Goal: Information Seeking & Learning: Learn about a topic

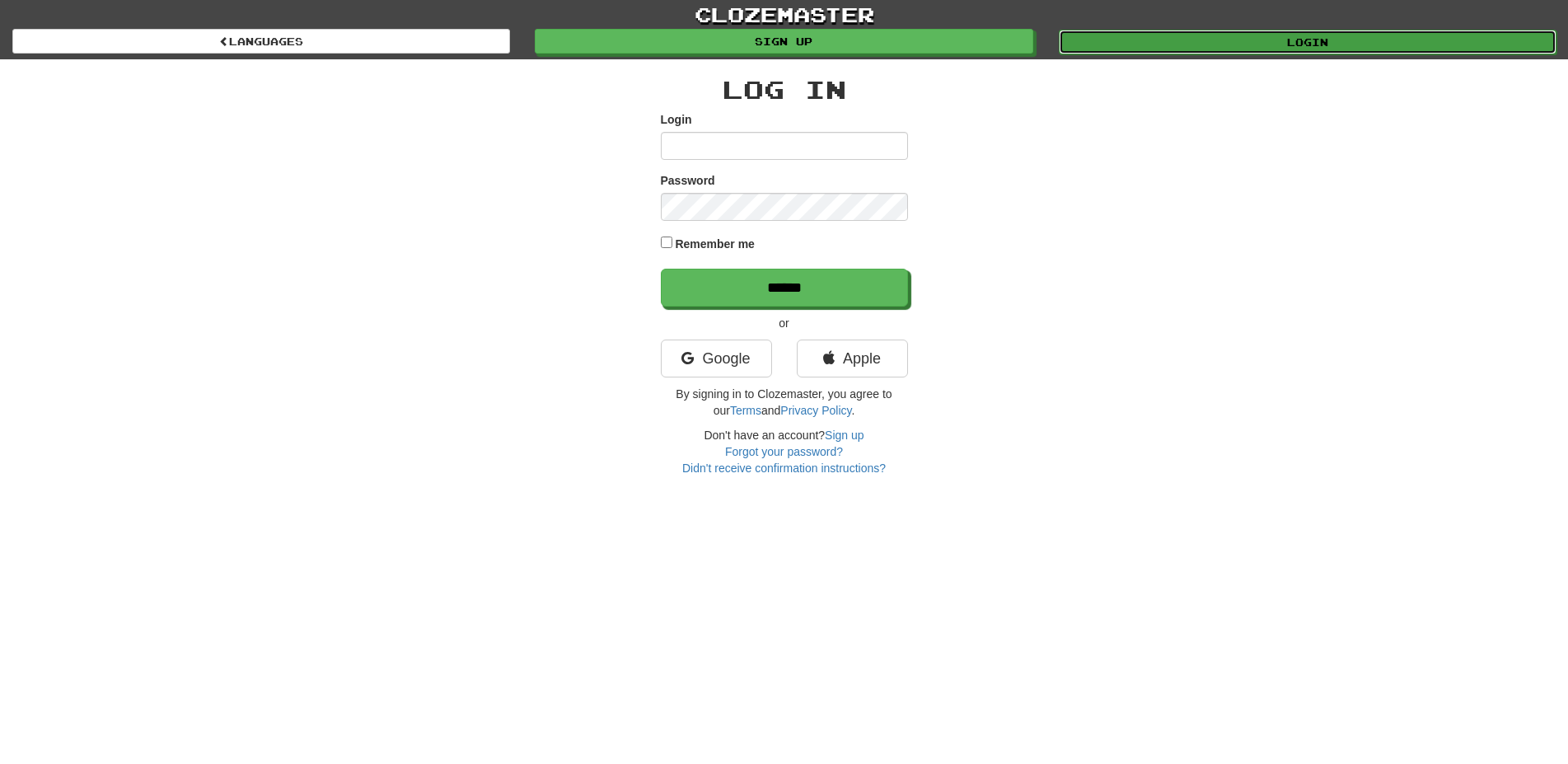
click at [1242, 40] on link "Login" at bounding box center [1308, 42] width 498 height 25
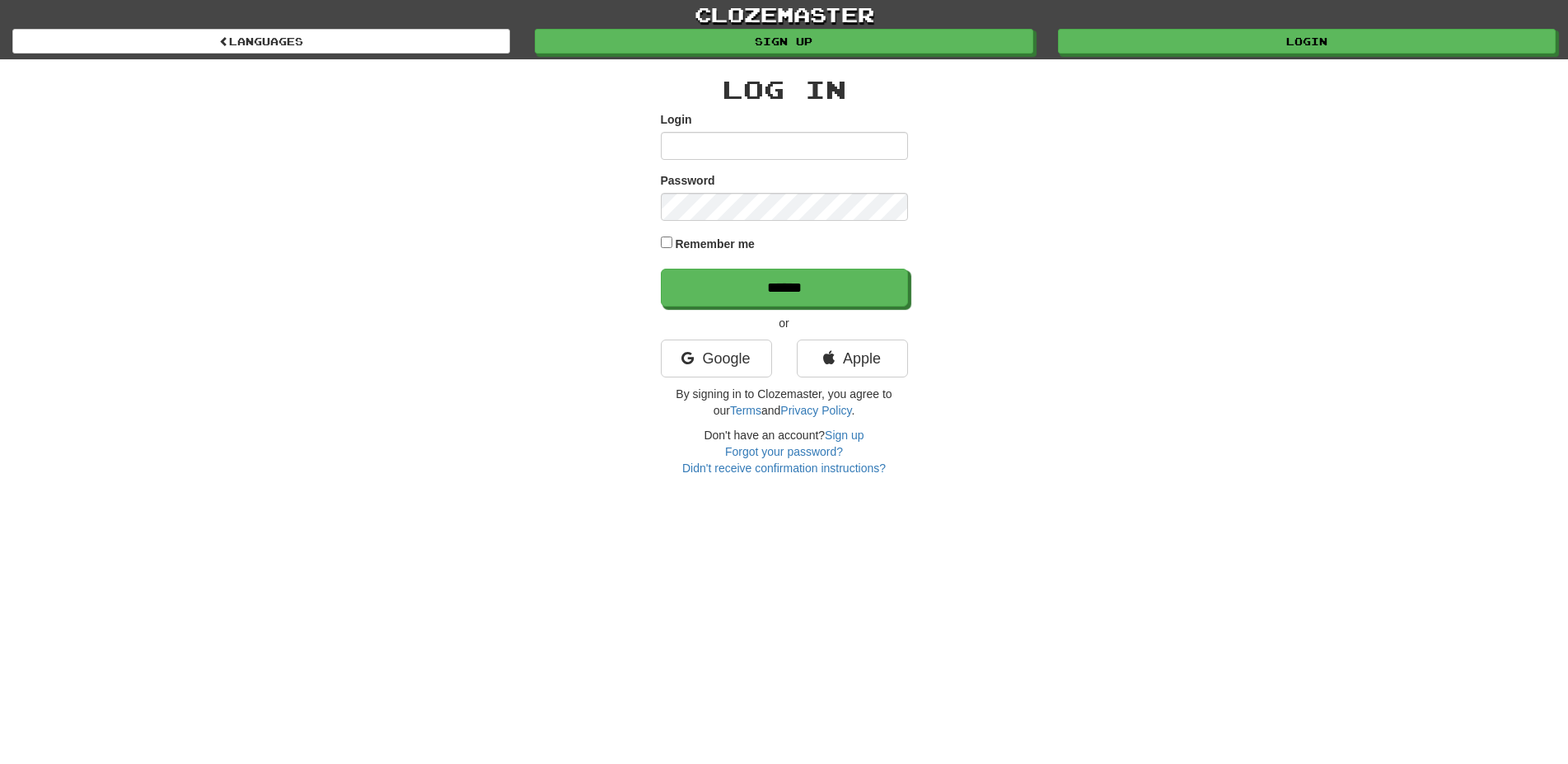
click at [854, 144] on input "Login" at bounding box center [784, 146] width 247 height 28
click at [799, 152] on input "Login" at bounding box center [784, 146] width 247 height 28
type input "**********"
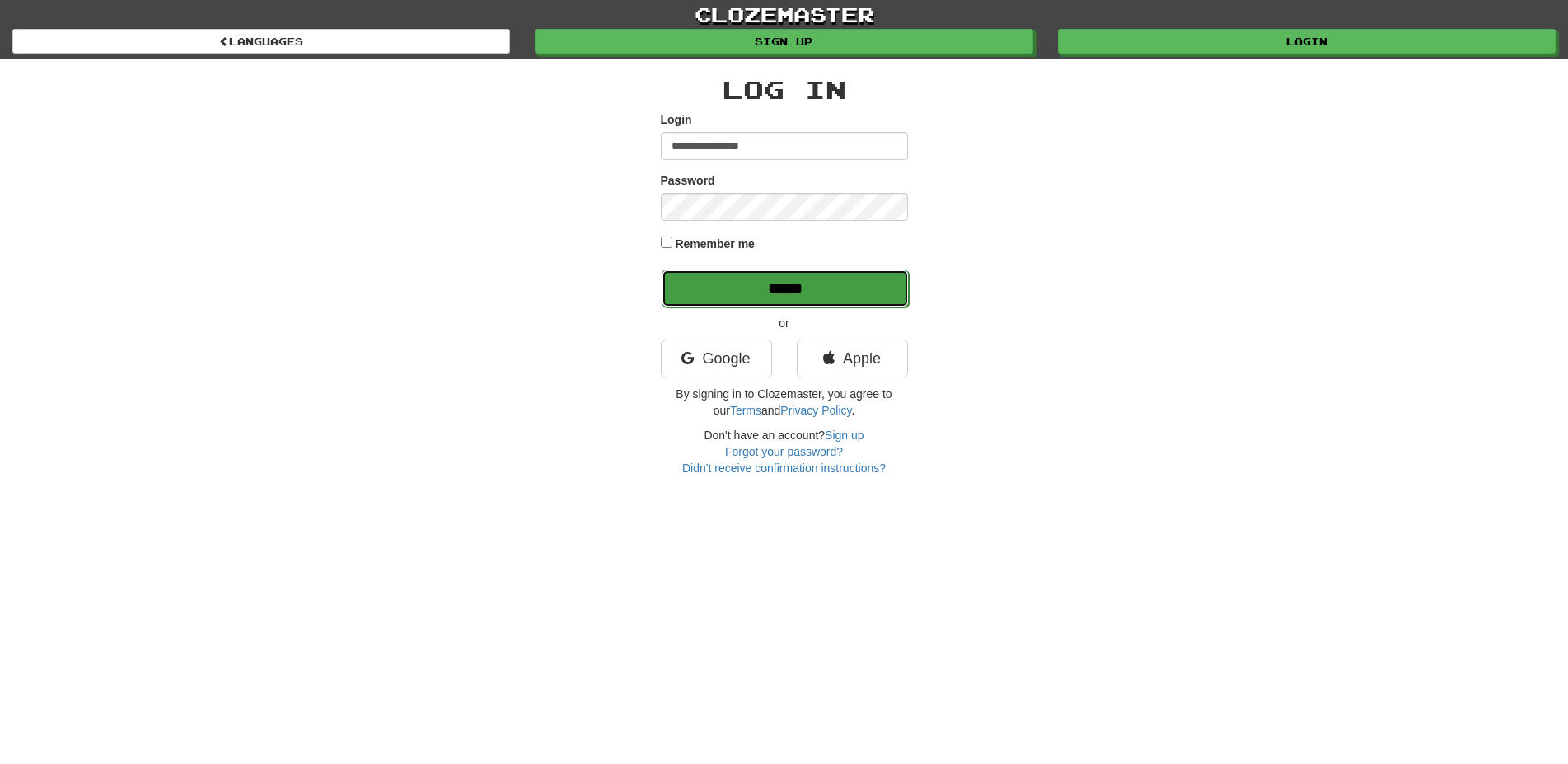
click at [731, 274] on input "******" at bounding box center [785, 289] width 247 height 38
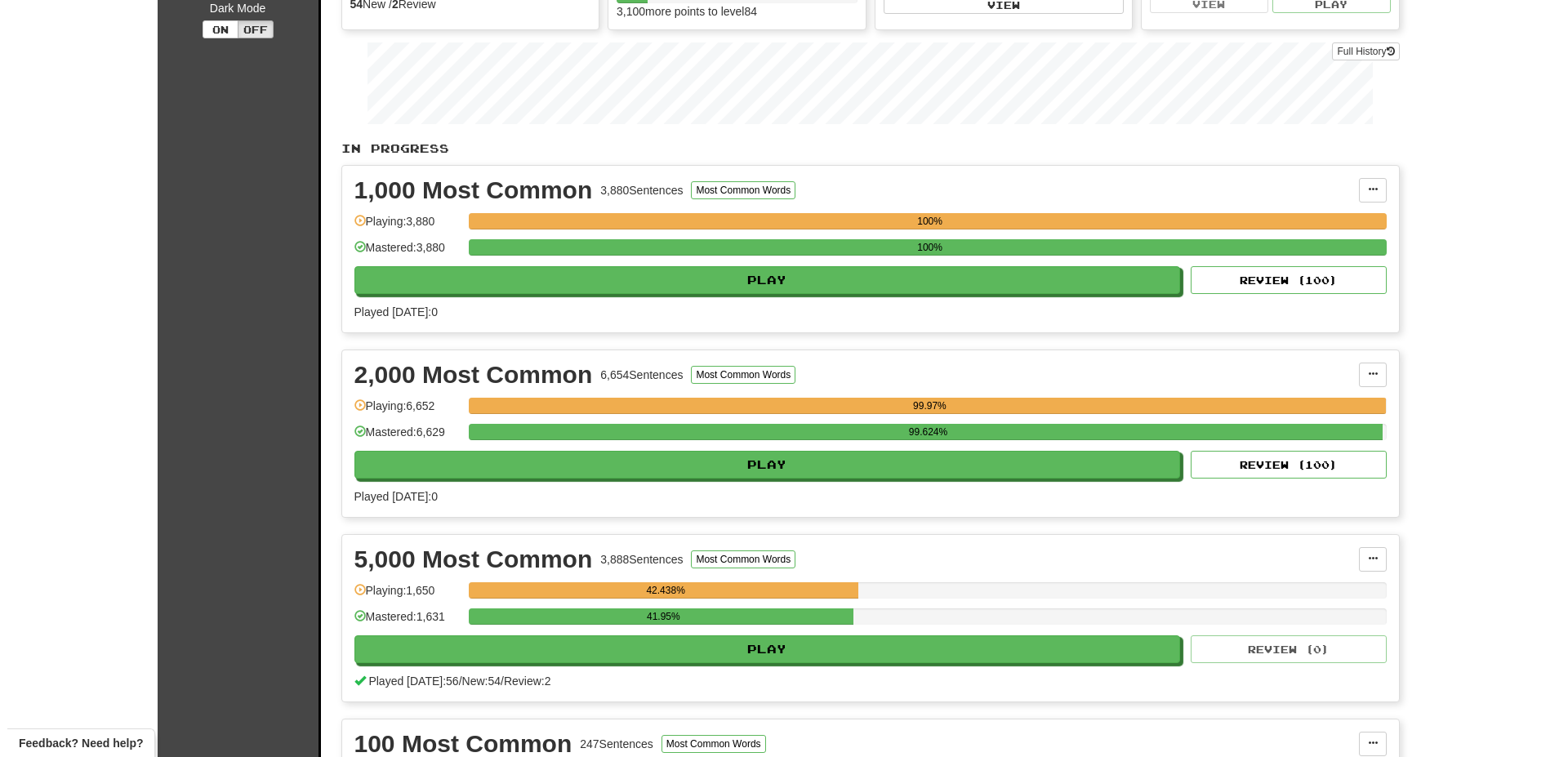
scroll to position [250, 0]
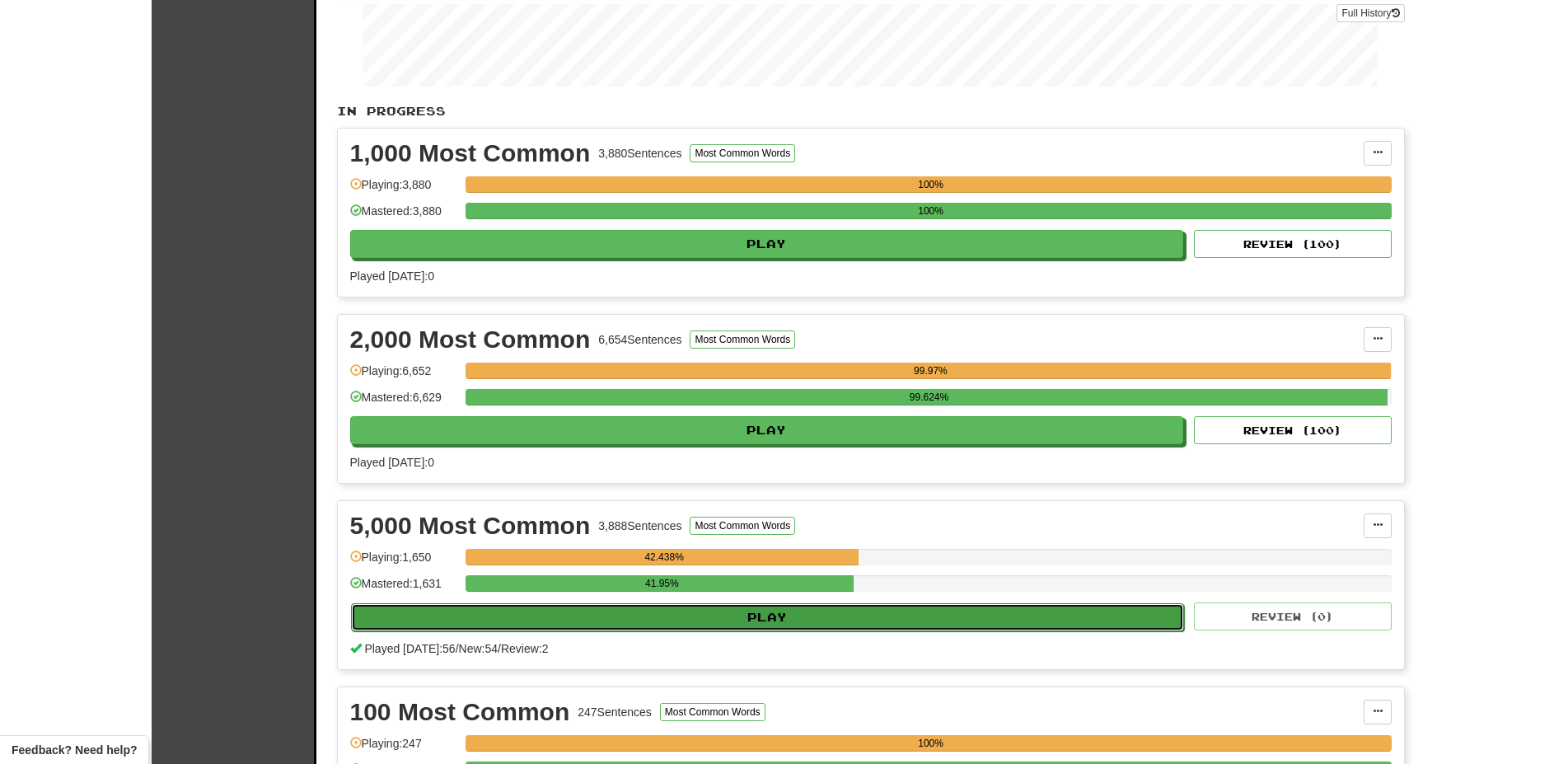
click at [739, 624] on button "Play" at bounding box center [768, 617] width 834 height 28
select select "**"
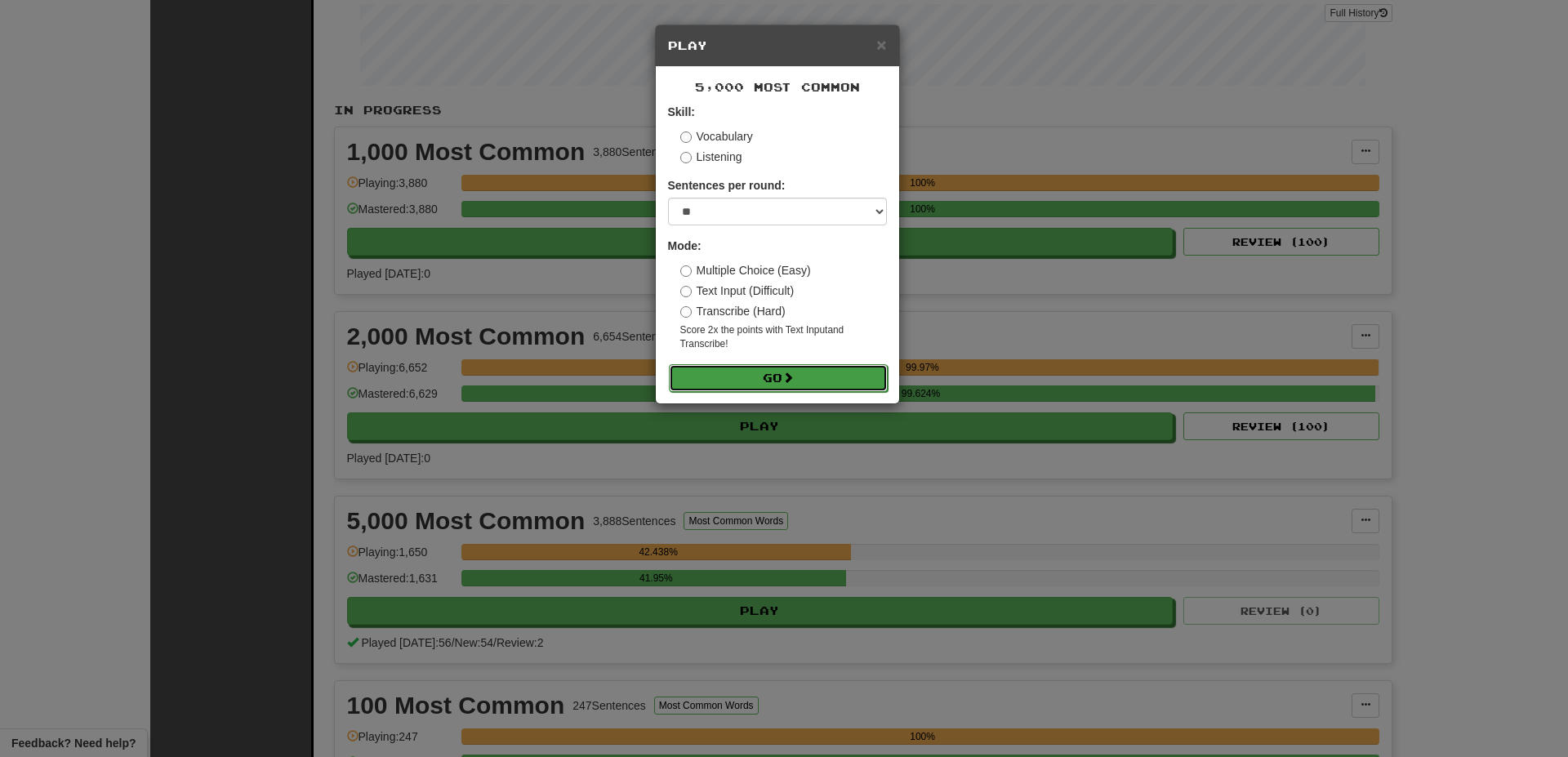
click at [801, 381] on button "Go" at bounding box center [778, 378] width 219 height 28
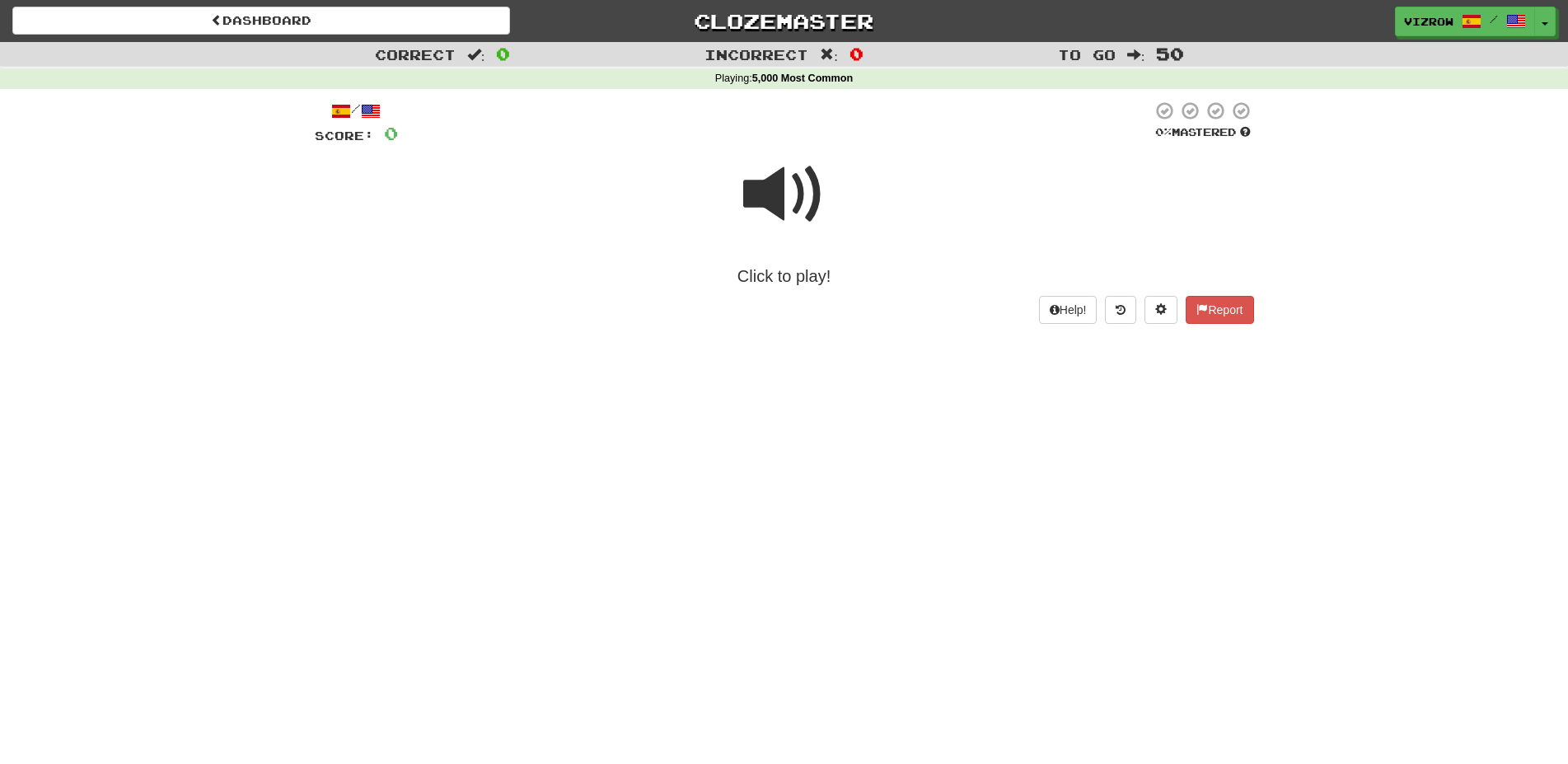
click at [786, 188] on span at bounding box center [784, 194] width 82 height 82
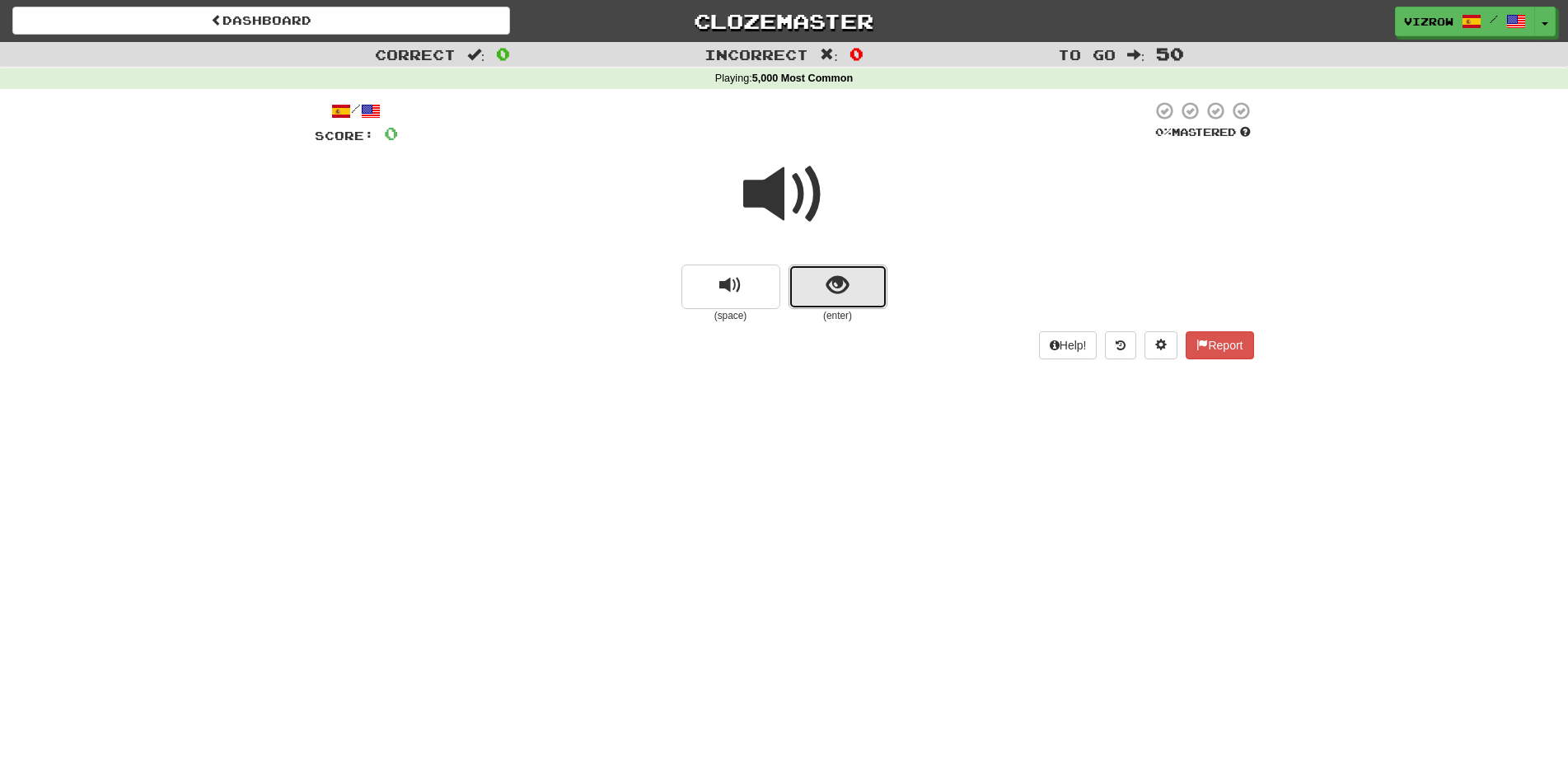
click at [836, 285] on span "show sentence" at bounding box center [837, 285] width 22 height 22
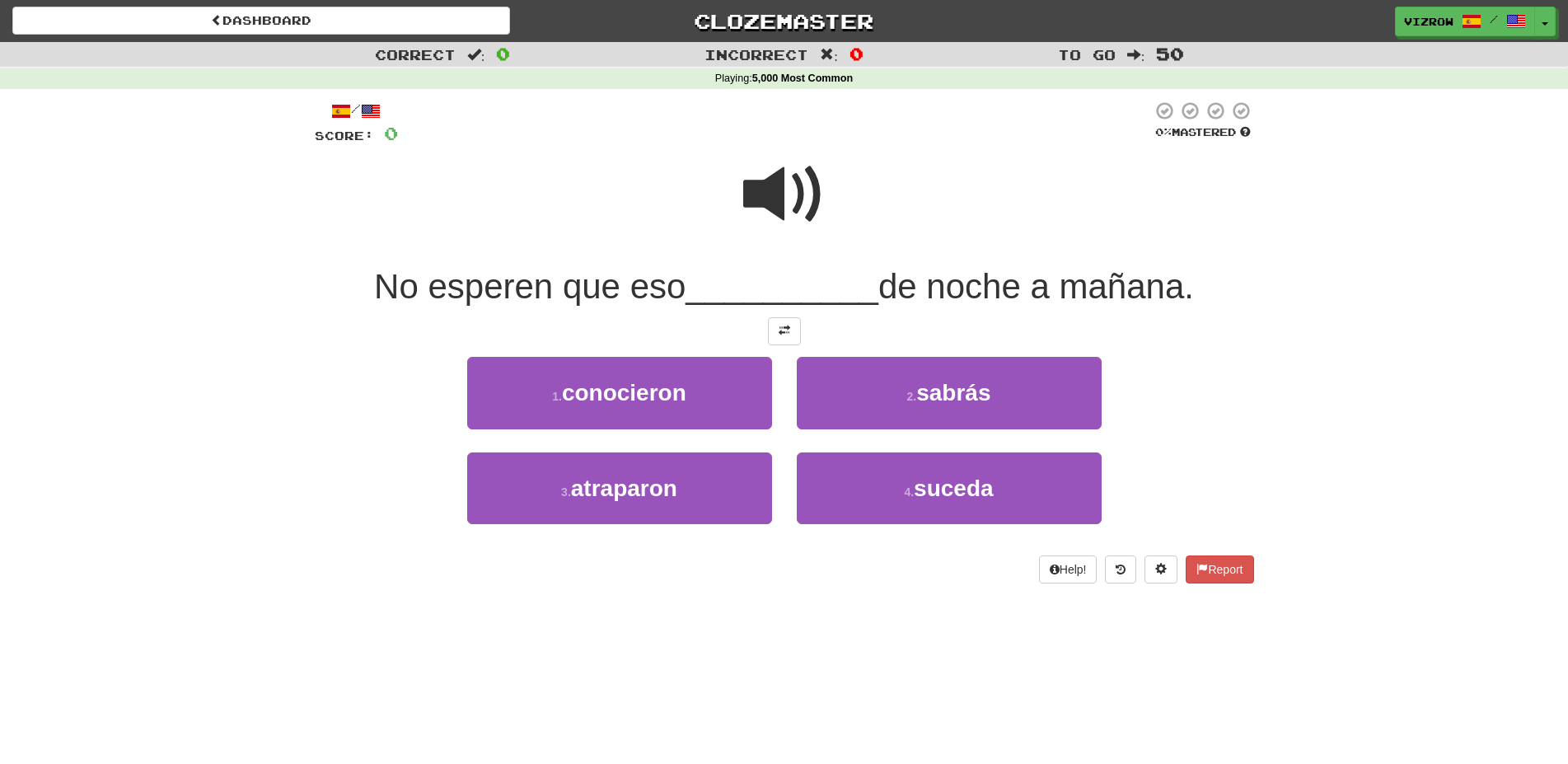
click at [786, 192] on span at bounding box center [784, 194] width 82 height 82
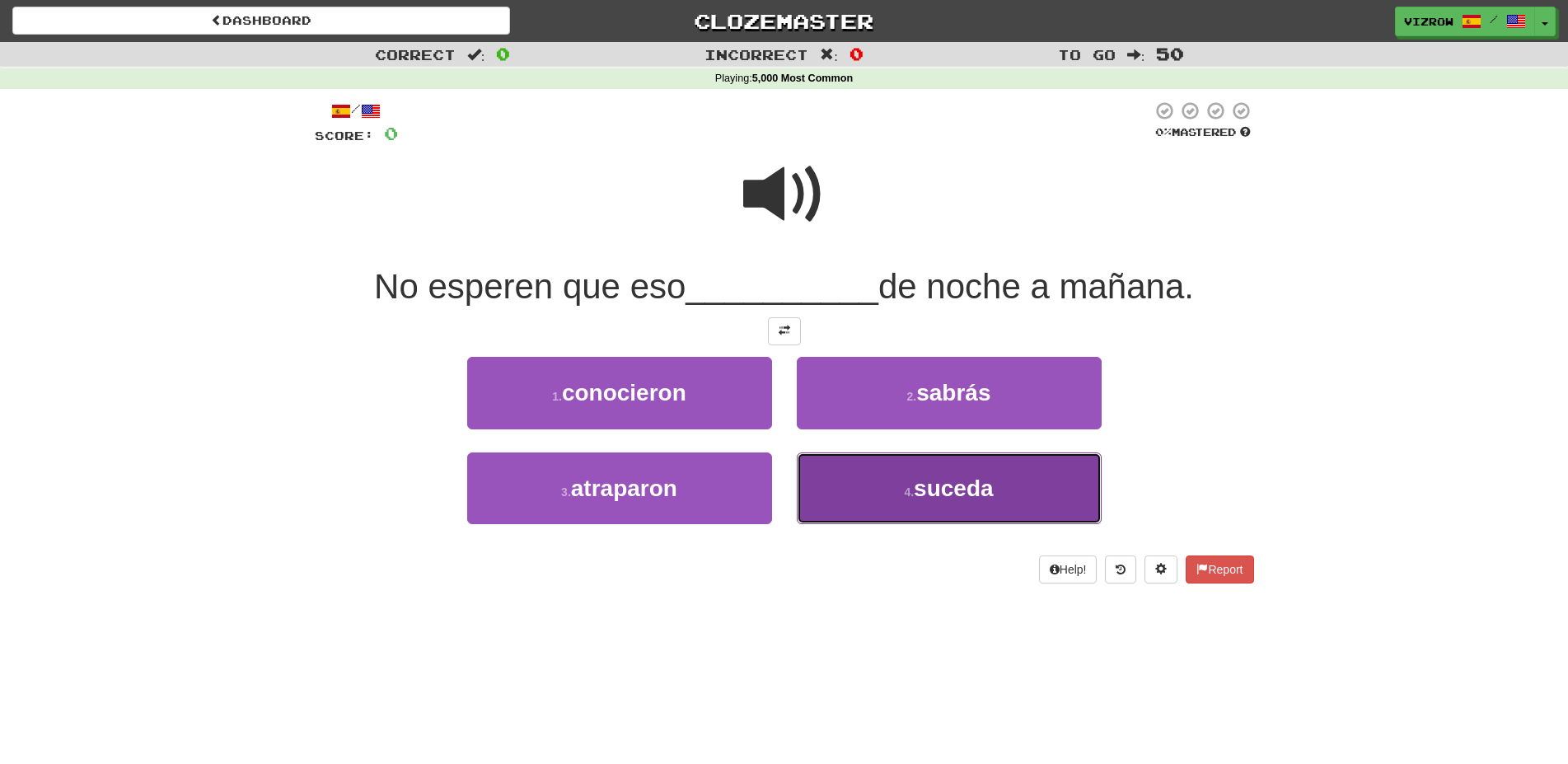
click at [984, 484] on span "suceda" at bounding box center [954, 488] width 80 height 26
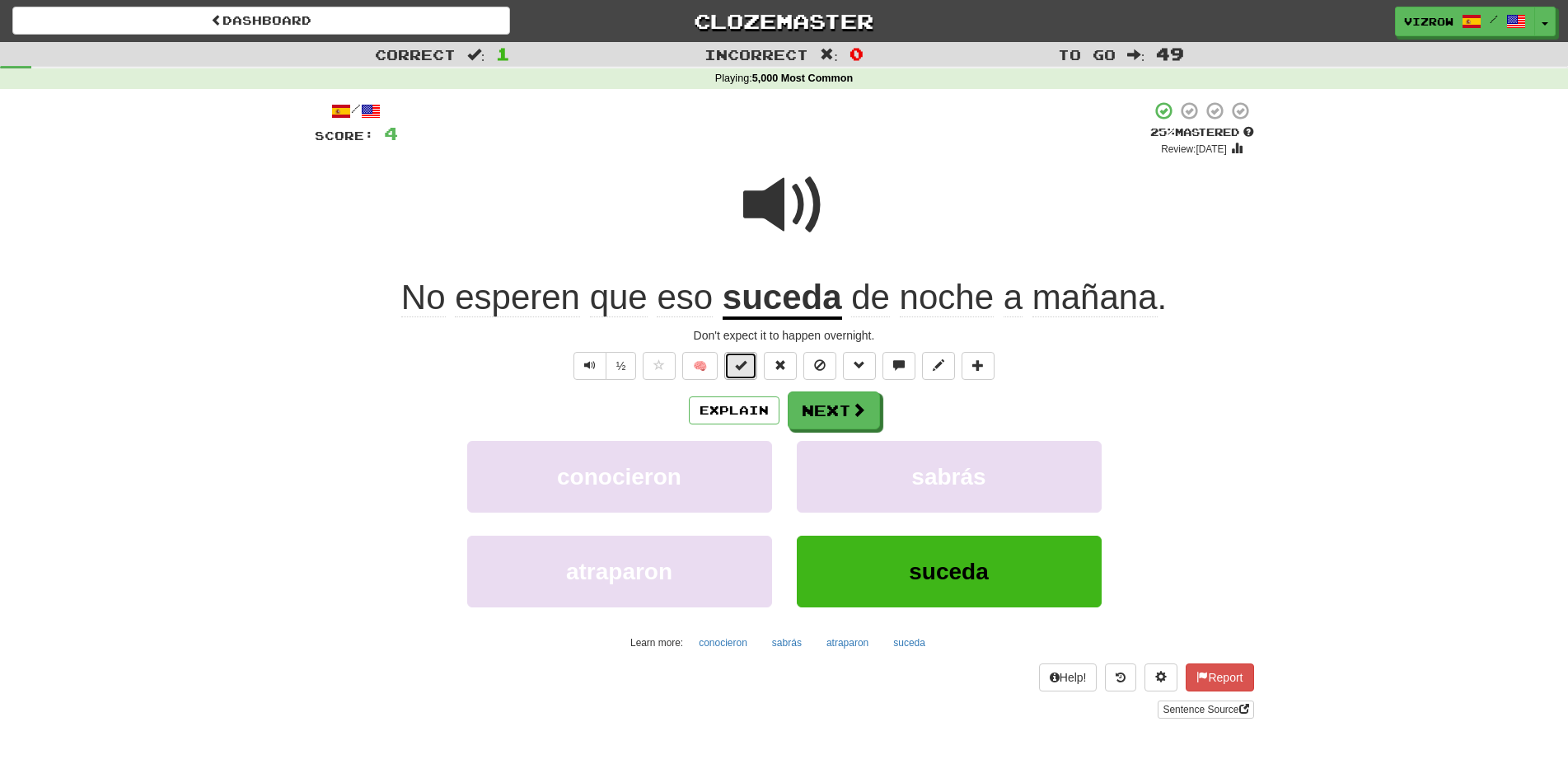
click at [750, 370] on button at bounding box center [740, 366] width 33 height 28
click at [862, 415] on span at bounding box center [859, 411] width 15 height 15
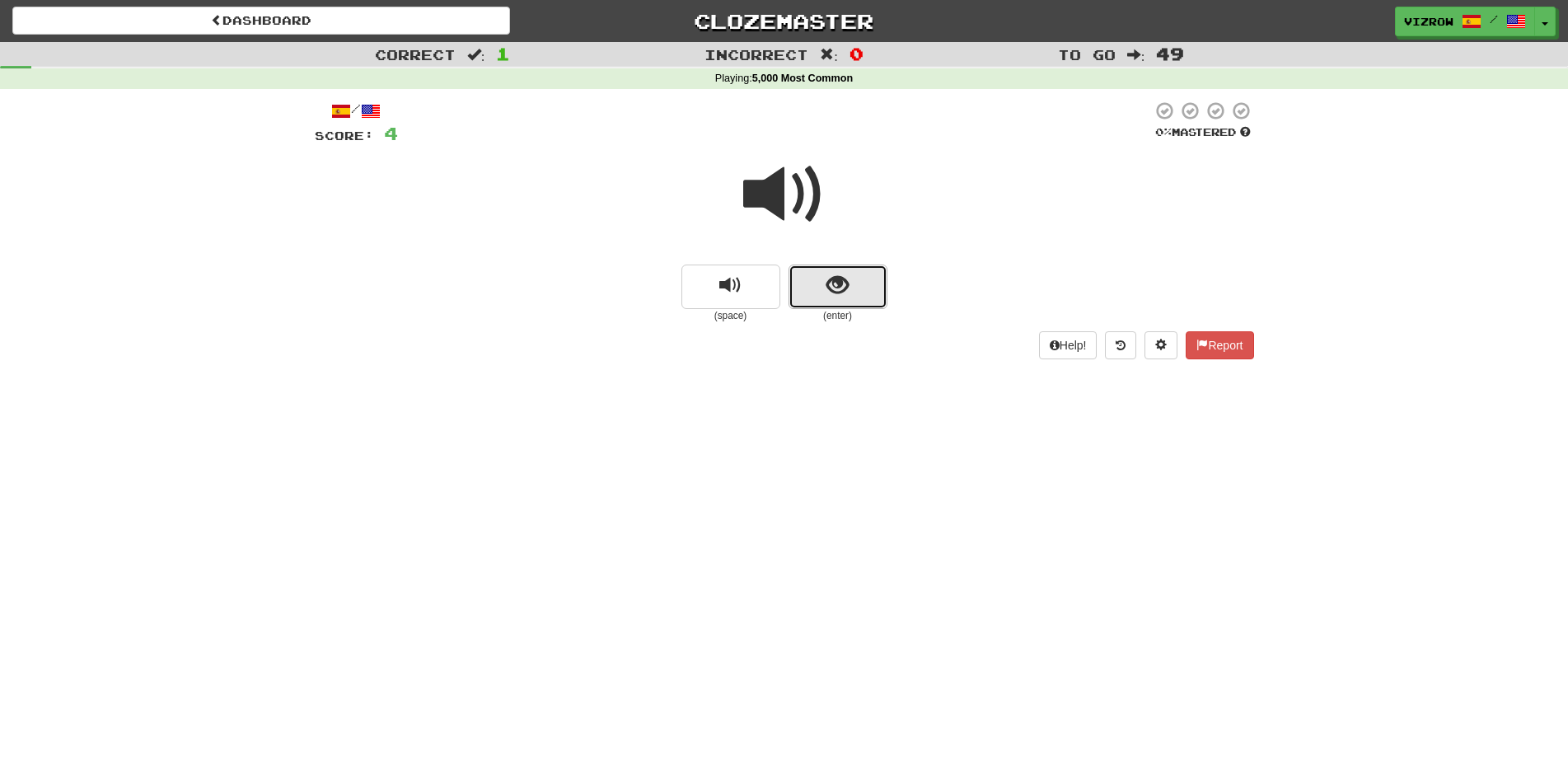
click at [852, 287] on button "show sentence" at bounding box center [837, 287] width 99 height 45
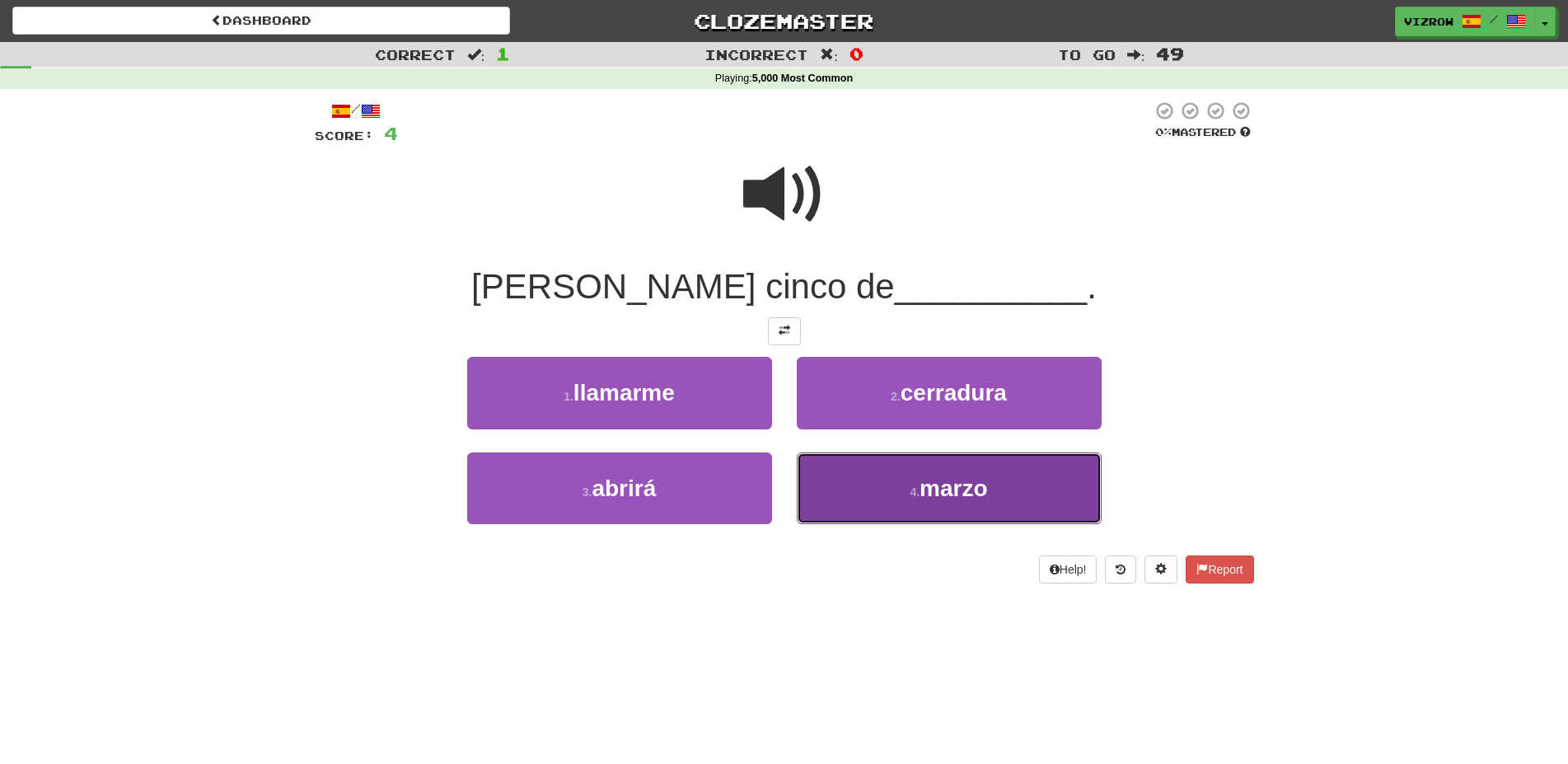
click at [967, 490] on span "marzo" at bounding box center [953, 488] width 67 height 26
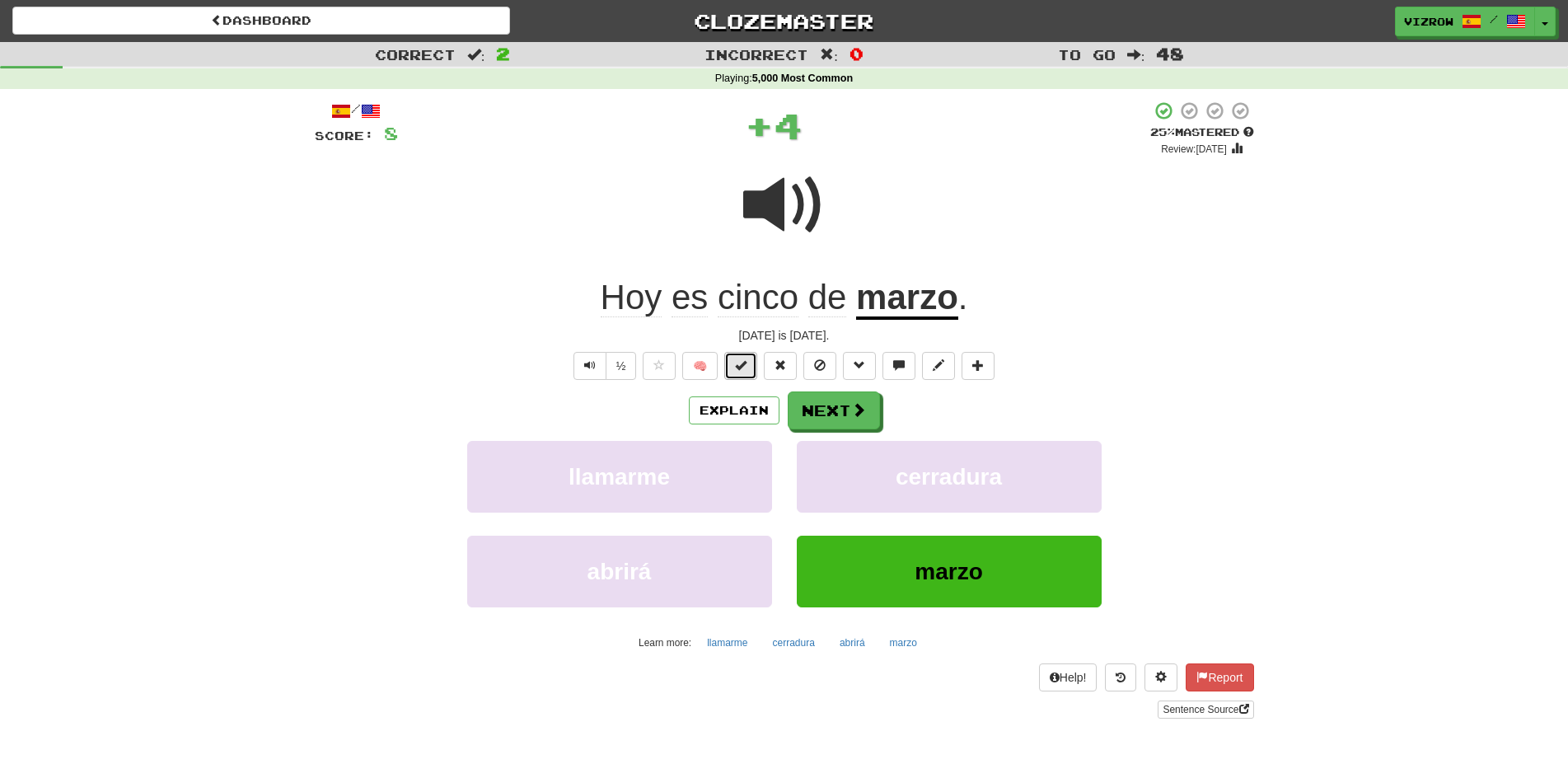
click at [750, 377] on button at bounding box center [740, 366] width 33 height 28
click at [844, 416] on button "Next" at bounding box center [834, 411] width 92 height 38
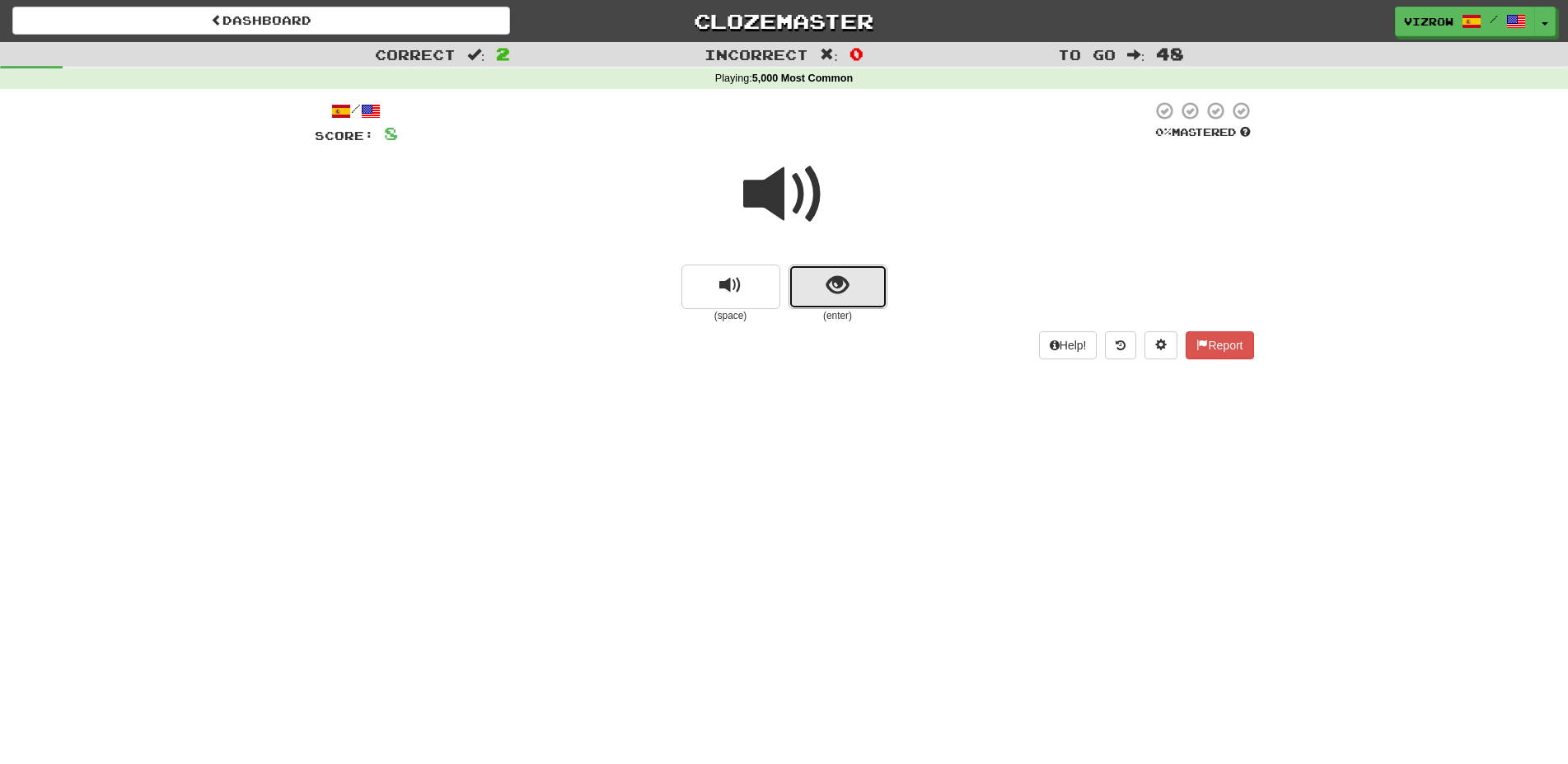
click at [810, 280] on button "show sentence" at bounding box center [837, 287] width 99 height 45
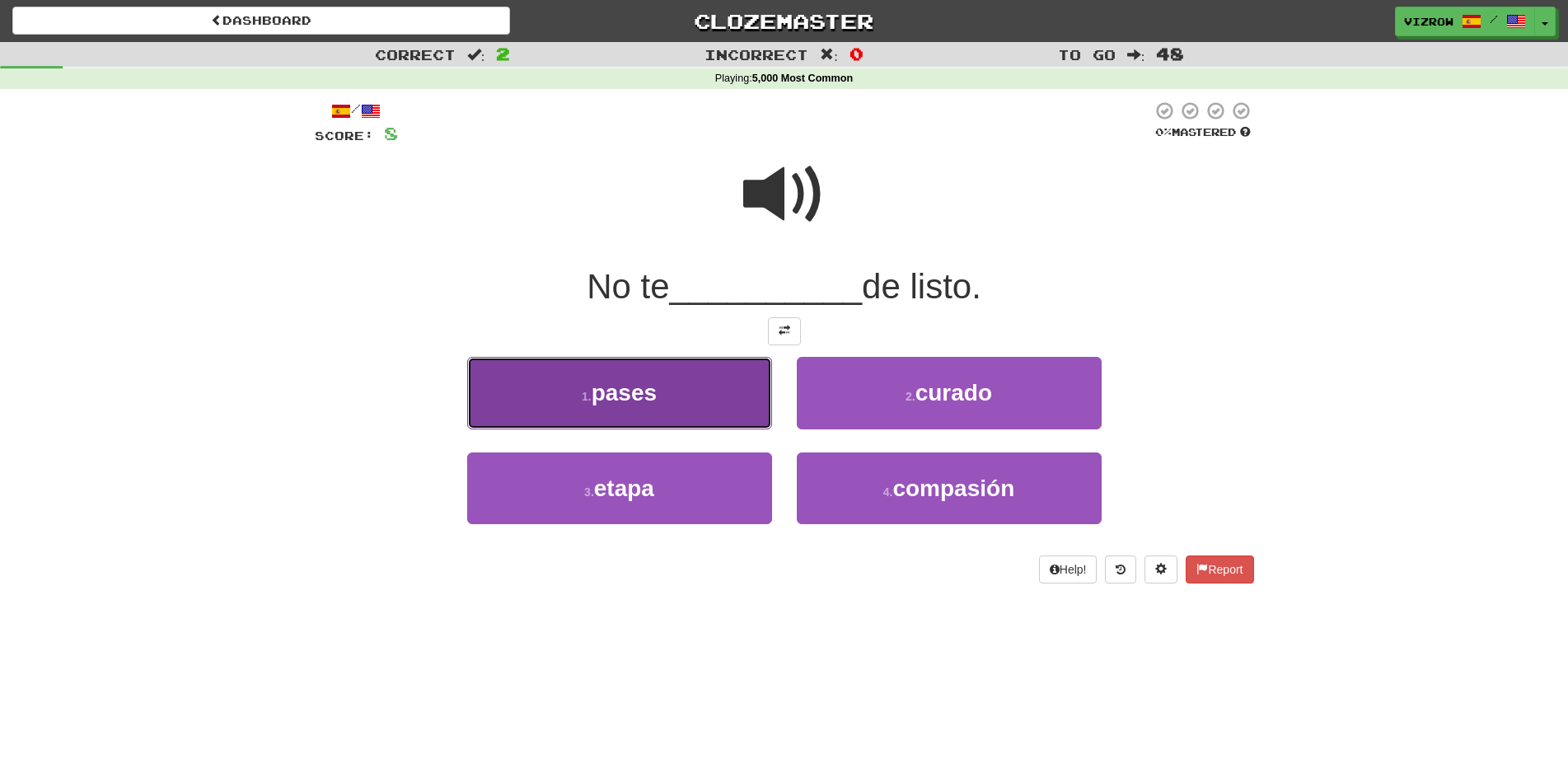
click at [728, 389] on button "1 . pases" at bounding box center [619, 392] width 305 height 71
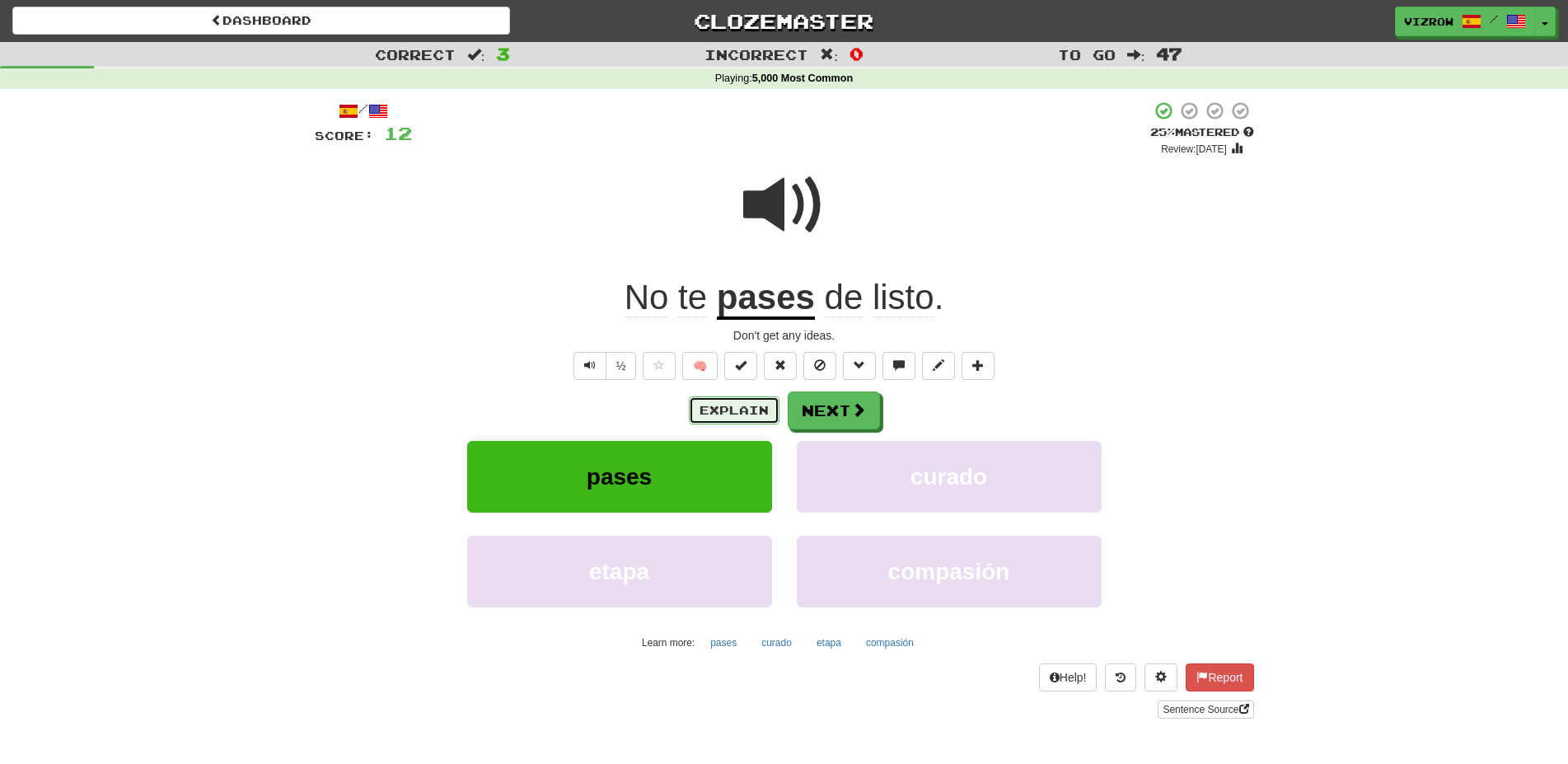
click at [732, 421] on button "Explain" at bounding box center [734, 411] width 90 height 28
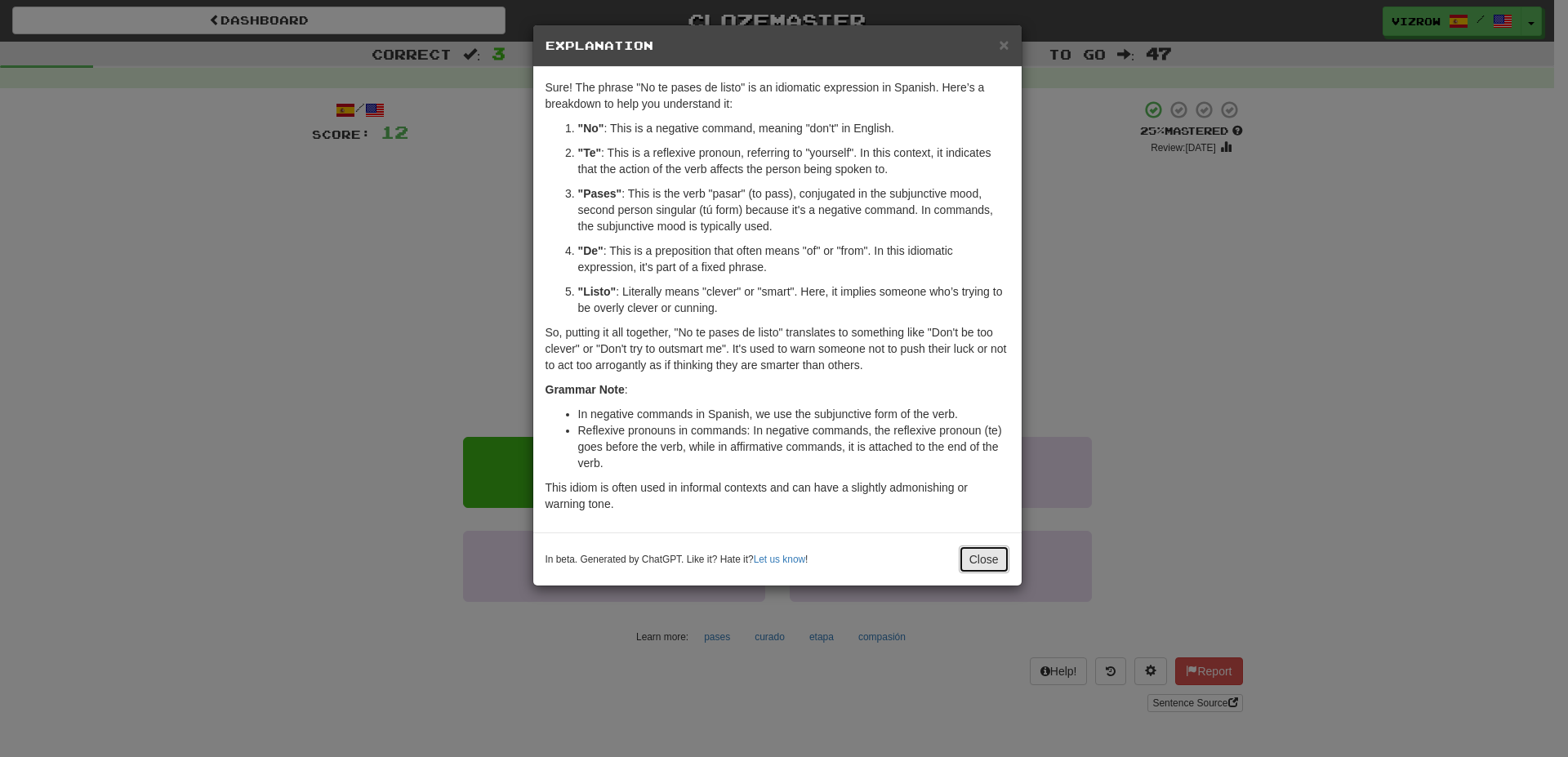
click at [983, 550] on button "Close" at bounding box center [984, 560] width 51 height 28
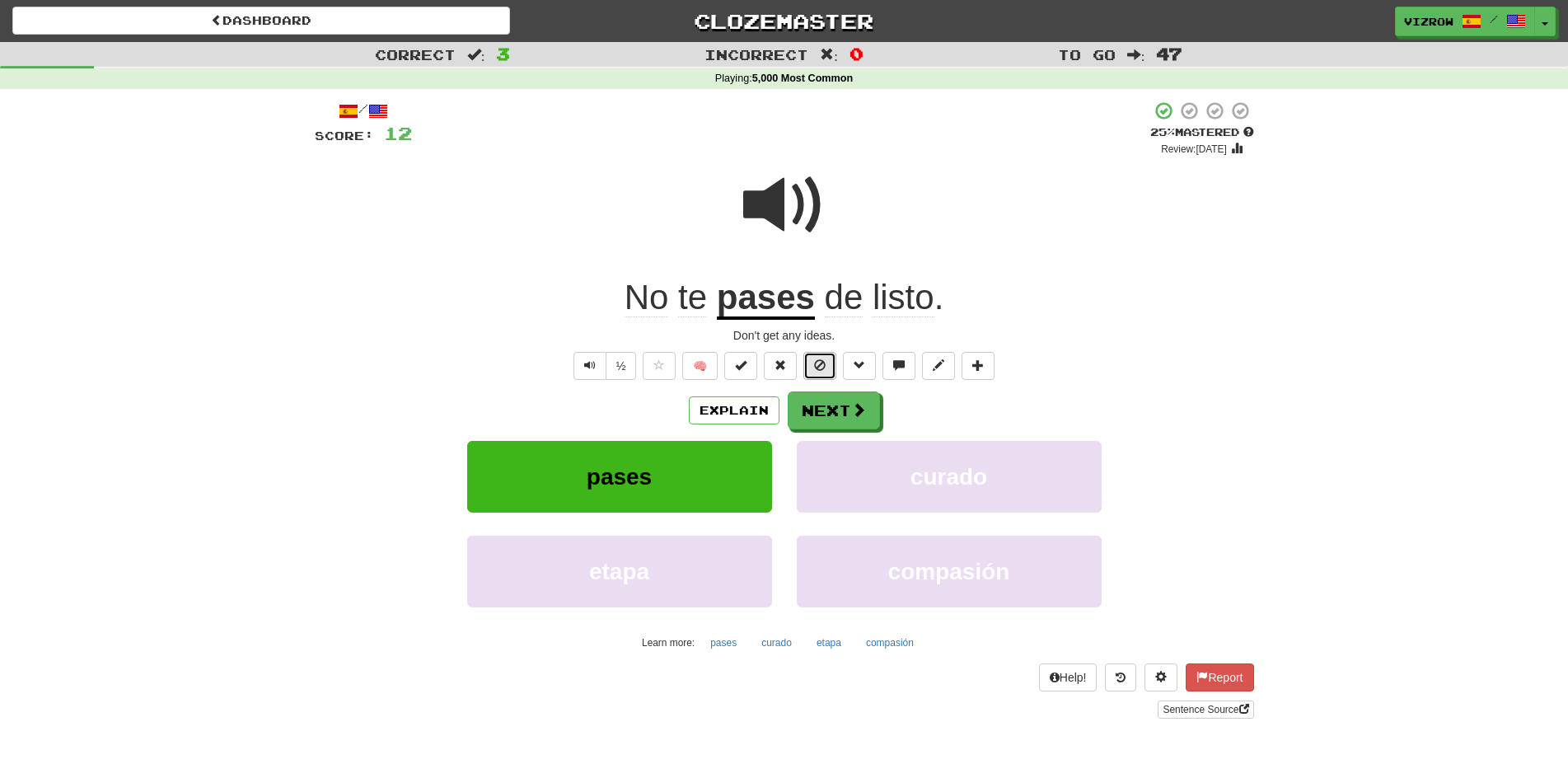
click at [818, 365] on span at bounding box center [820, 365] width 12 height 12
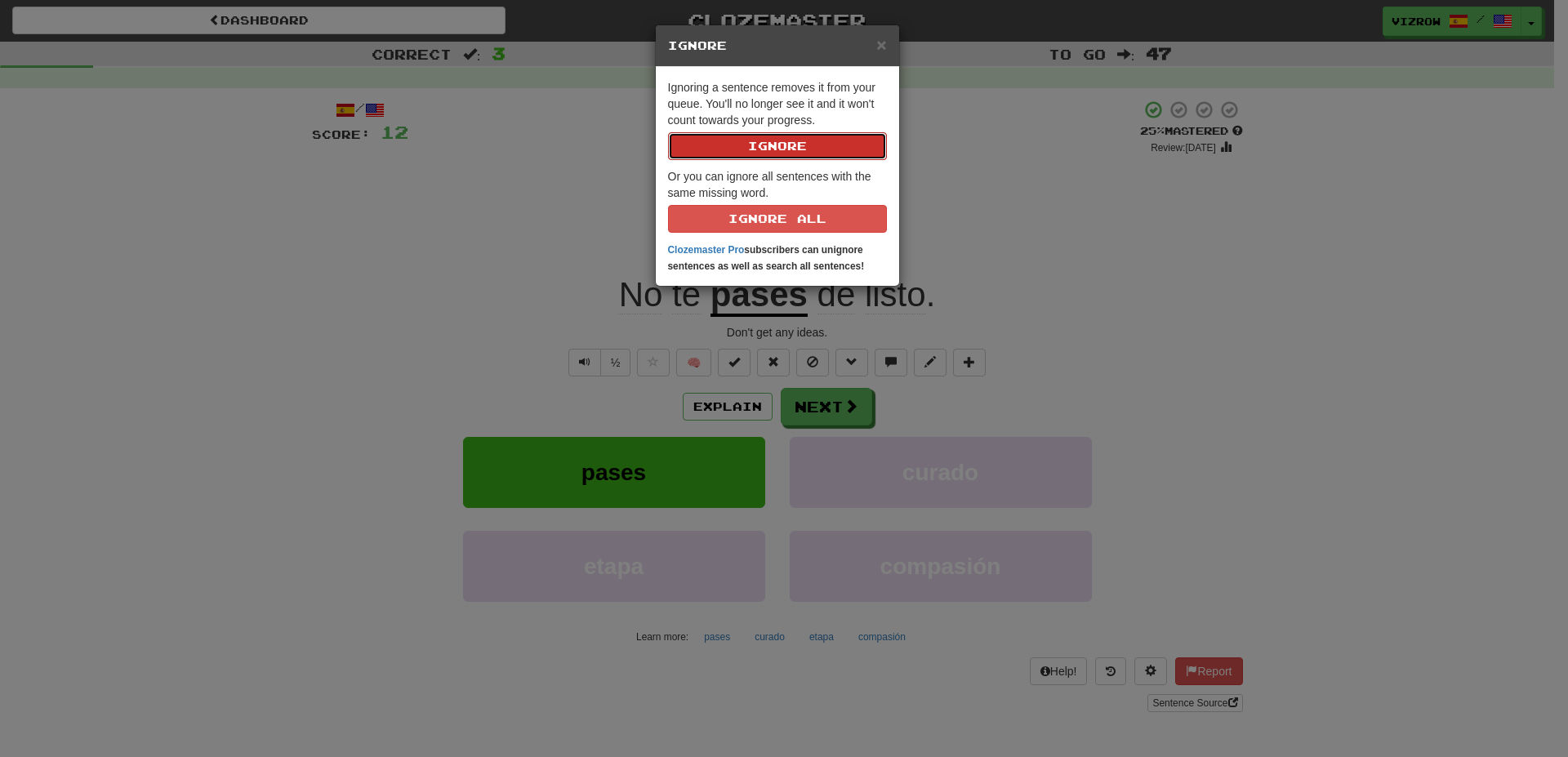
click at [849, 141] on button "Ignore" at bounding box center [777, 146] width 219 height 28
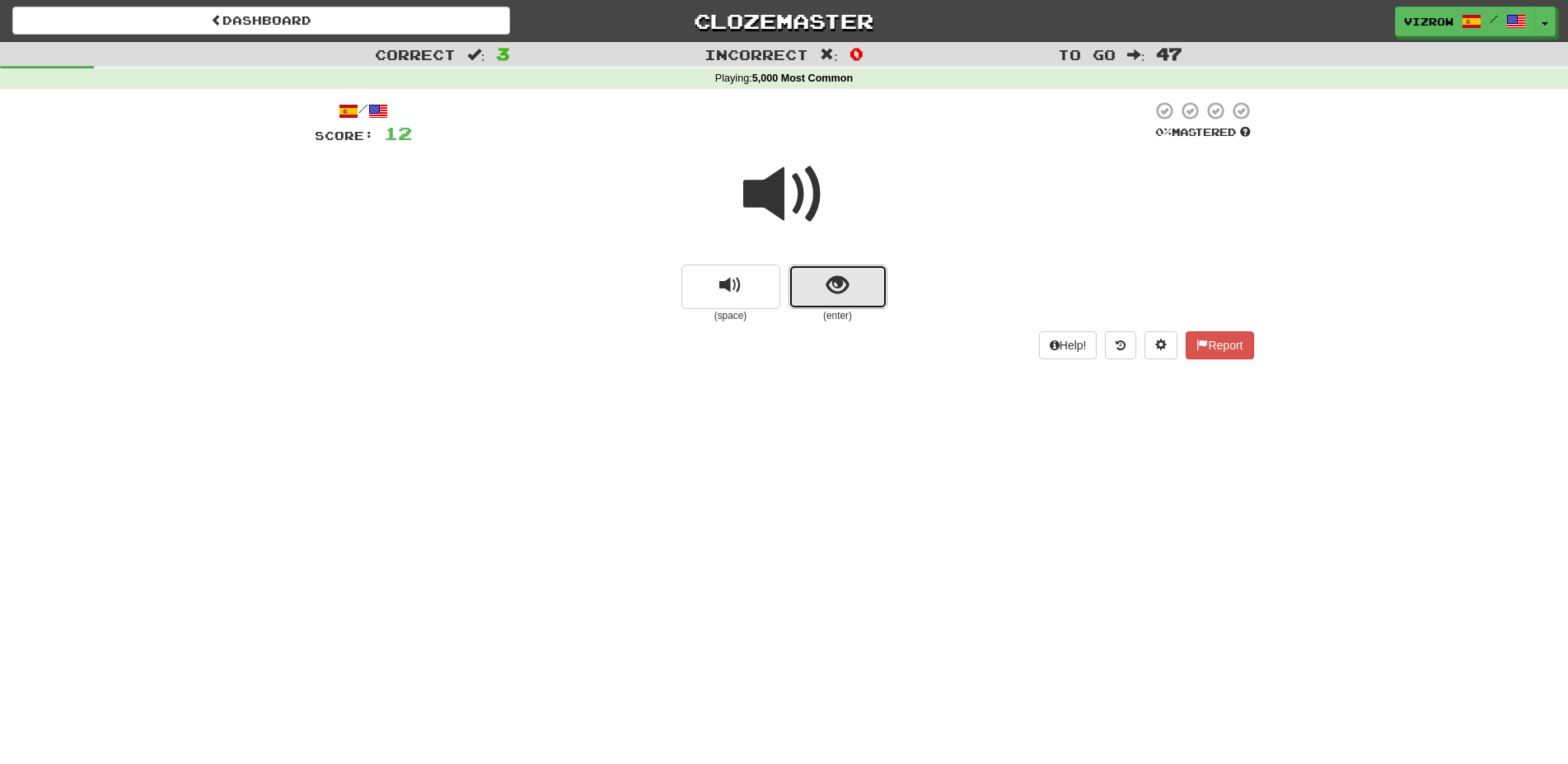
click at [825, 296] on button "show sentence" at bounding box center [837, 287] width 99 height 45
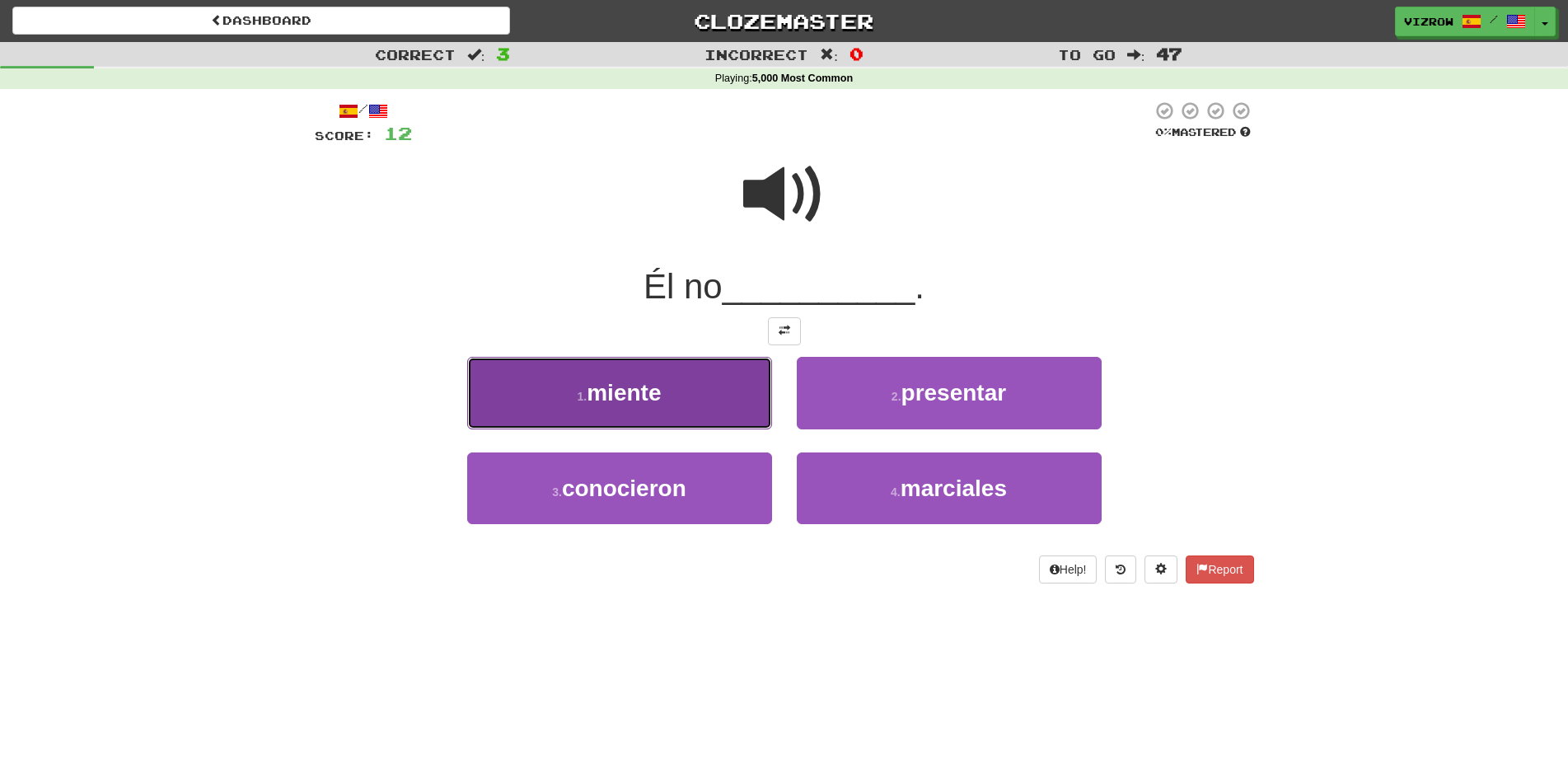
click at [682, 411] on button "1 . miente" at bounding box center [619, 392] width 305 height 71
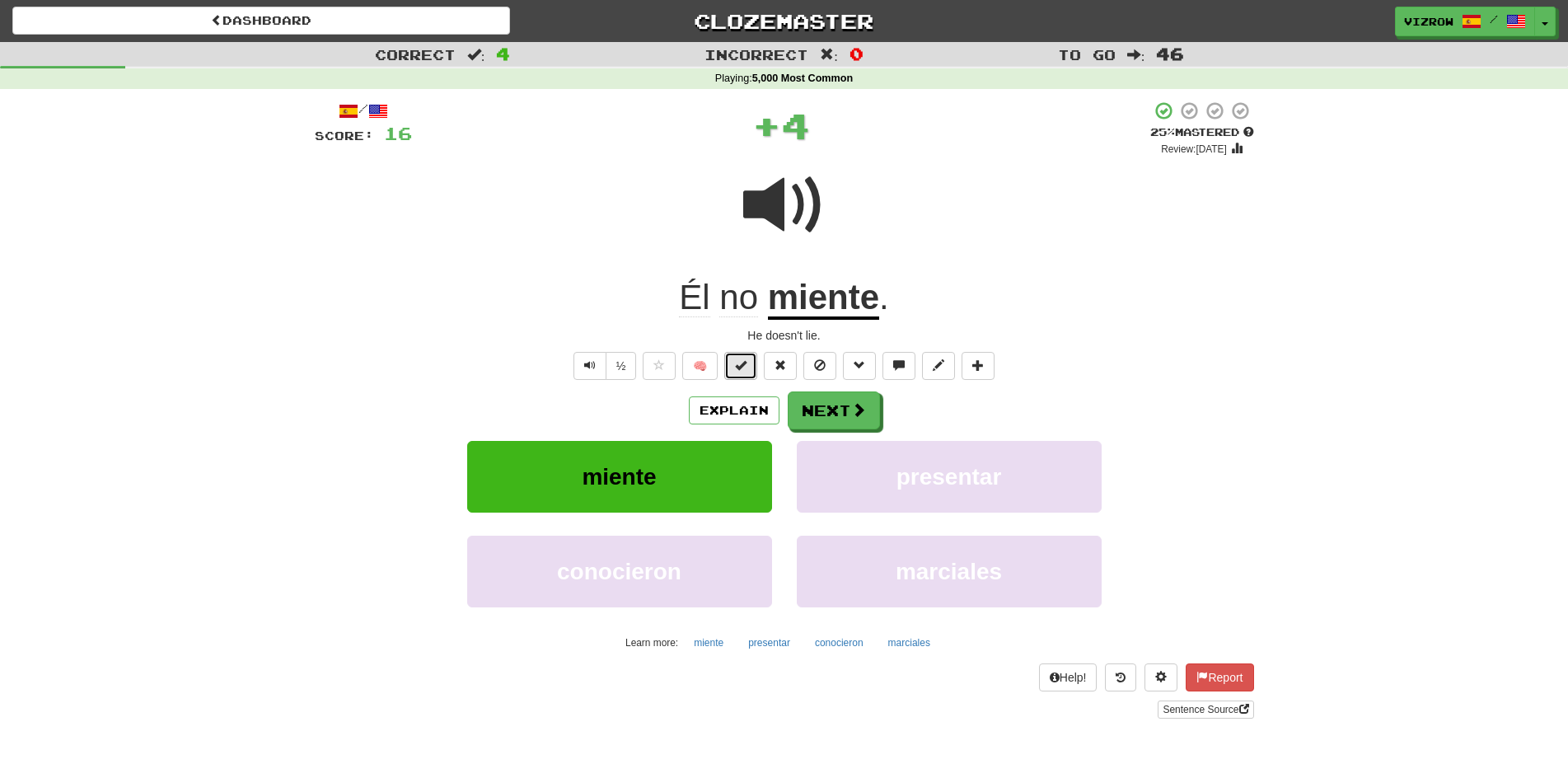
click at [740, 374] on button at bounding box center [740, 366] width 33 height 28
click at [827, 416] on button "Next" at bounding box center [834, 411] width 92 height 38
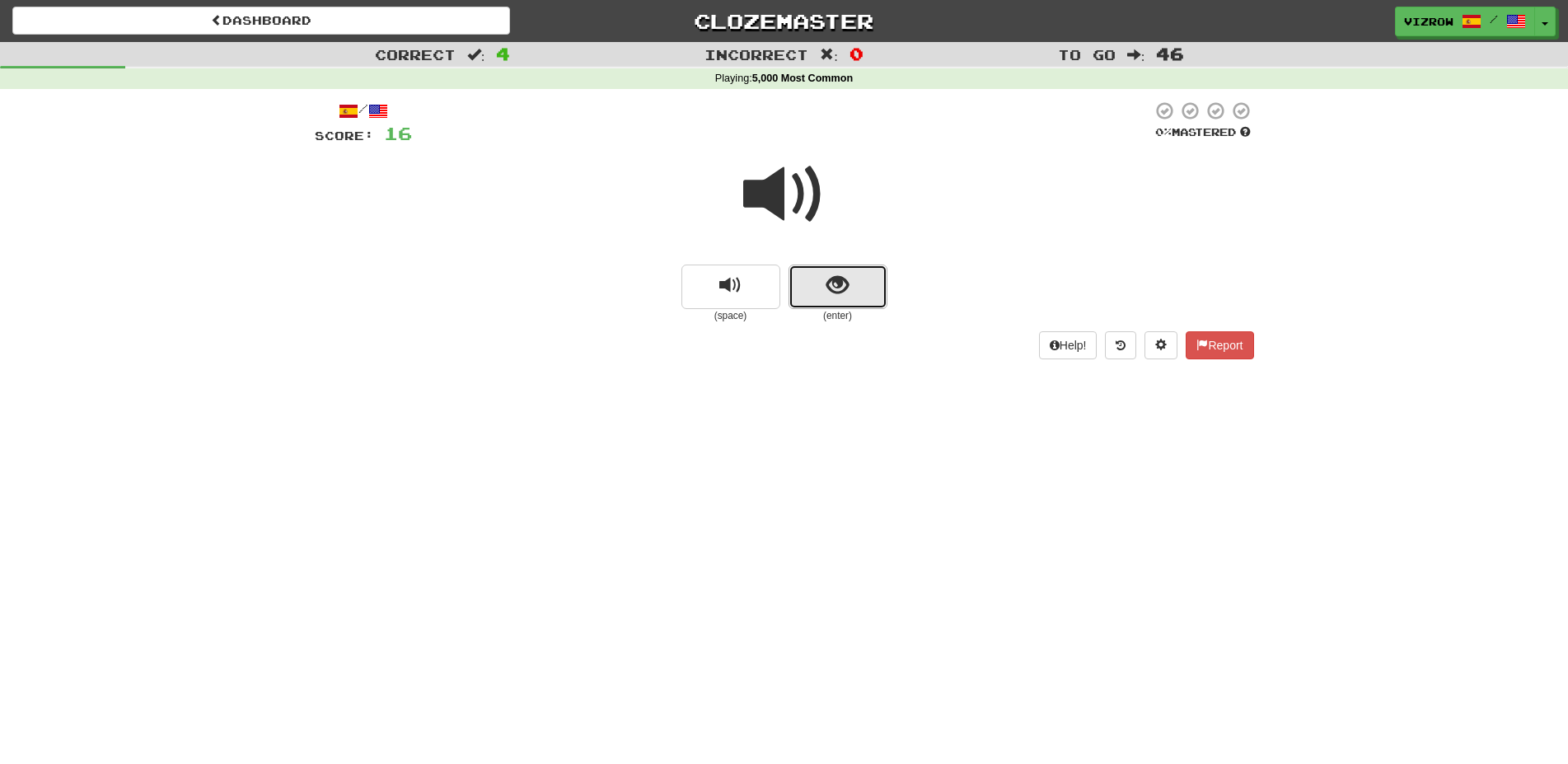
click at [828, 288] on span "show sentence" at bounding box center [837, 285] width 22 height 22
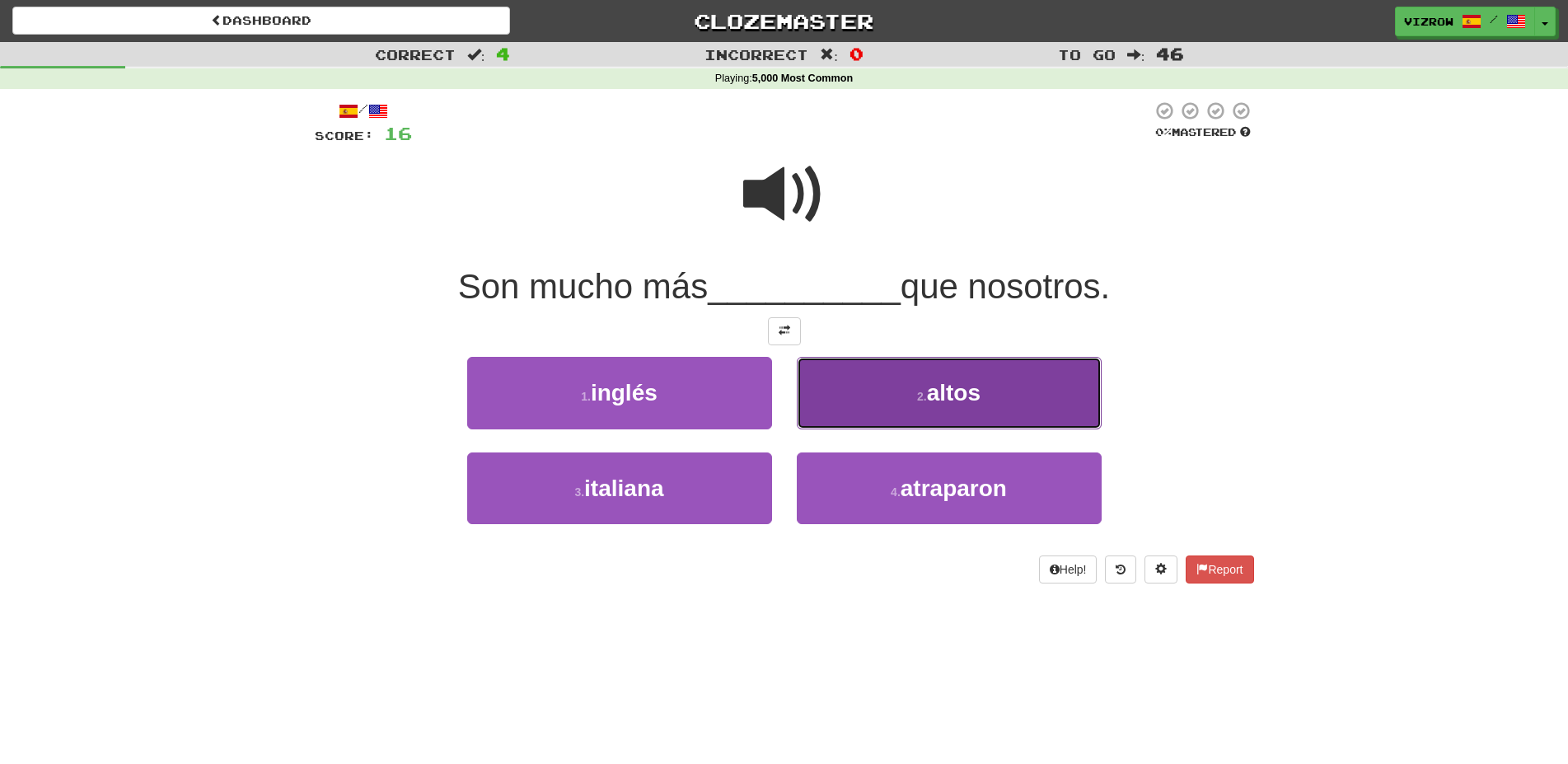
click at [954, 390] on span "altos" at bounding box center [954, 392] width 54 height 26
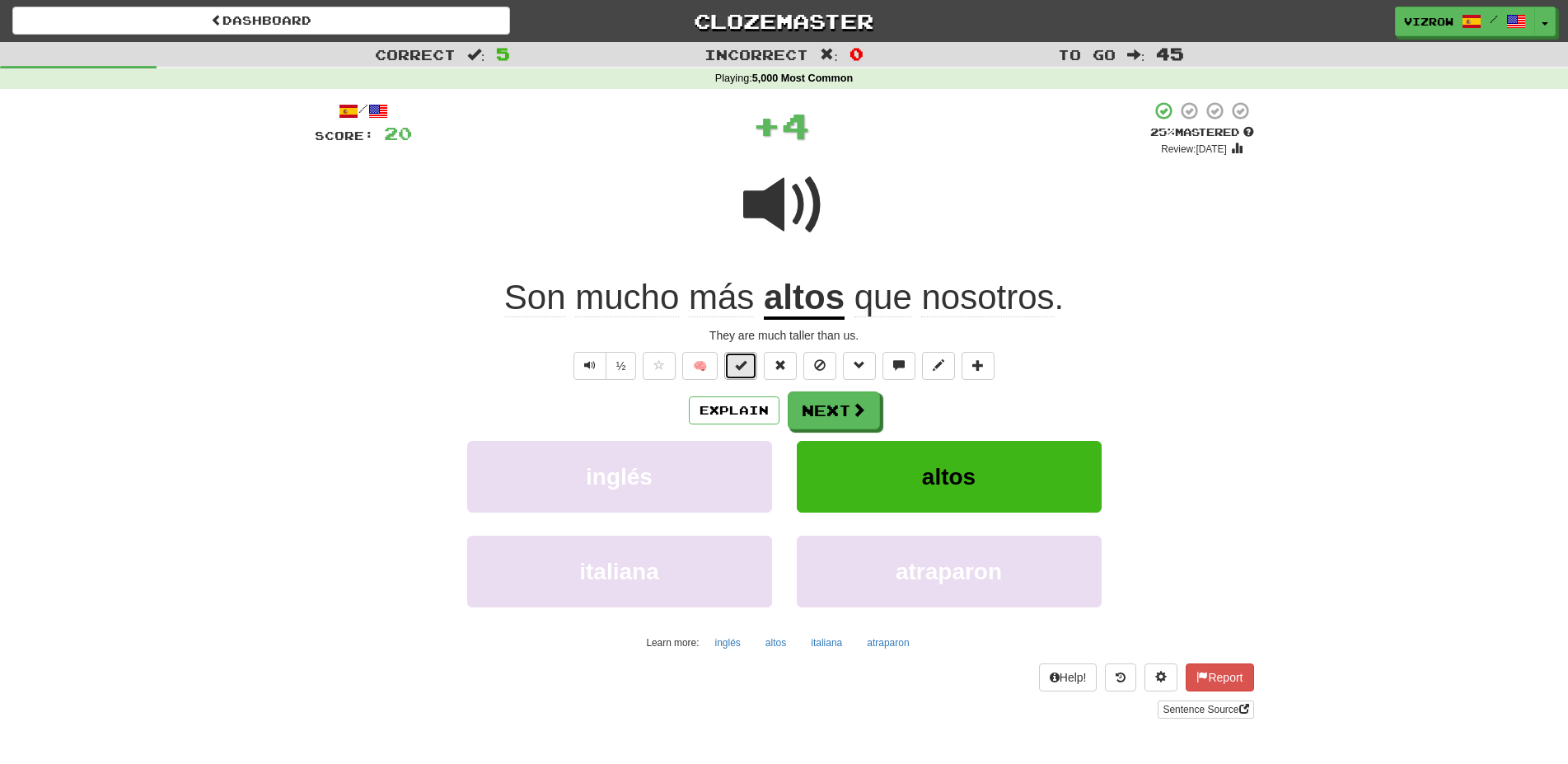
click at [735, 375] on button at bounding box center [740, 366] width 33 height 28
click at [858, 411] on span at bounding box center [859, 411] width 15 height 15
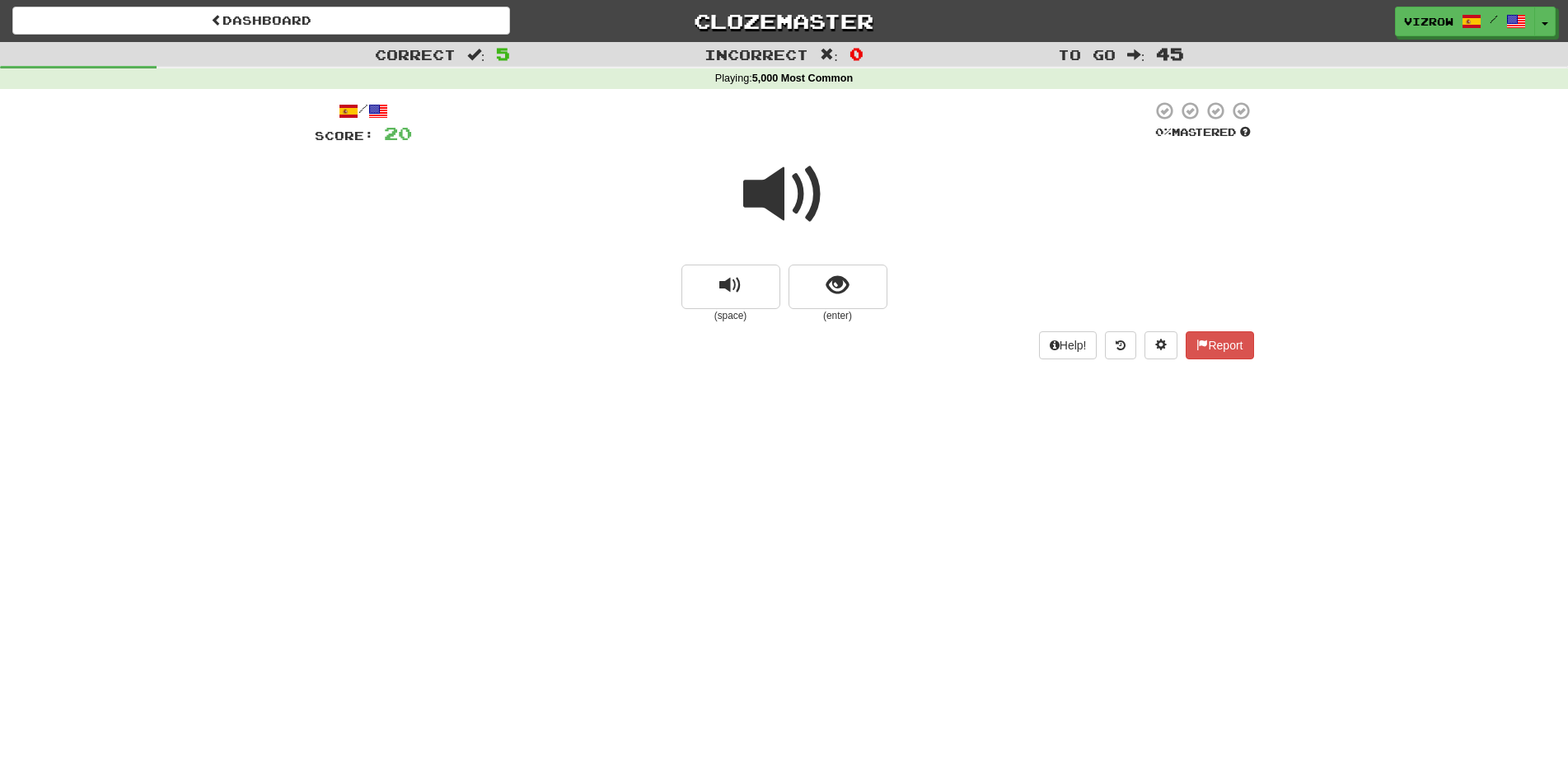
click at [852, 261] on div at bounding box center [784, 206] width 939 height 118
click at [854, 272] on button "show sentence" at bounding box center [837, 287] width 99 height 45
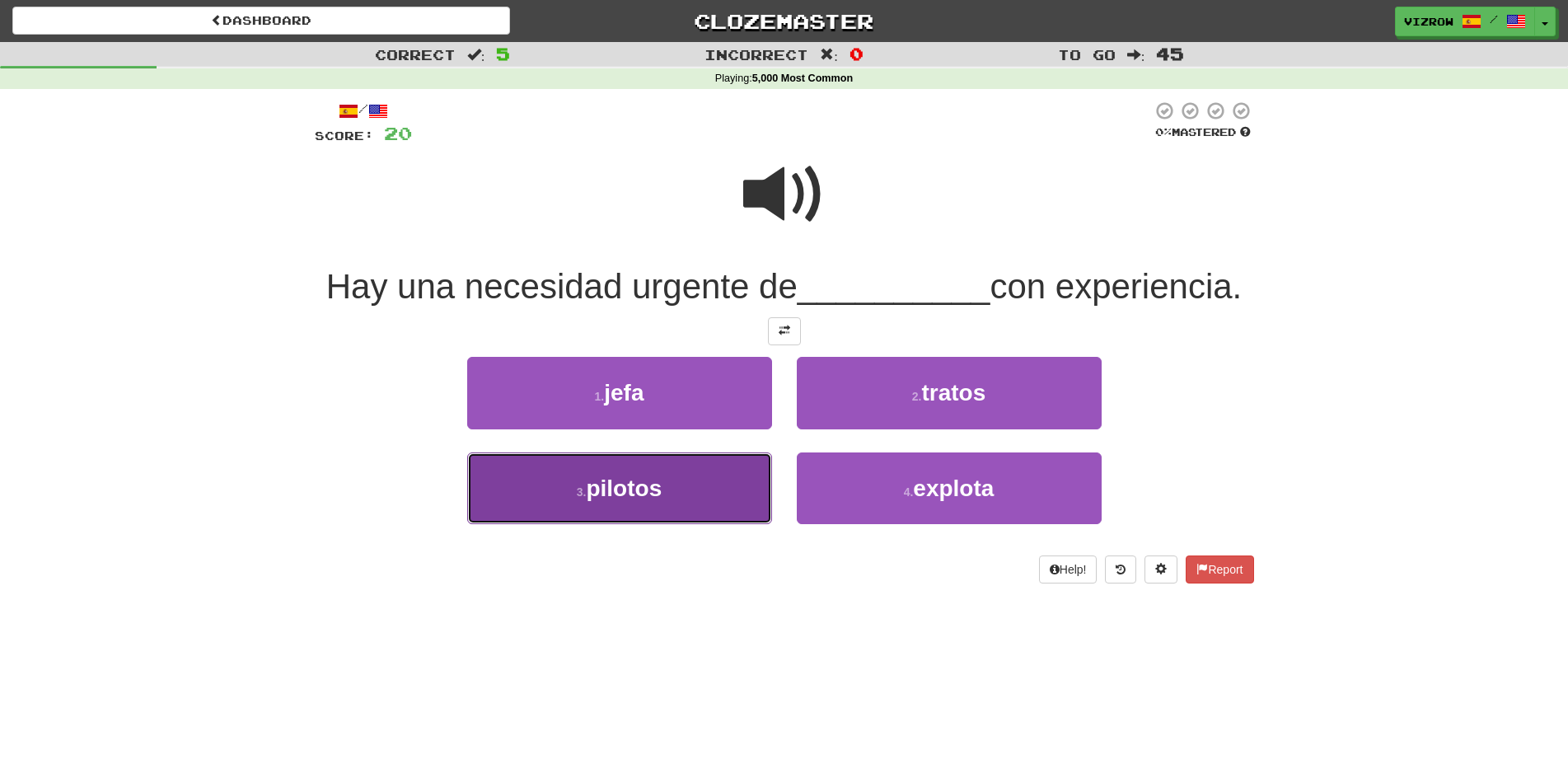
click at [632, 477] on span "pilotos" at bounding box center [623, 488] width 75 height 26
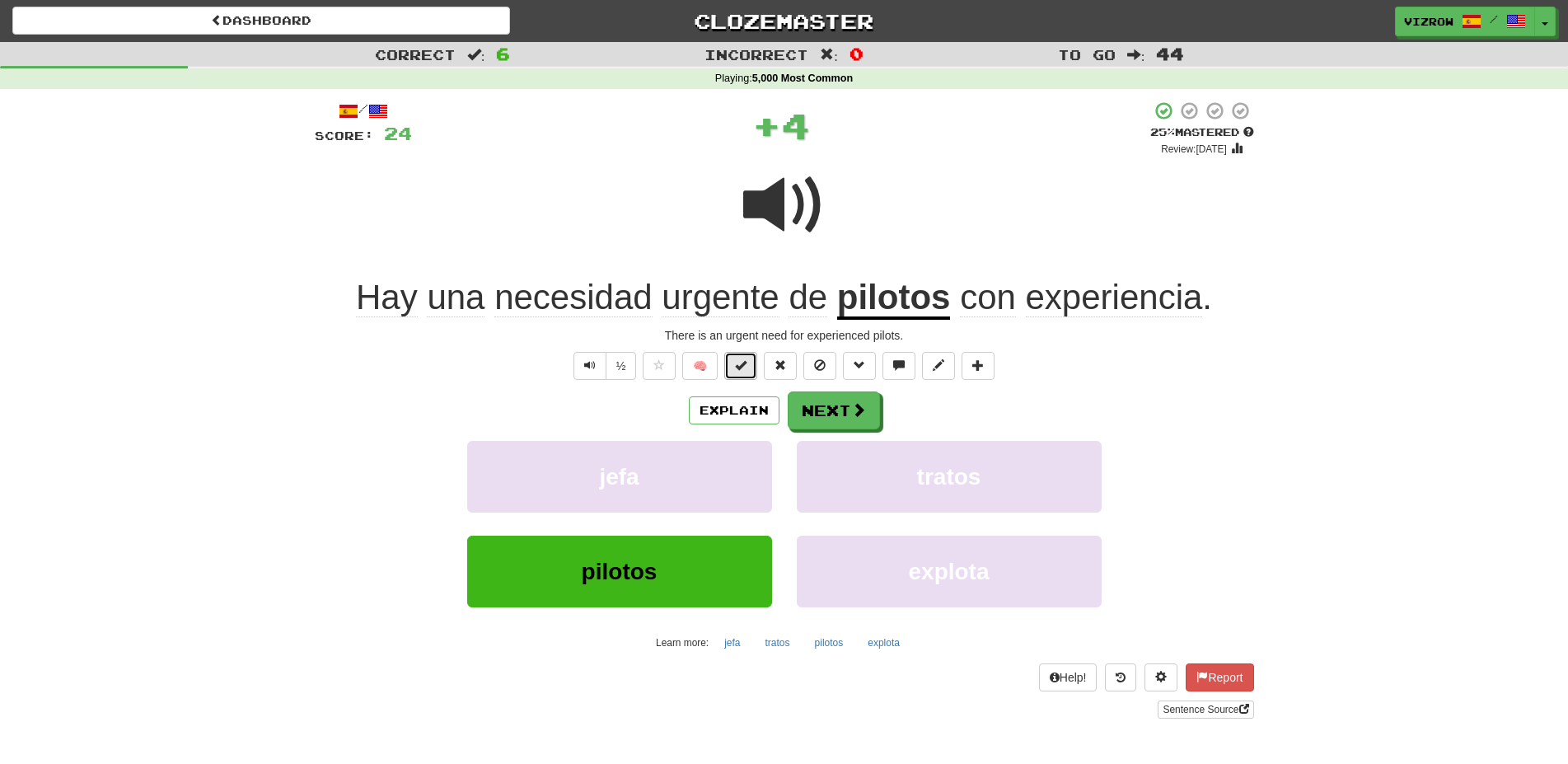
click at [746, 362] on span at bounding box center [740, 365] width 12 height 12
click at [850, 397] on button "Next" at bounding box center [834, 411] width 92 height 38
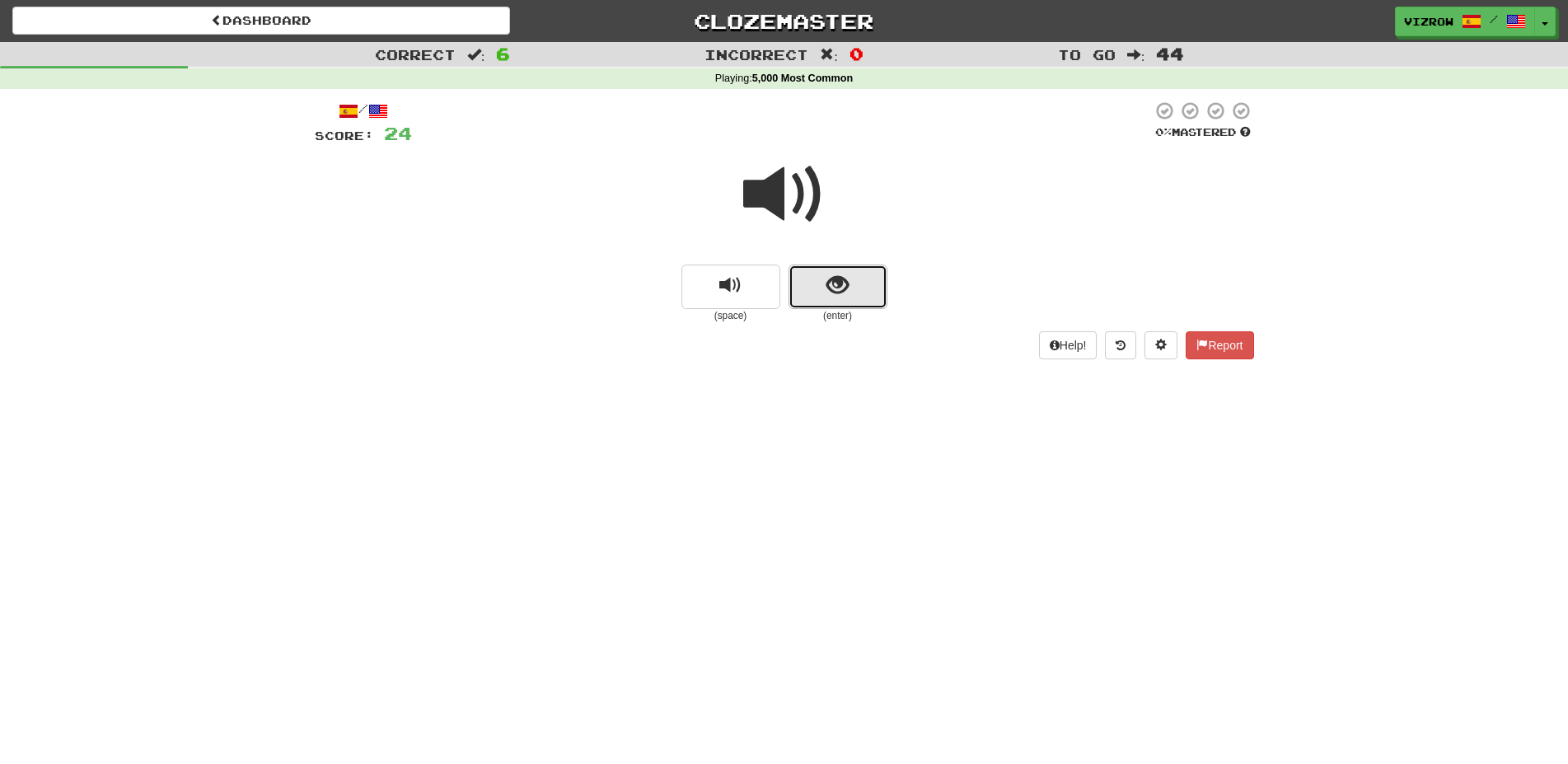
click at [859, 288] on button "show sentence" at bounding box center [837, 287] width 99 height 45
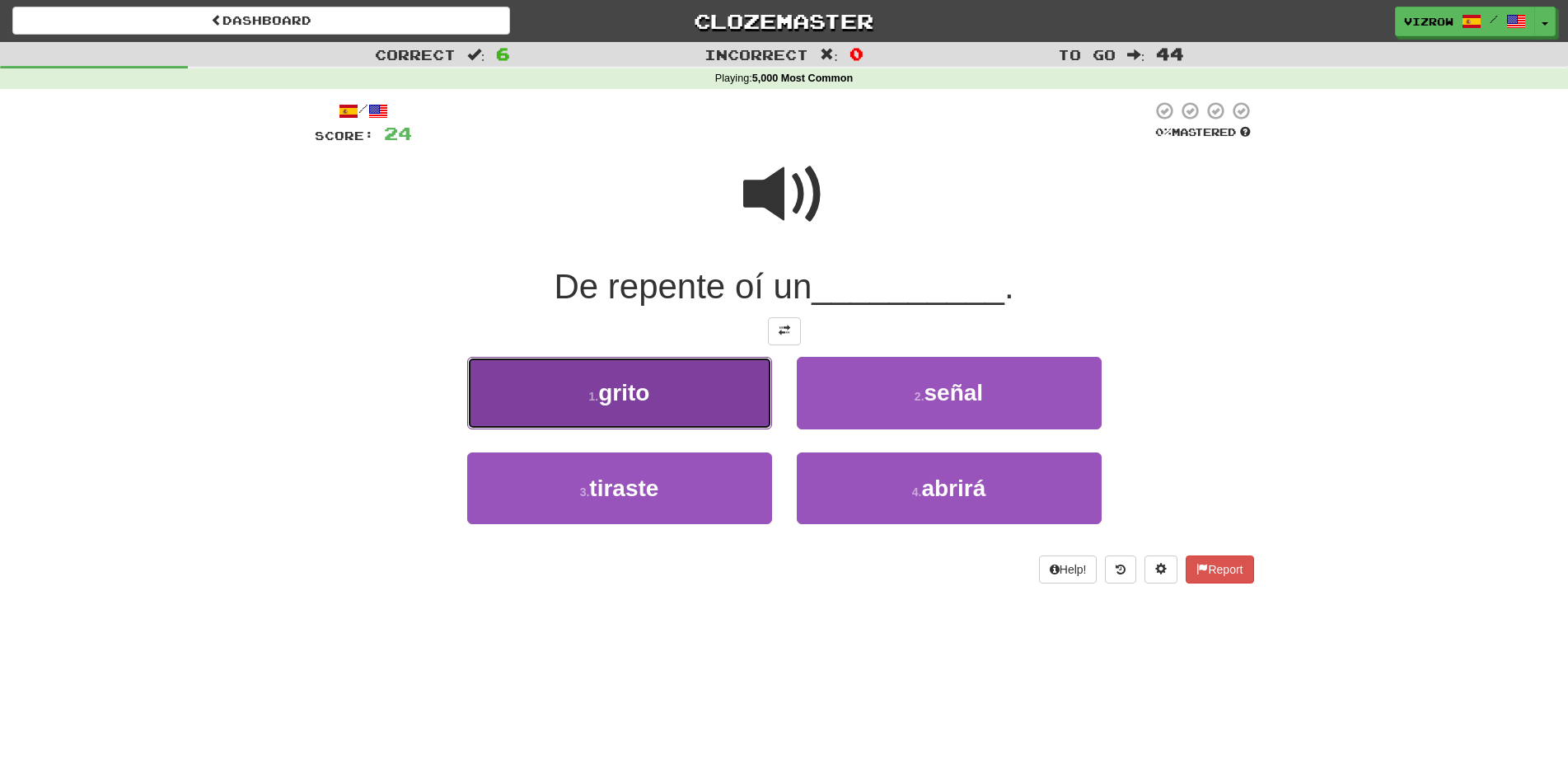
click at [695, 411] on button "1 . grito" at bounding box center [619, 392] width 305 height 71
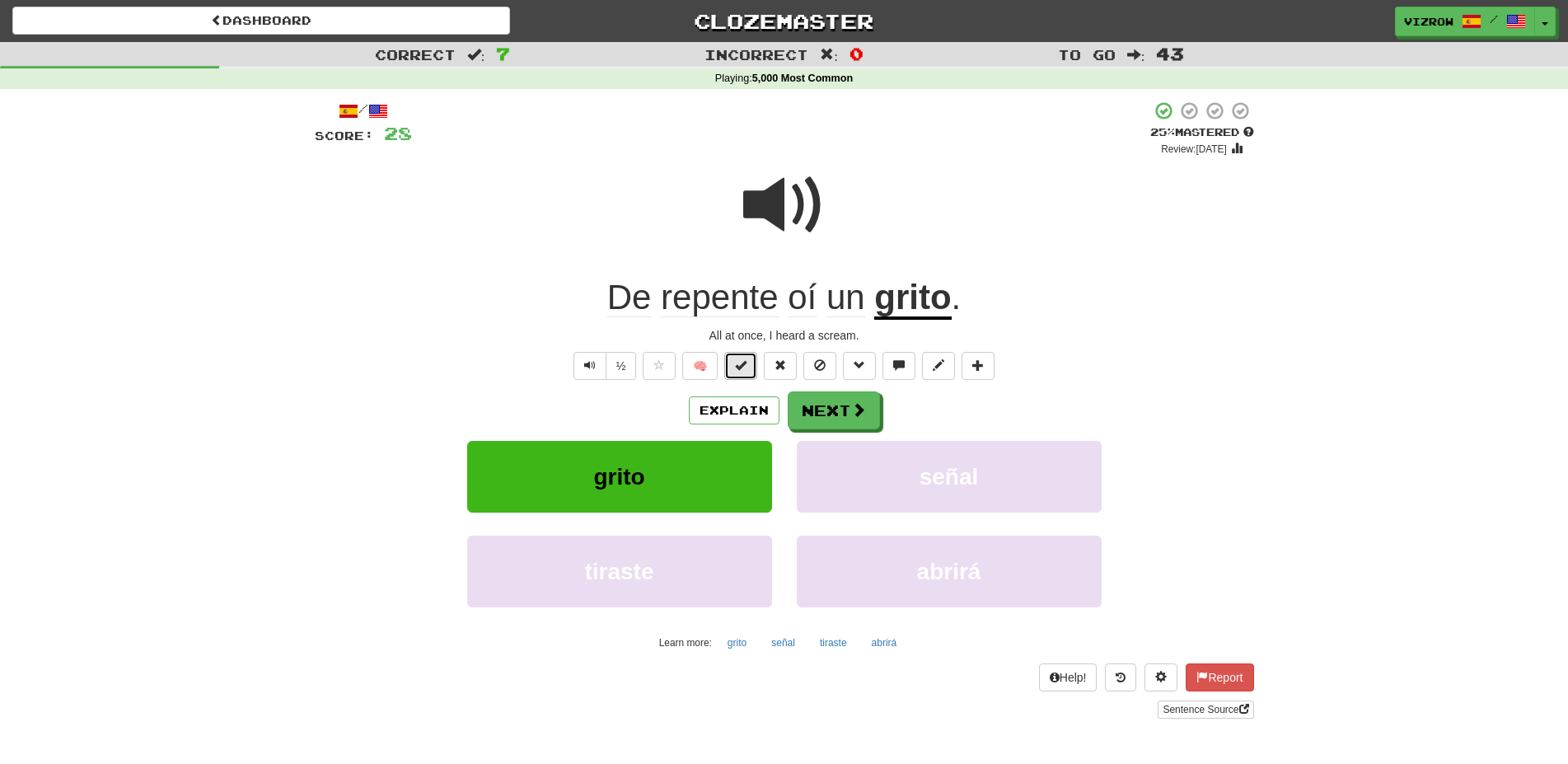
click at [745, 367] on span at bounding box center [740, 365] width 12 height 12
click at [852, 414] on span at bounding box center [859, 411] width 15 height 15
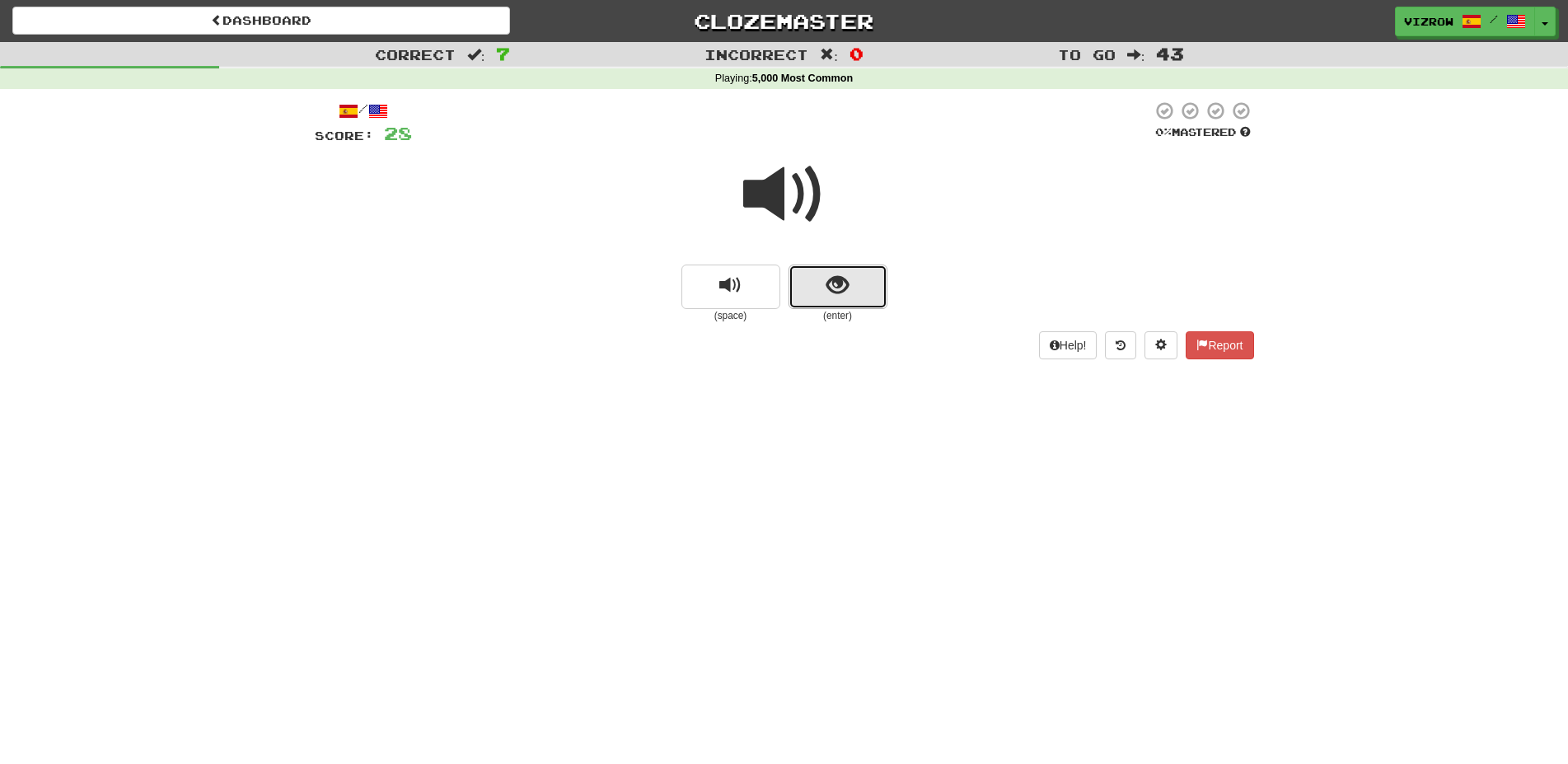
click at [876, 266] on button "show sentence" at bounding box center [837, 287] width 99 height 45
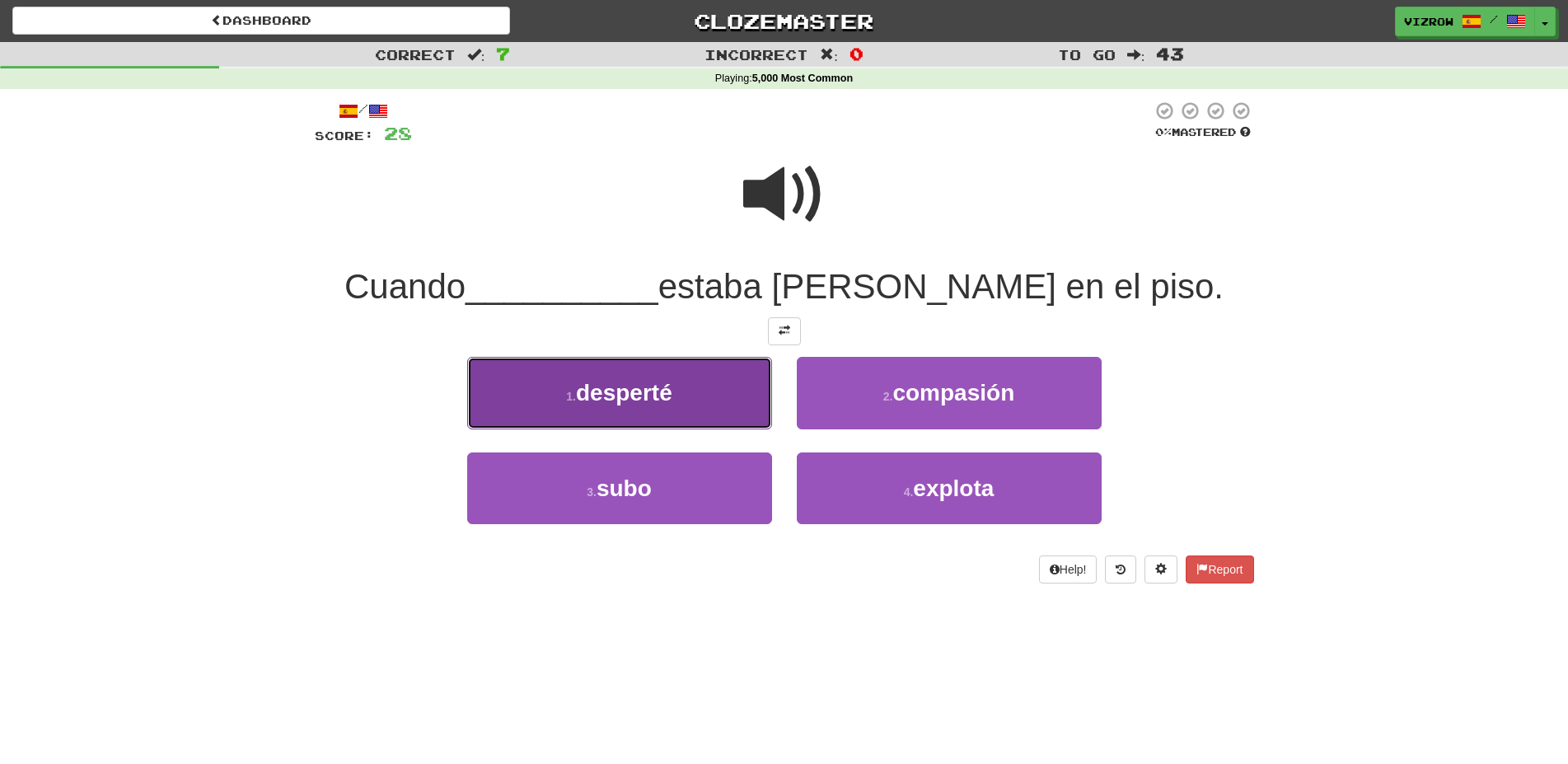
click at [675, 389] on button "1 . desperté" at bounding box center [619, 392] width 305 height 71
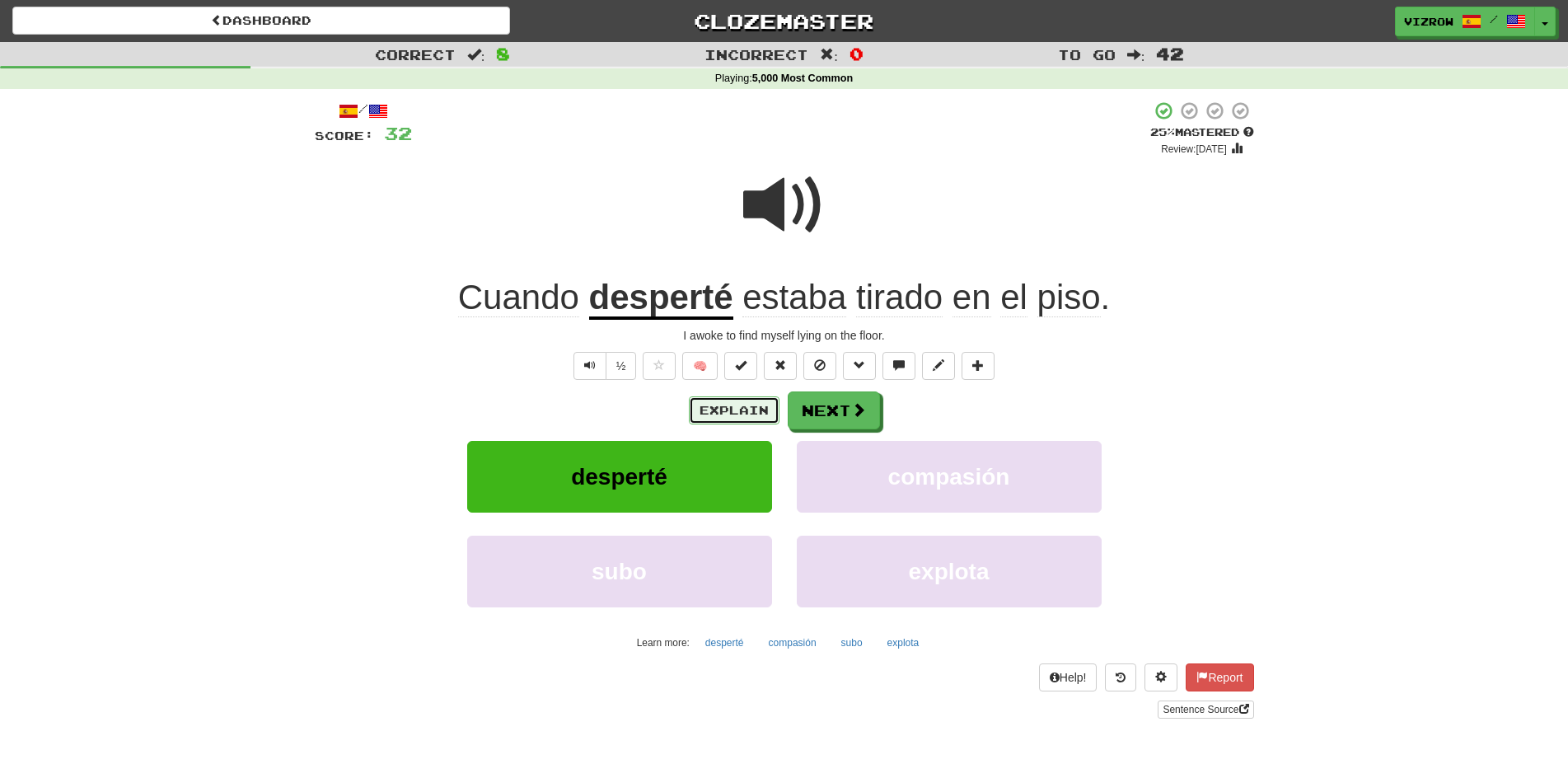
click at [745, 403] on button "Explain" at bounding box center [734, 411] width 90 height 28
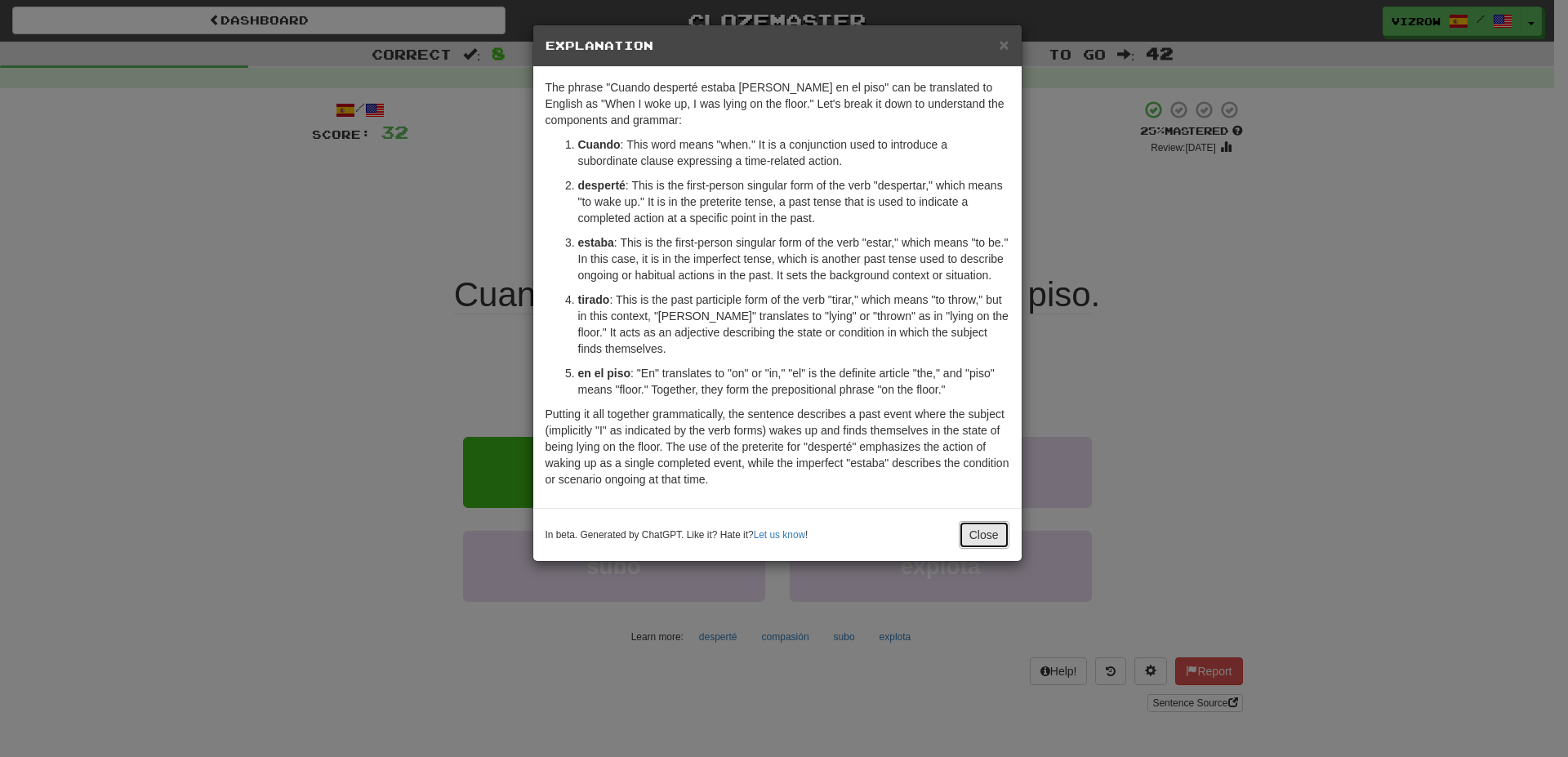
click at [1003, 539] on button "Close" at bounding box center [984, 535] width 51 height 28
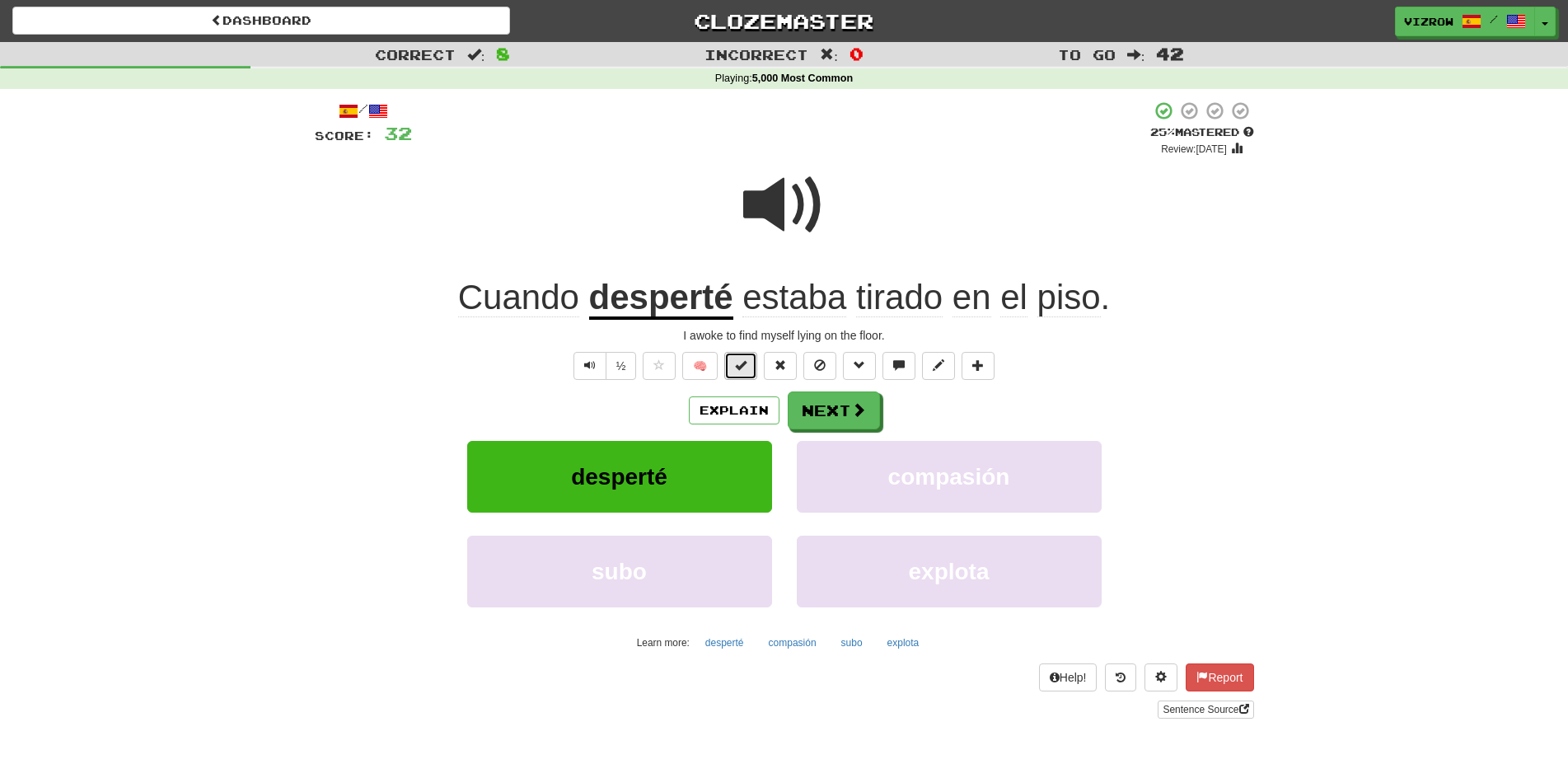
click at [741, 360] on span at bounding box center [740, 365] width 12 height 12
click at [867, 423] on button "Next" at bounding box center [834, 411] width 92 height 38
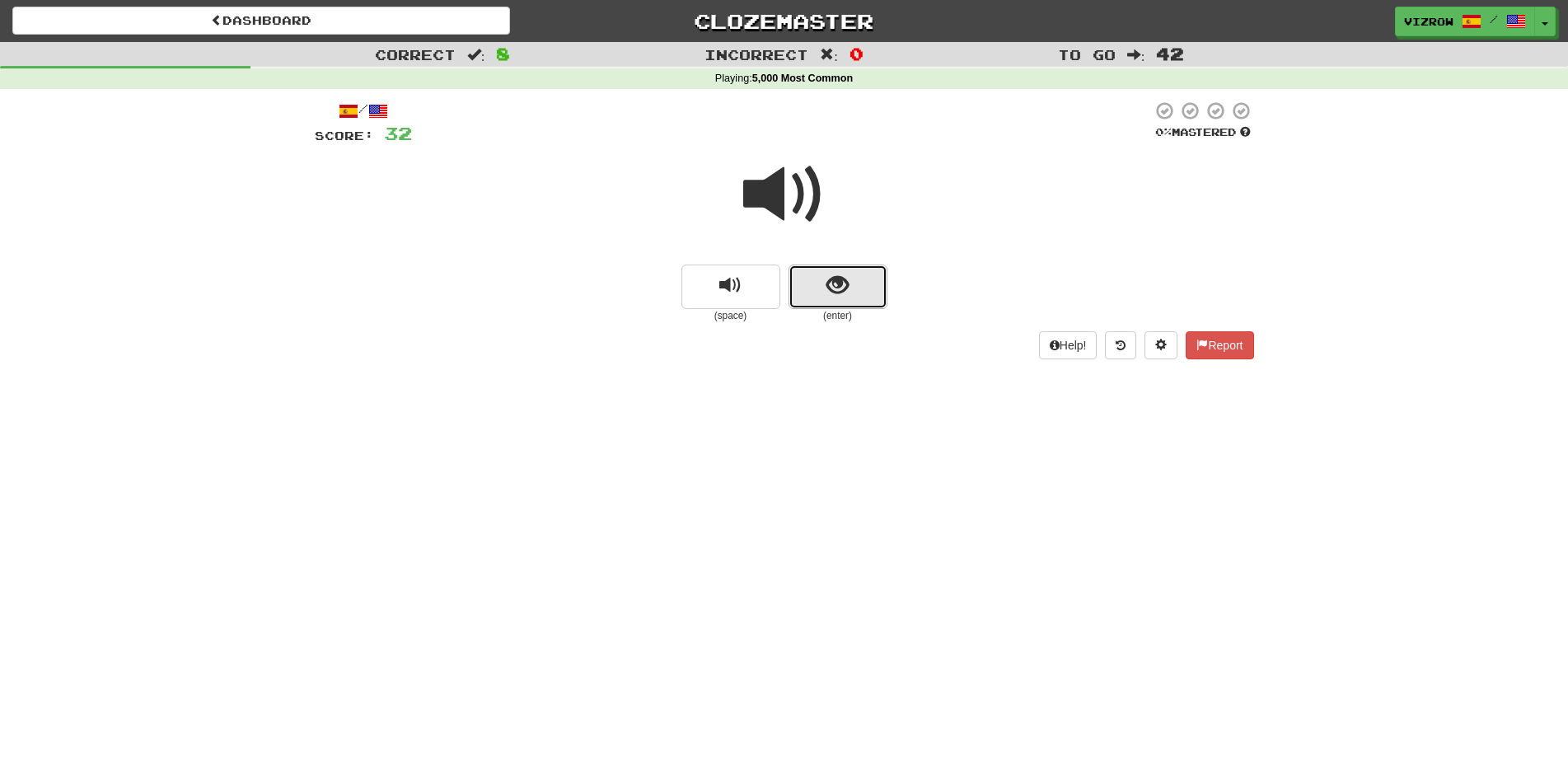
click at [857, 285] on button "show sentence" at bounding box center [837, 287] width 99 height 45
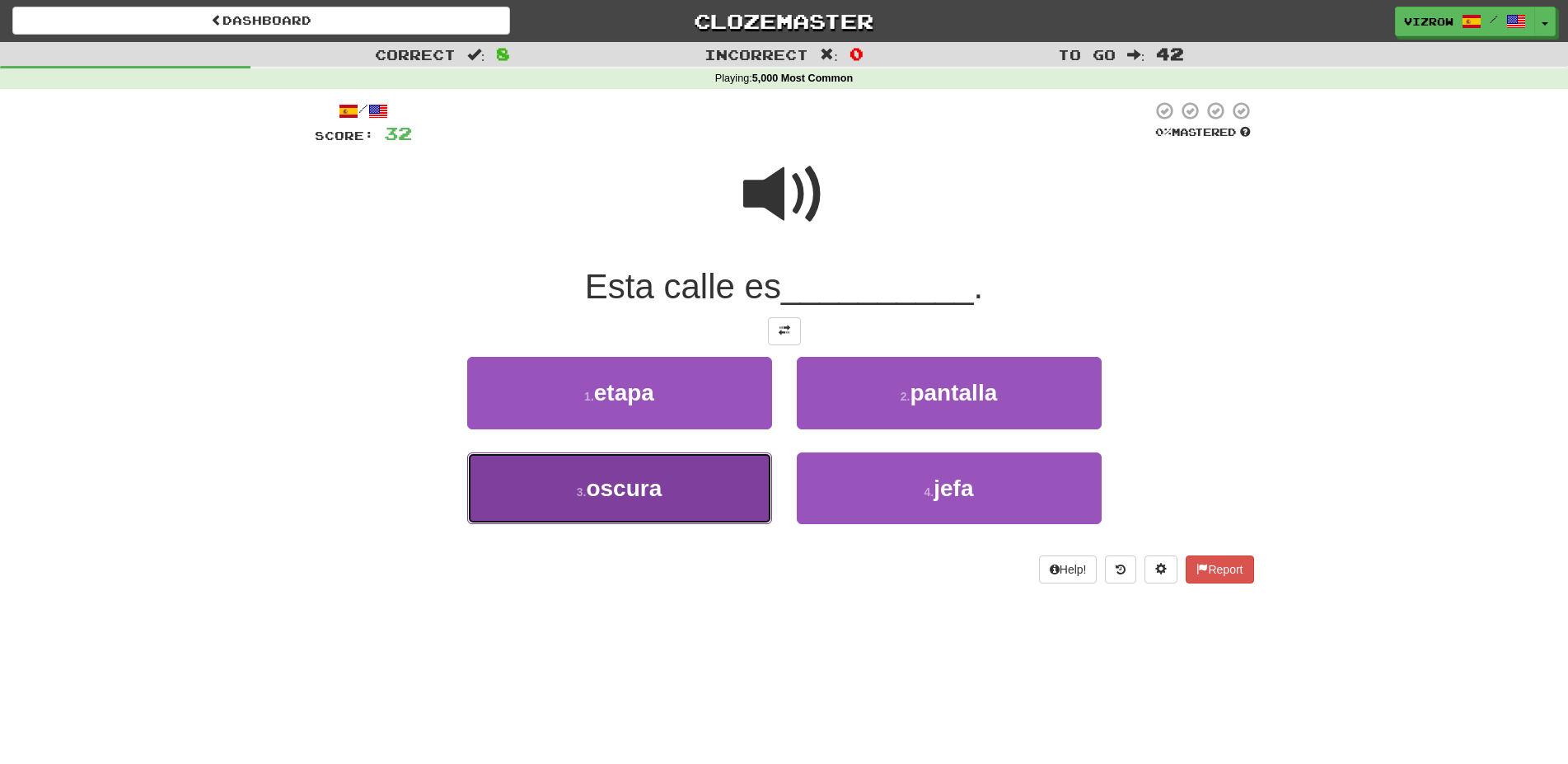
click at [622, 492] on span "oscura" at bounding box center [623, 488] width 75 height 26
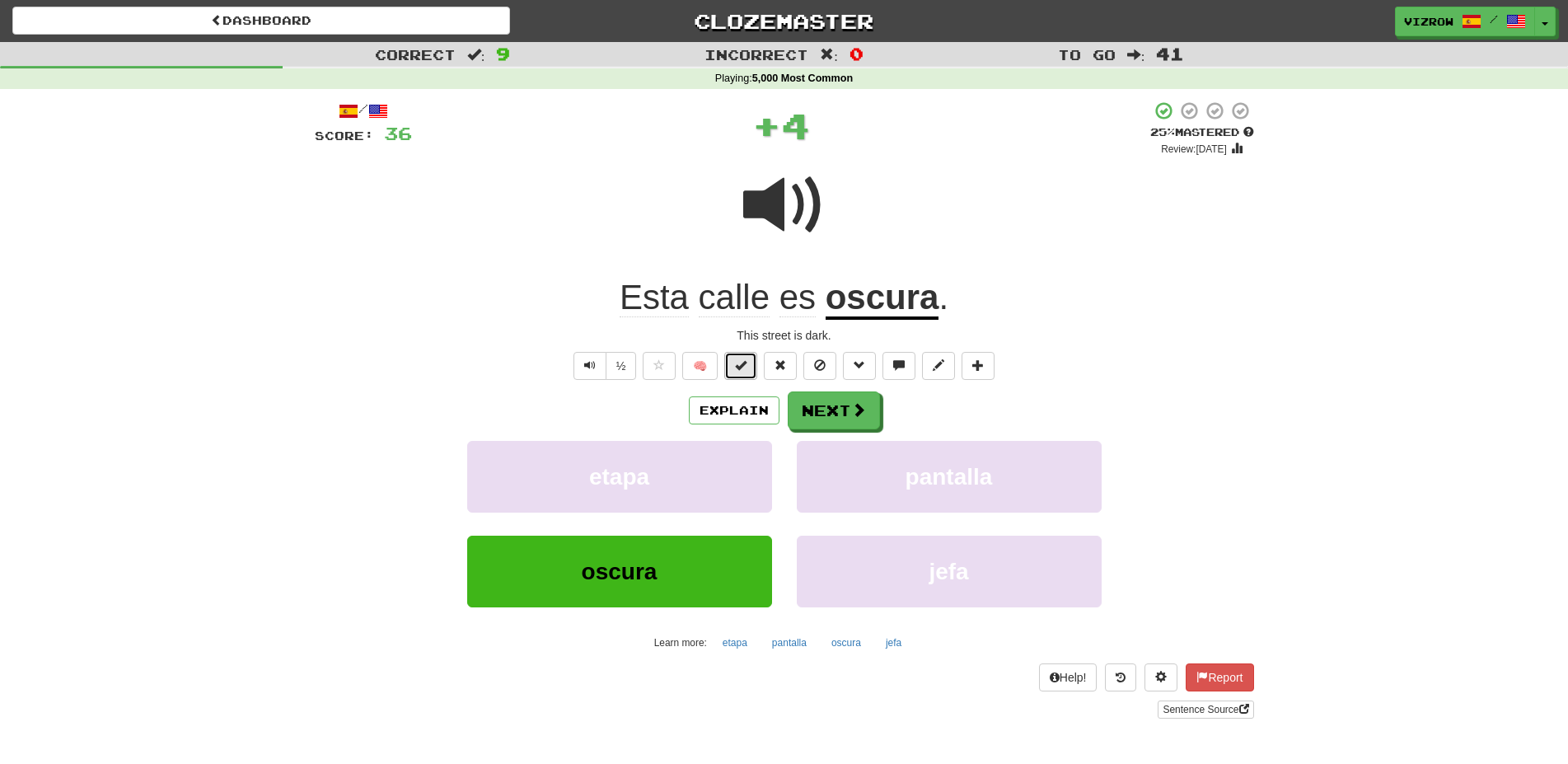
click at [755, 363] on button at bounding box center [740, 366] width 33 height 28
click at [877, 416] on button "Next" at bounding box center [834, 411] width 92 height 38
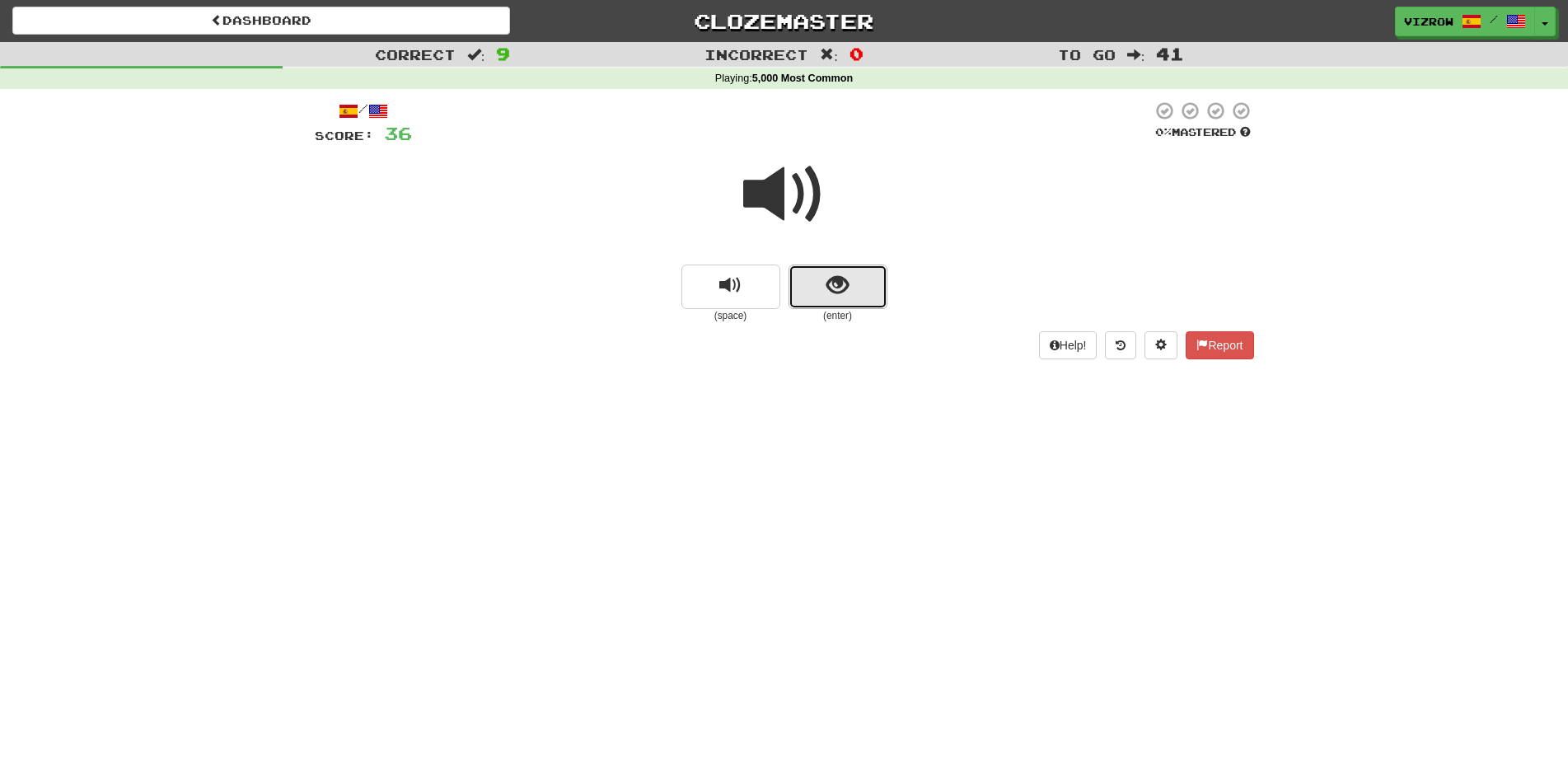
click at [880, 285] on button "show sentence" at bounding box center [837, 287] width 99 height 45
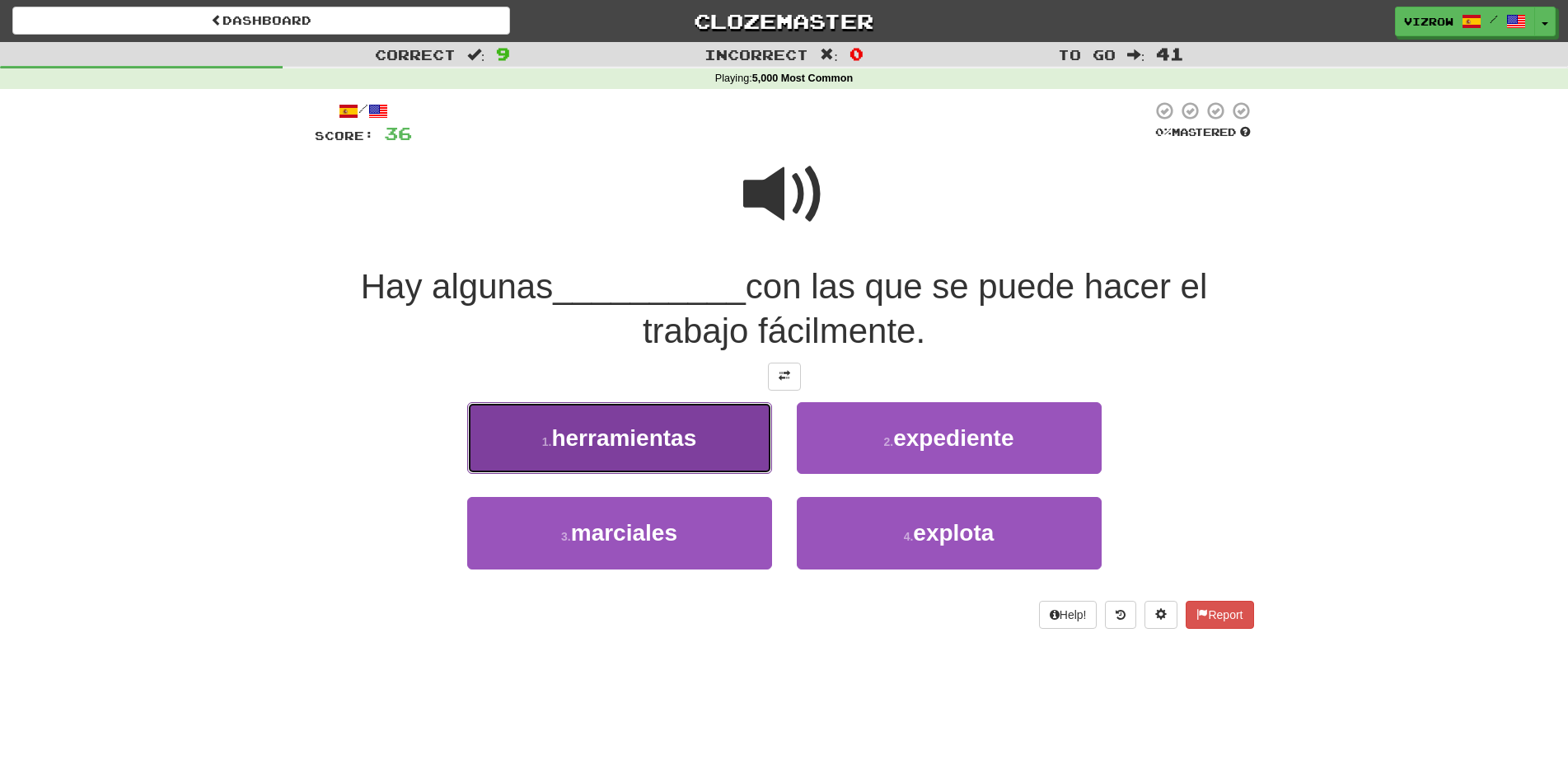
click at [653, 460] on button "1 . herramientas" at bounding box center [619, 438] width 305 height 71
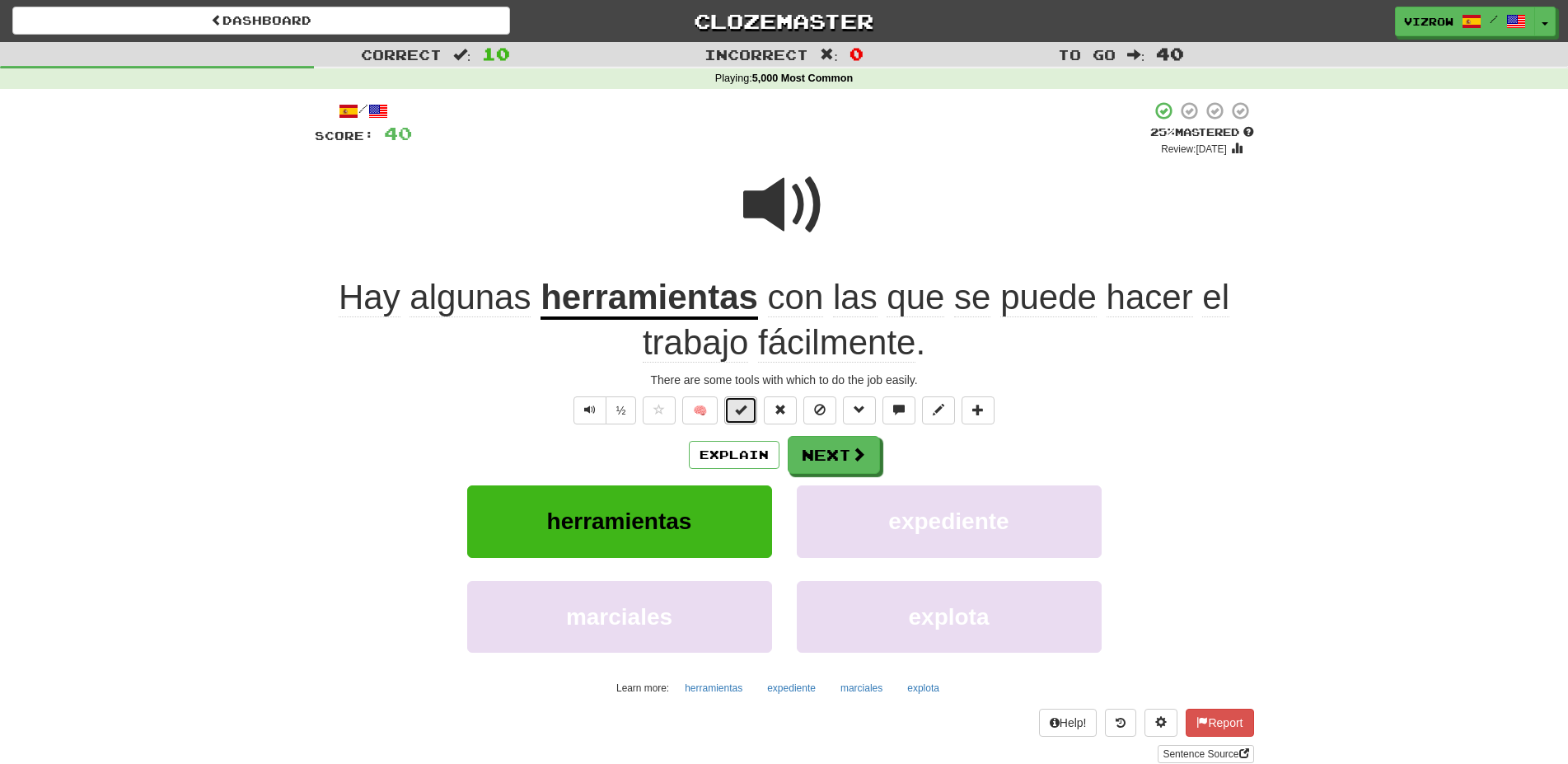
click at [748, 409] on button at bounding box center [740, 411] width 33 height 28
click at [844, 460] on button "Next" at bounding box center [834, 456] width 92 height 38
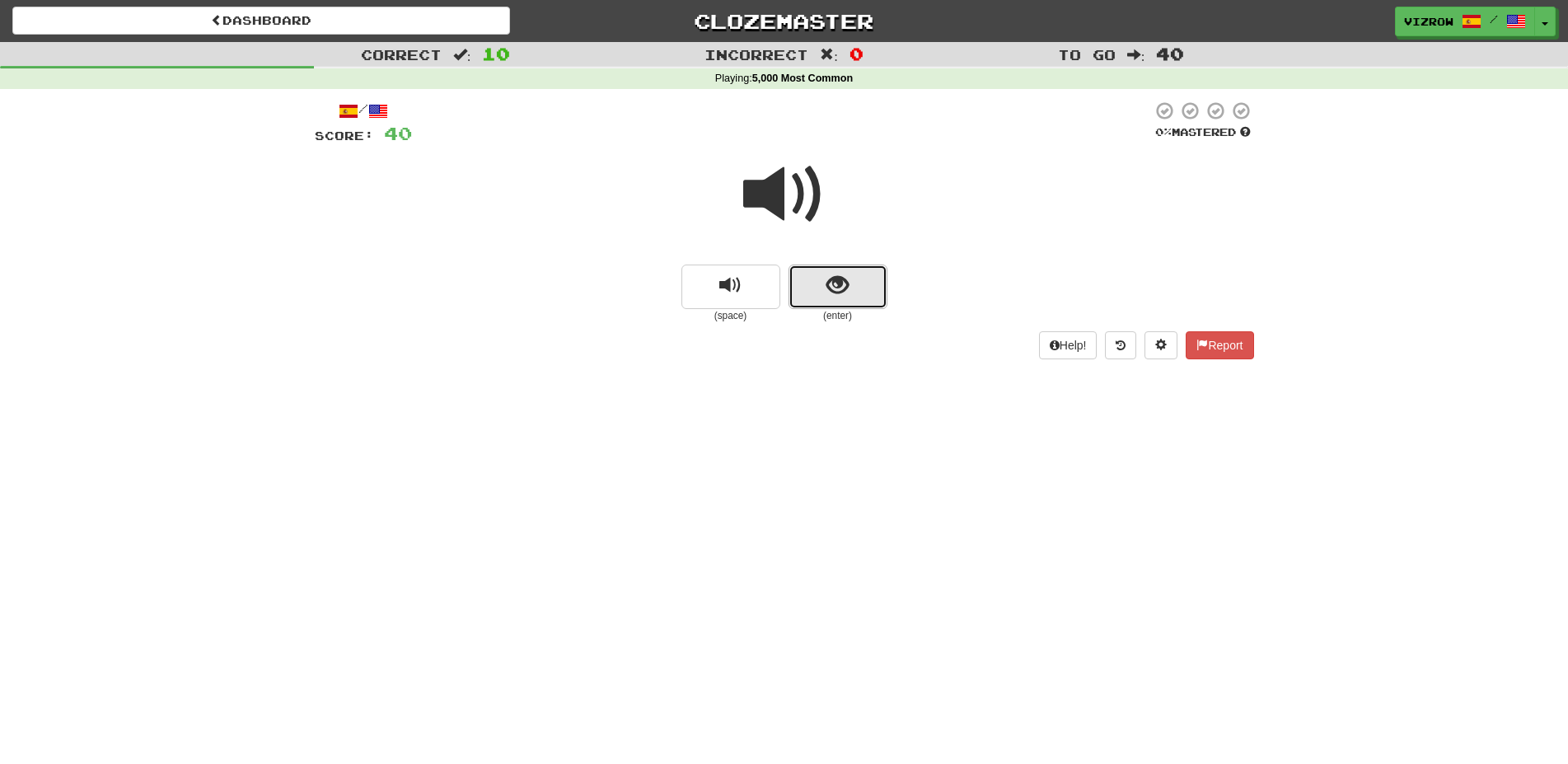
click at [855, 299] on button "show sentence" at bounding box center [837, 287] width 99 height 45
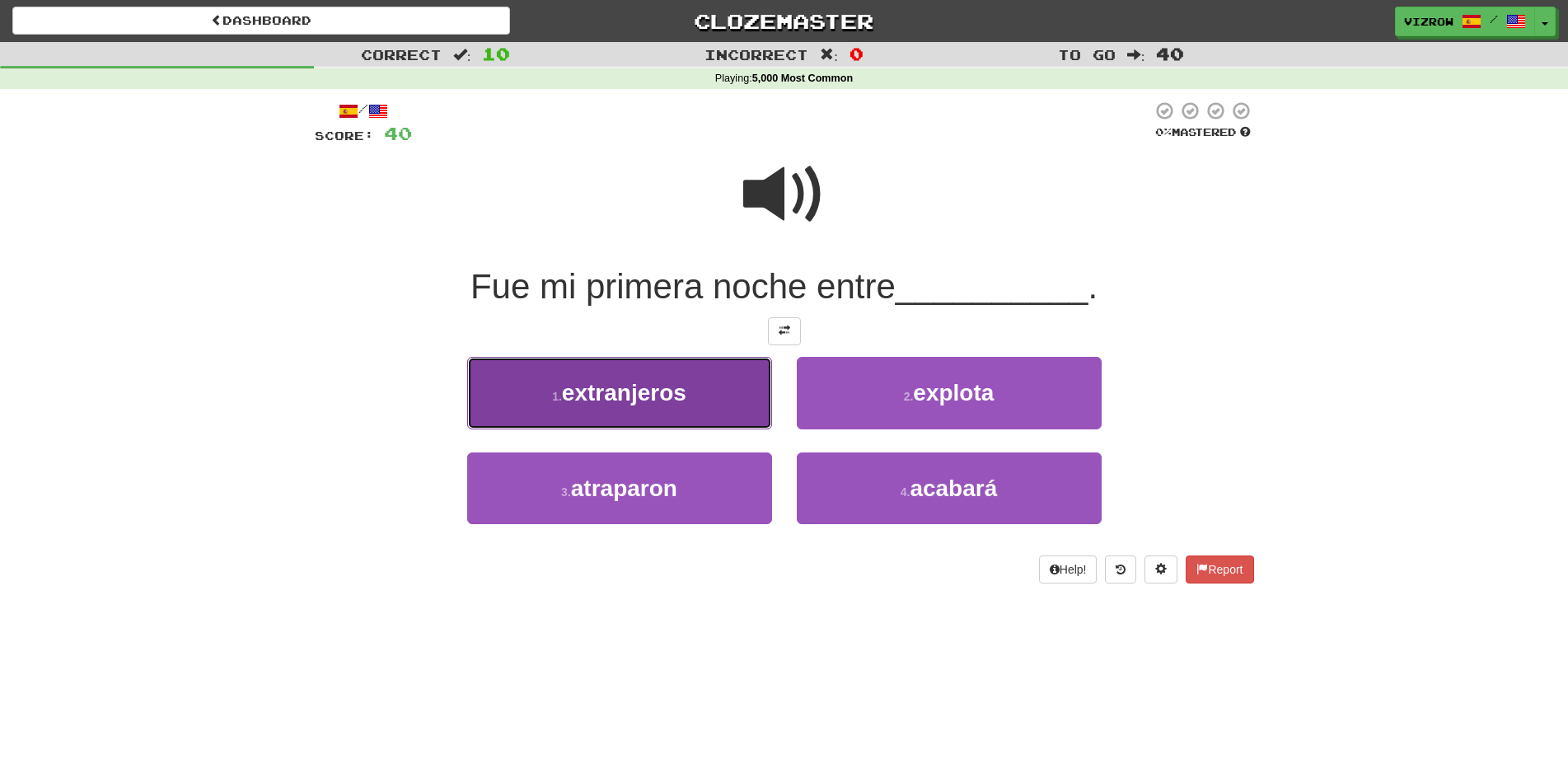
click at [663, 383] on span "extranjeros" at bounding box center [624, 392] width 124 height 26
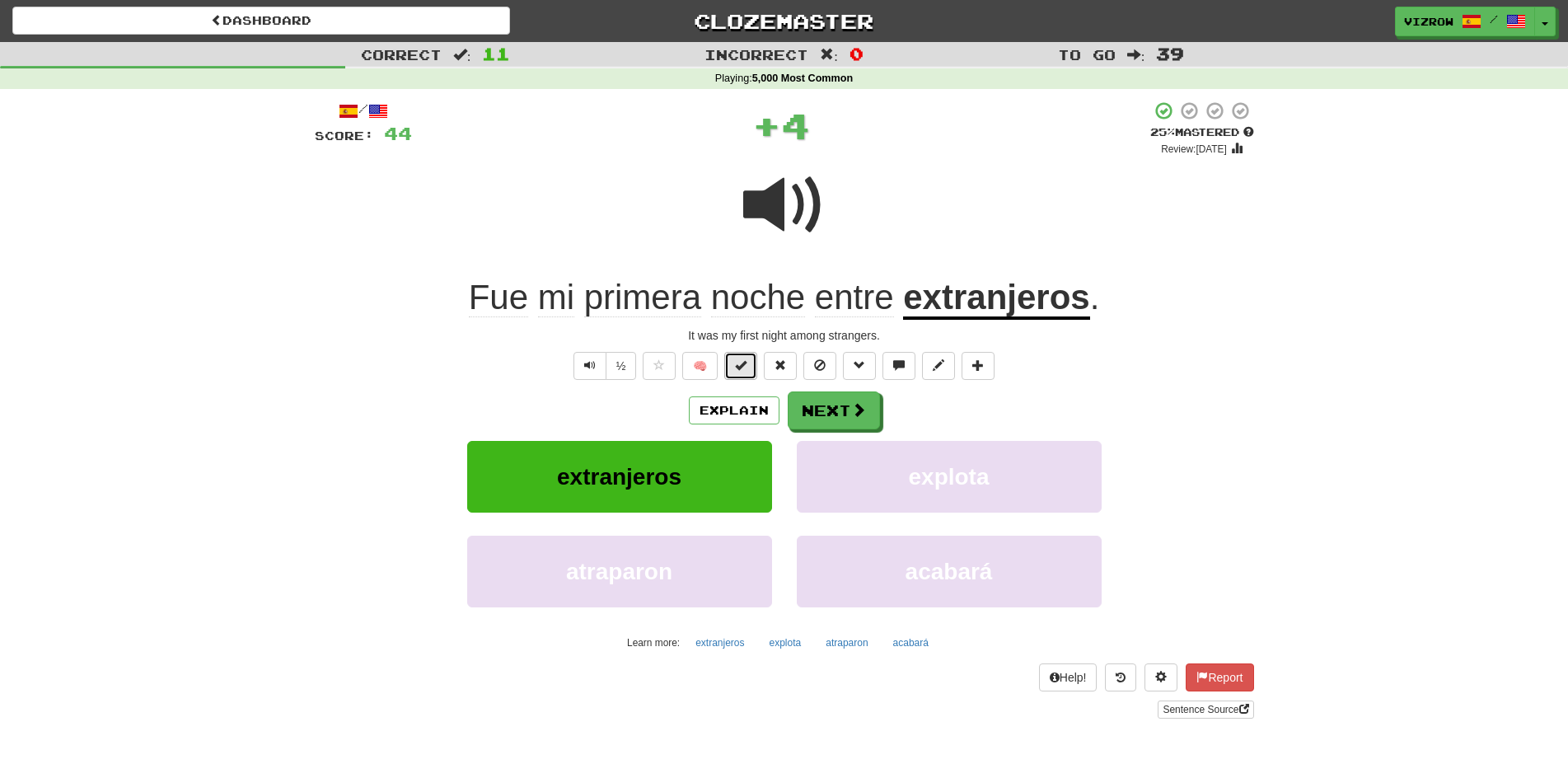
click at [757, 367] on button at bounding box center [740, 366] width 33 height 28
click at [854, 411] on span at bounding box center [859, 411] width 15 height 15
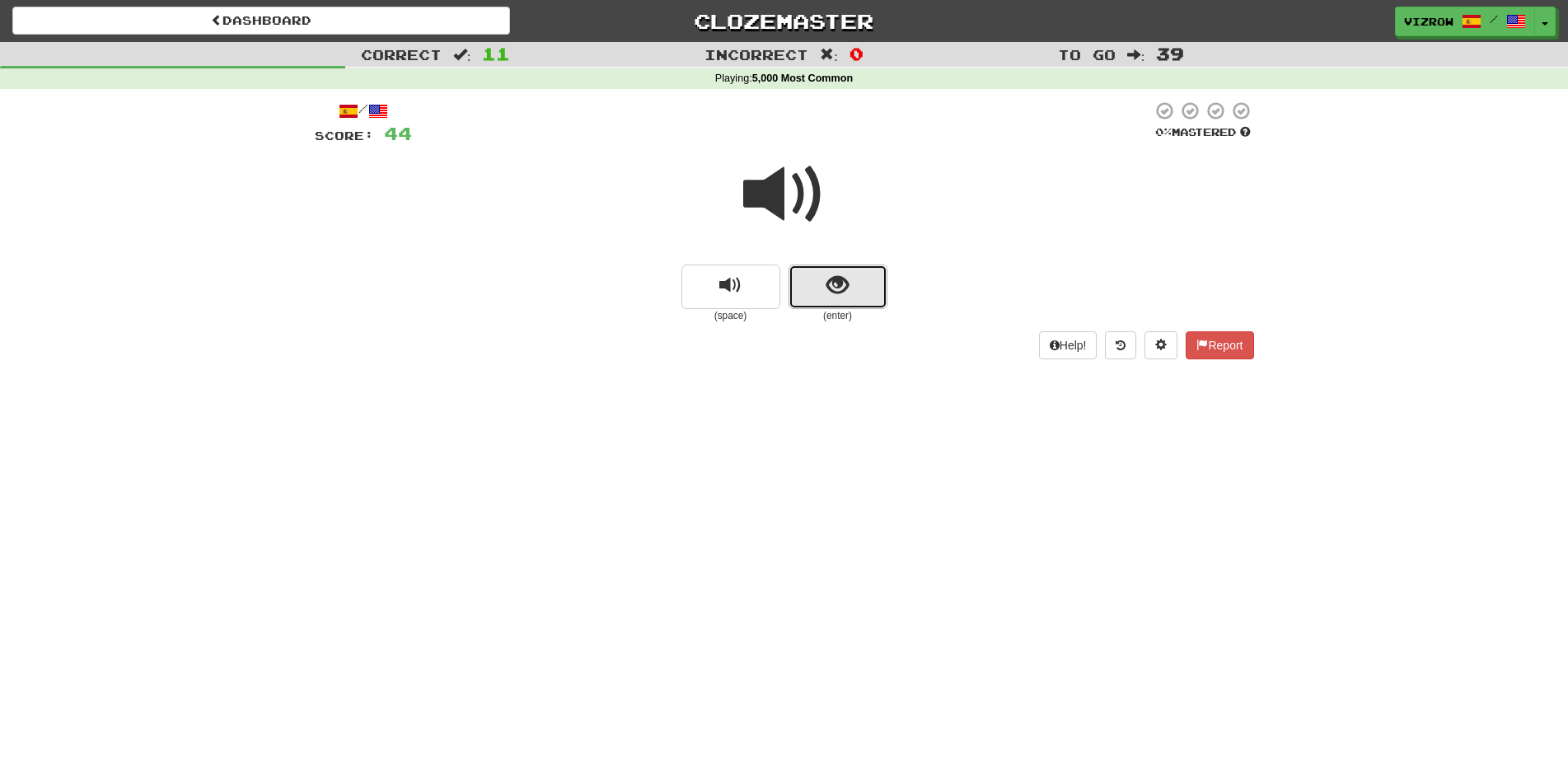
click at [857, 306] on button "show sentence" at bounding box center [837, 287] width 99 height 45
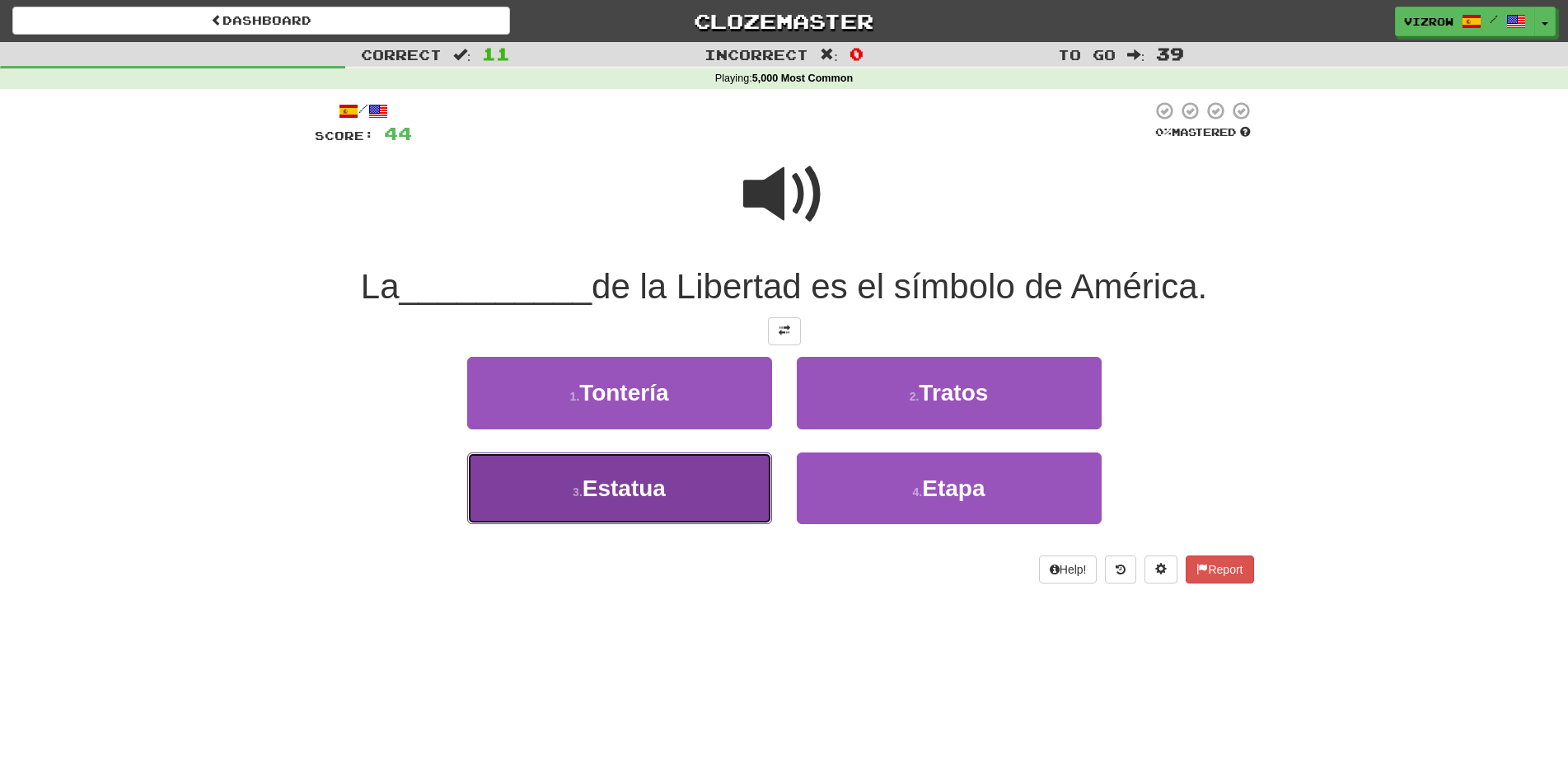
click at [731, 488] on button "3 . Estatua" at bounding box center [619, 488] width 305 height 71
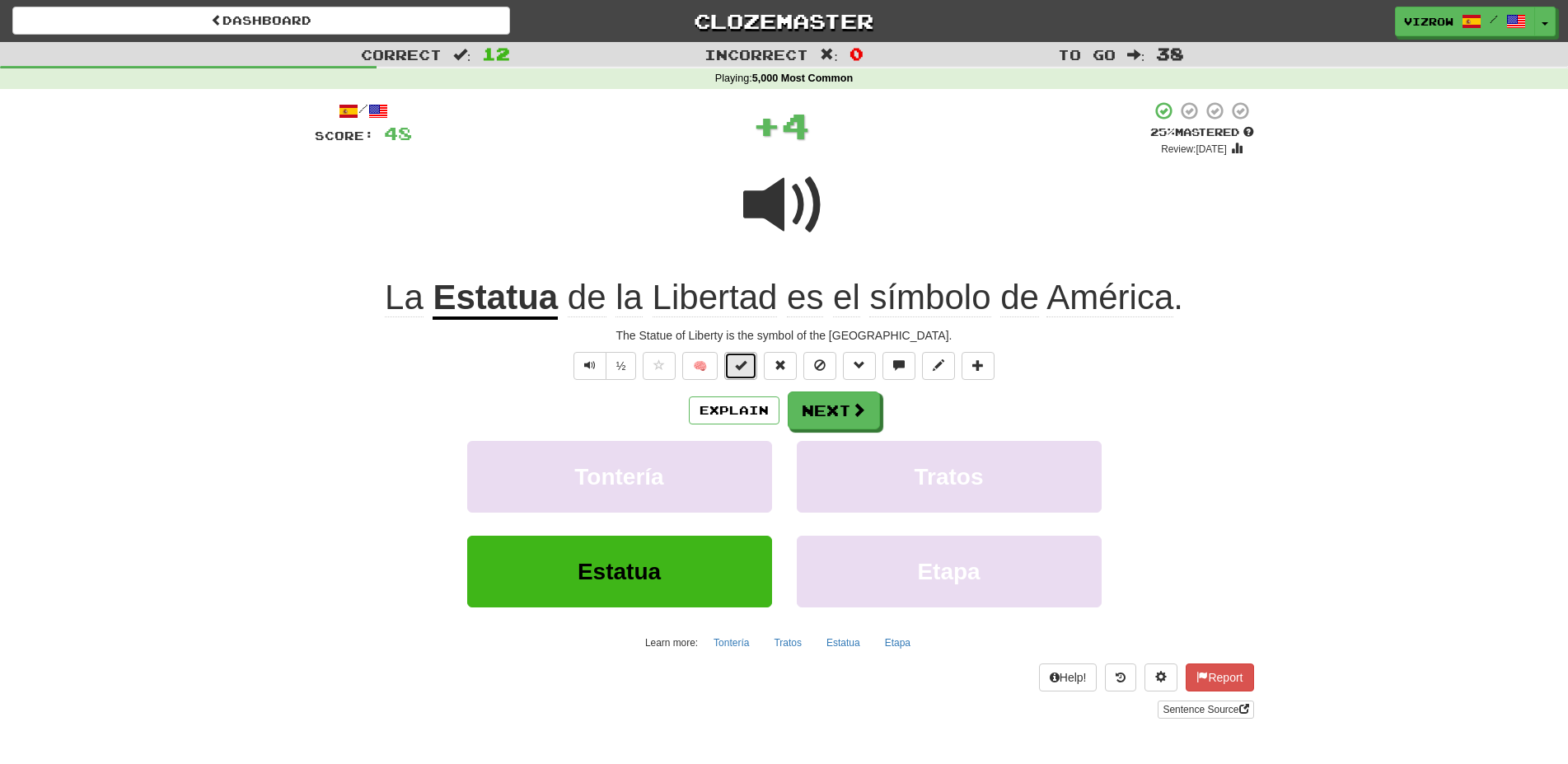
click at [744, 358] on button at bounding box center [740, 366] width 33 height 28
click at [854, 416] on span at bounding box center [859, 411] width 15 height 15
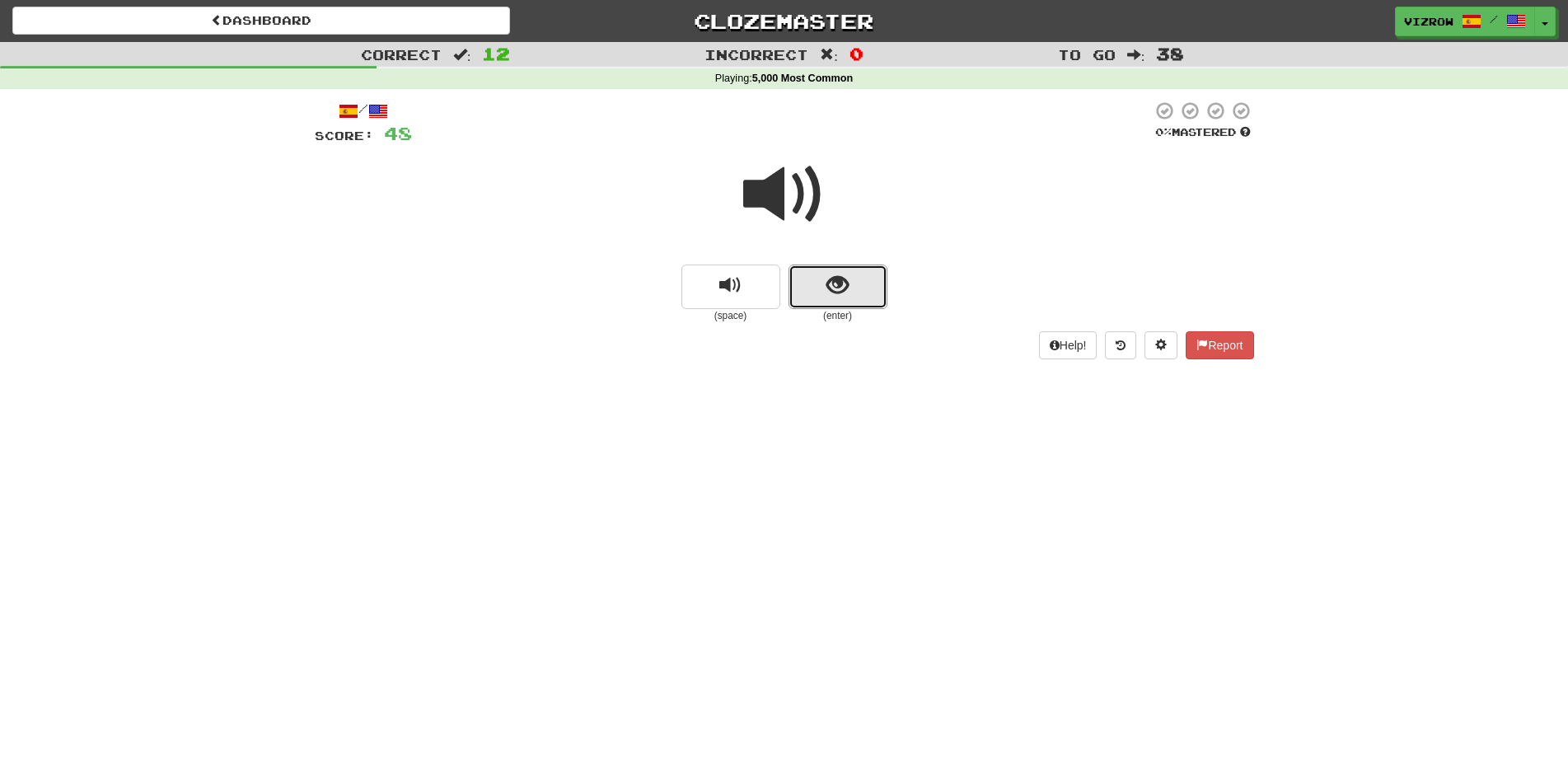
click at [813, 281] on button "show sentence" at bounding box center [837, 287] width 99 height 45
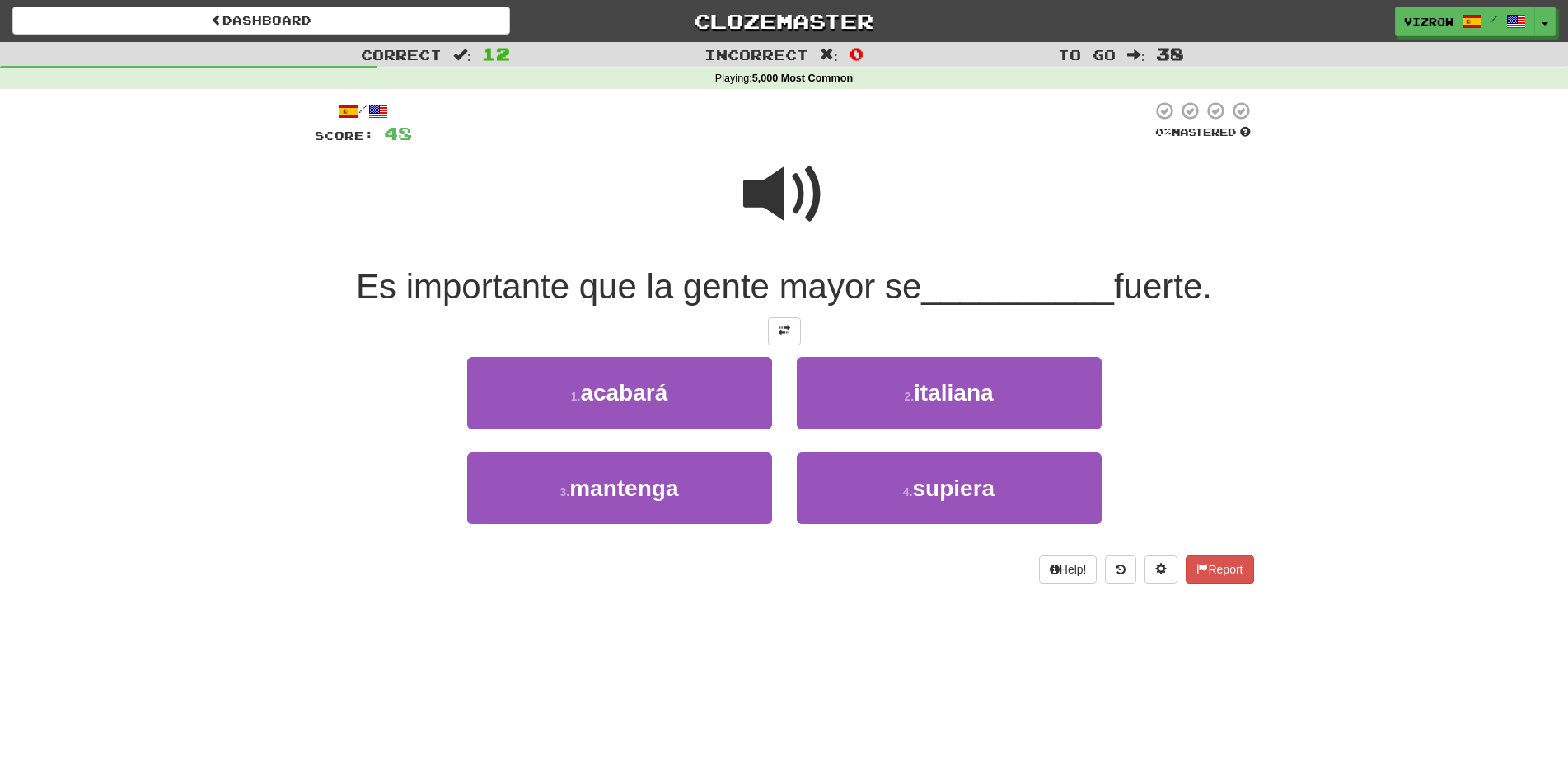
click at [759, 192] on span at bounding box center [784, 194] width 82 height 82
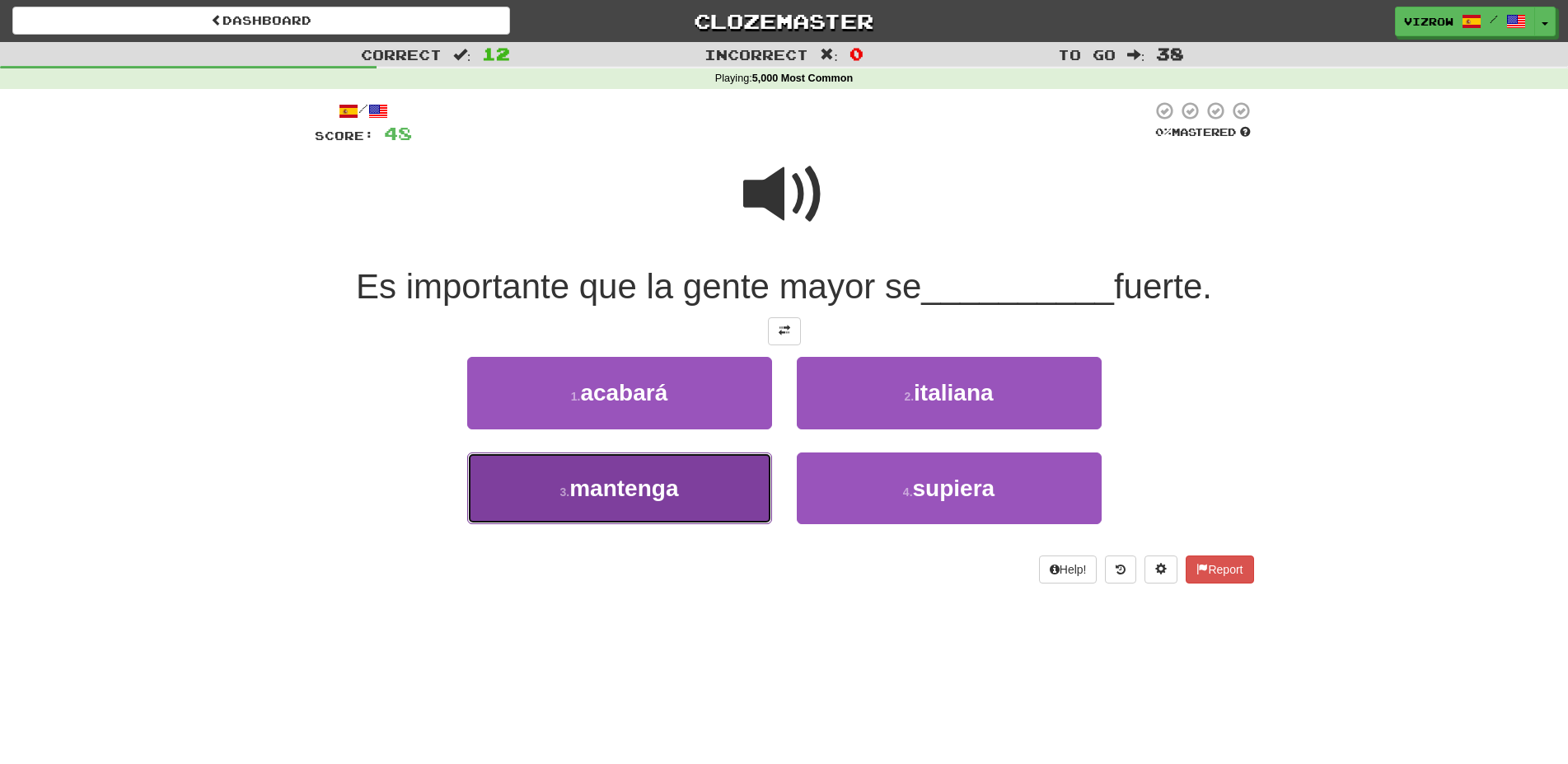
click at [649, 502] on button "3 . mantenga" at bounding box center [619, 488] width 305 height 71
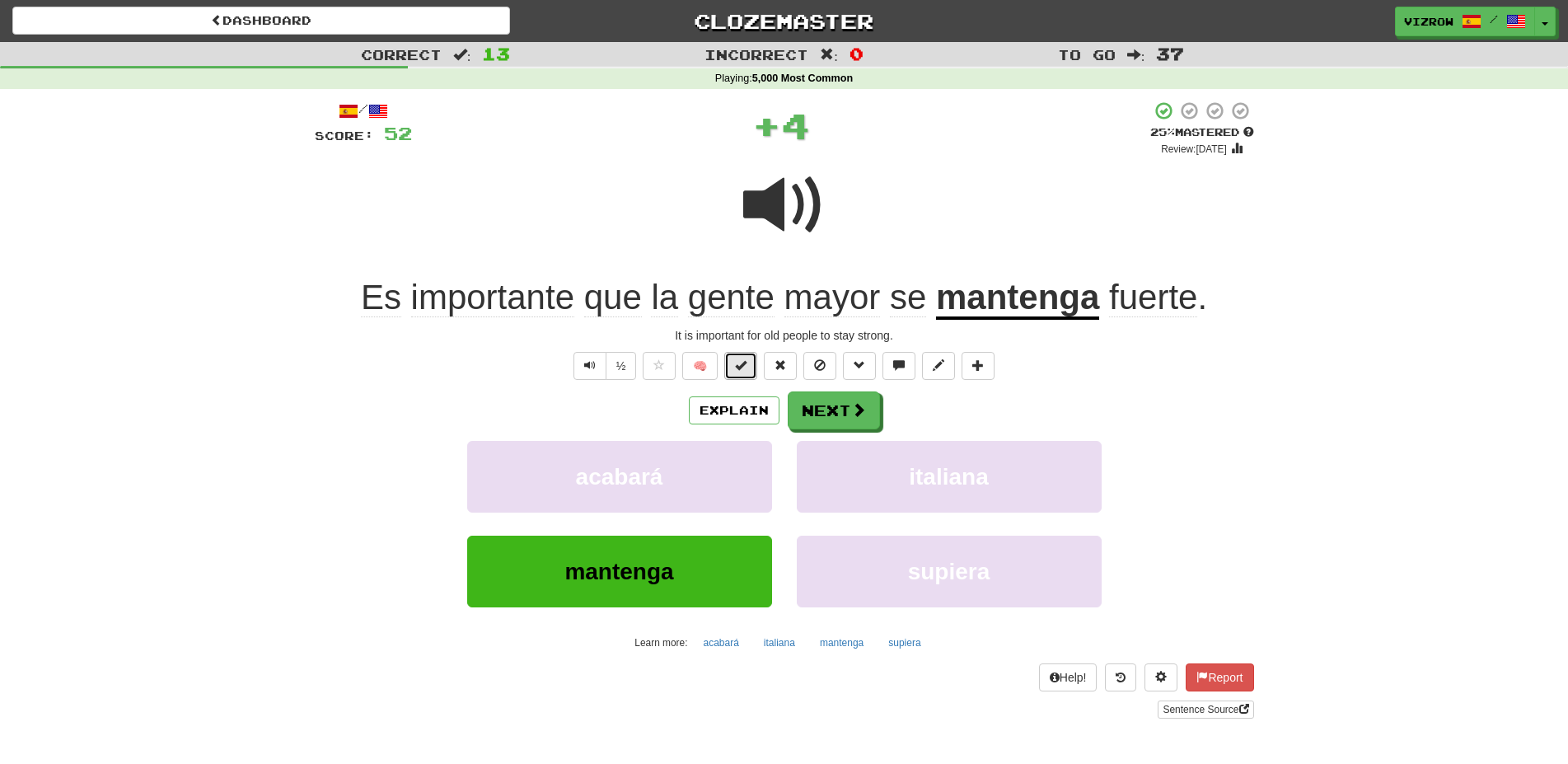
click at [745, 364] on span at bounding box center [740, 365] width 12 height 12
click at [831, 411] on button "Next" at bounding box center [834, 411] width 92 height 38
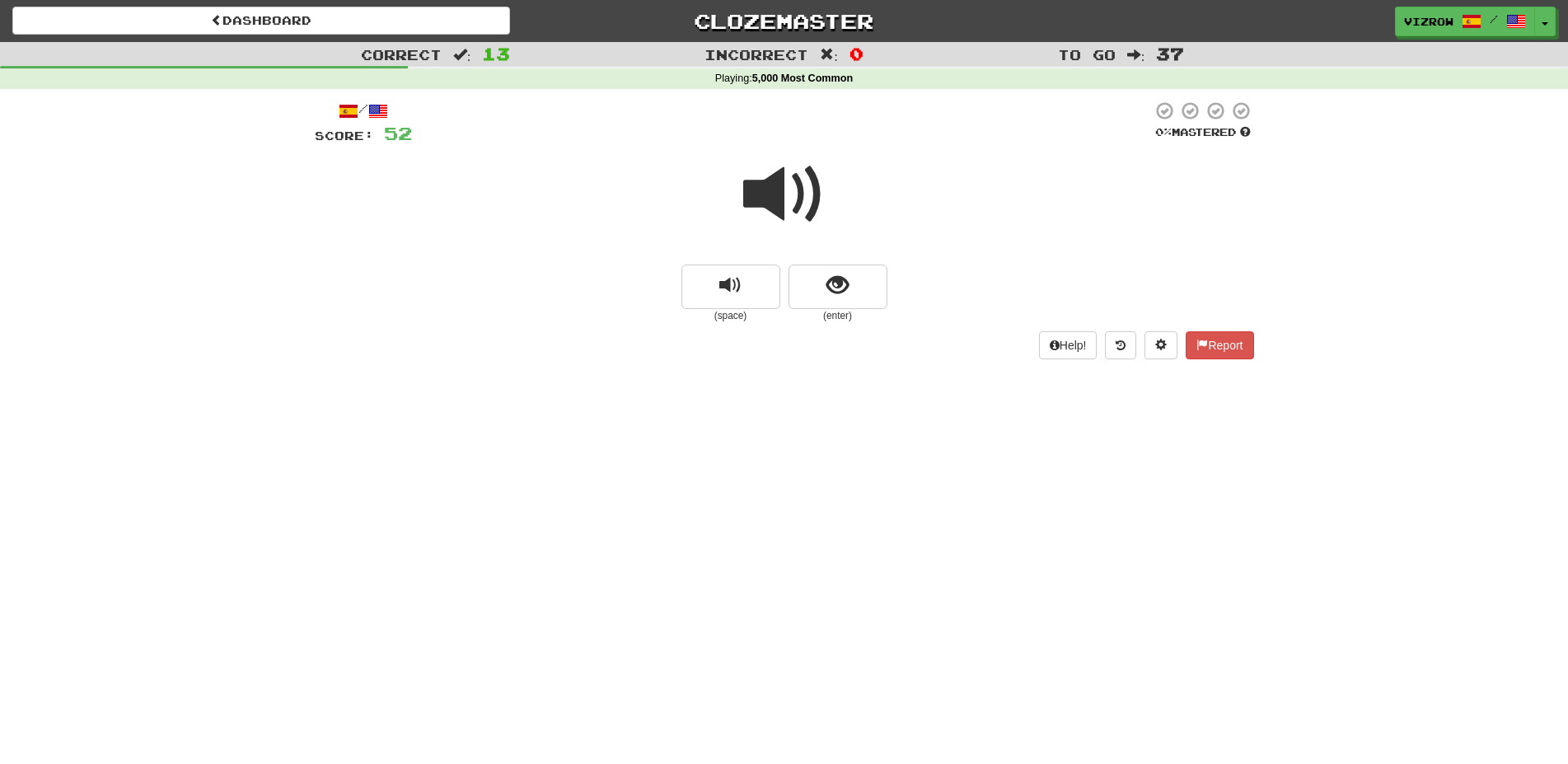
click at [843, 262] on div at bounding box center [784, 206] width 939 height 118
click at [835, 294] on span "show sentence" at bounding box center [837, 285] width 22 height 22
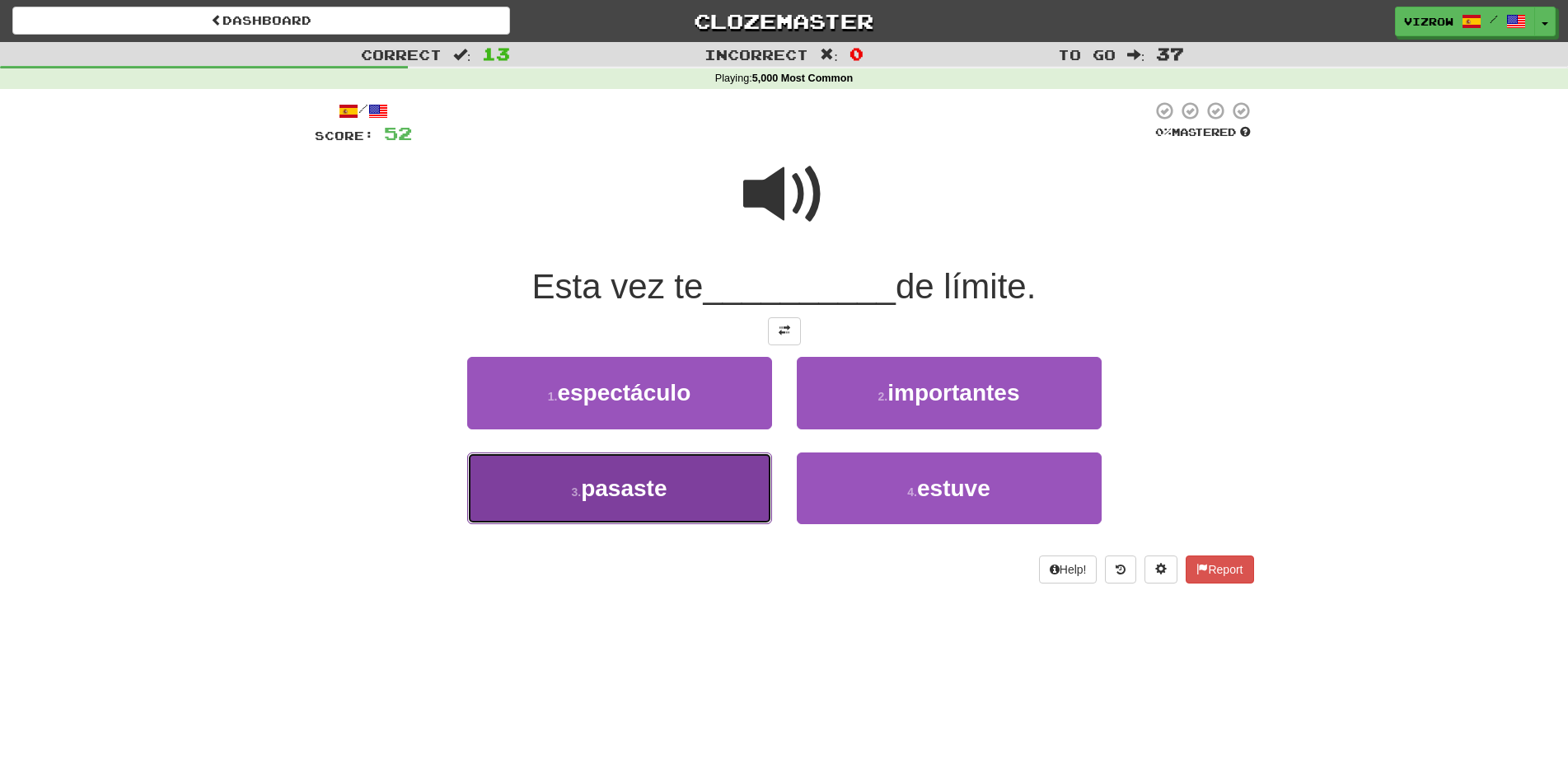
click at [673, 487] on button "3 . pasaste" at bounding box center [619, 488] width 305 height 71
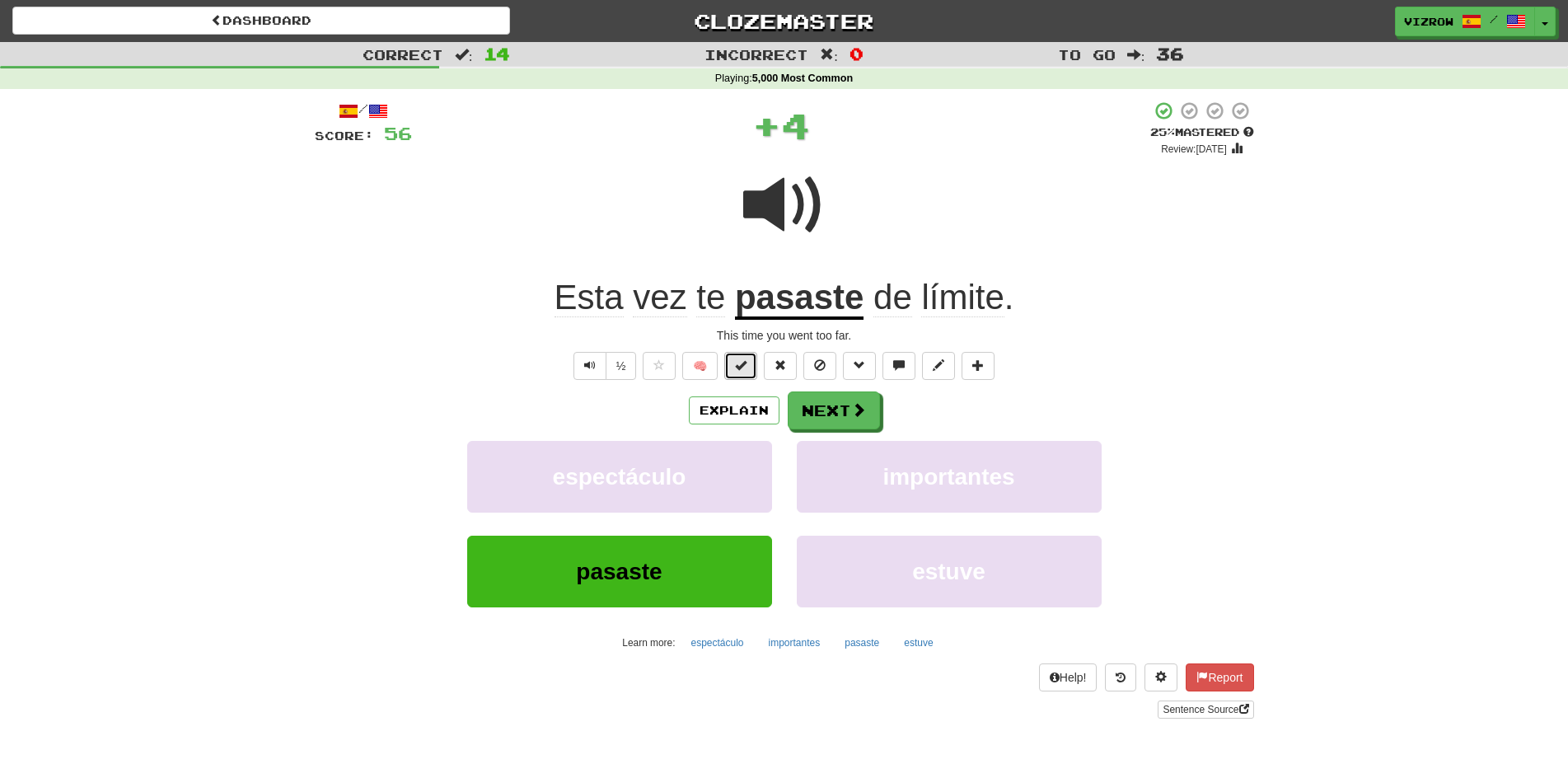
click at [739, 370] on span at bounding box center [740, 365] width 12 height 12
click at [845, 417] on button "Next" at bounding box center [834, 411] width 92 height 38
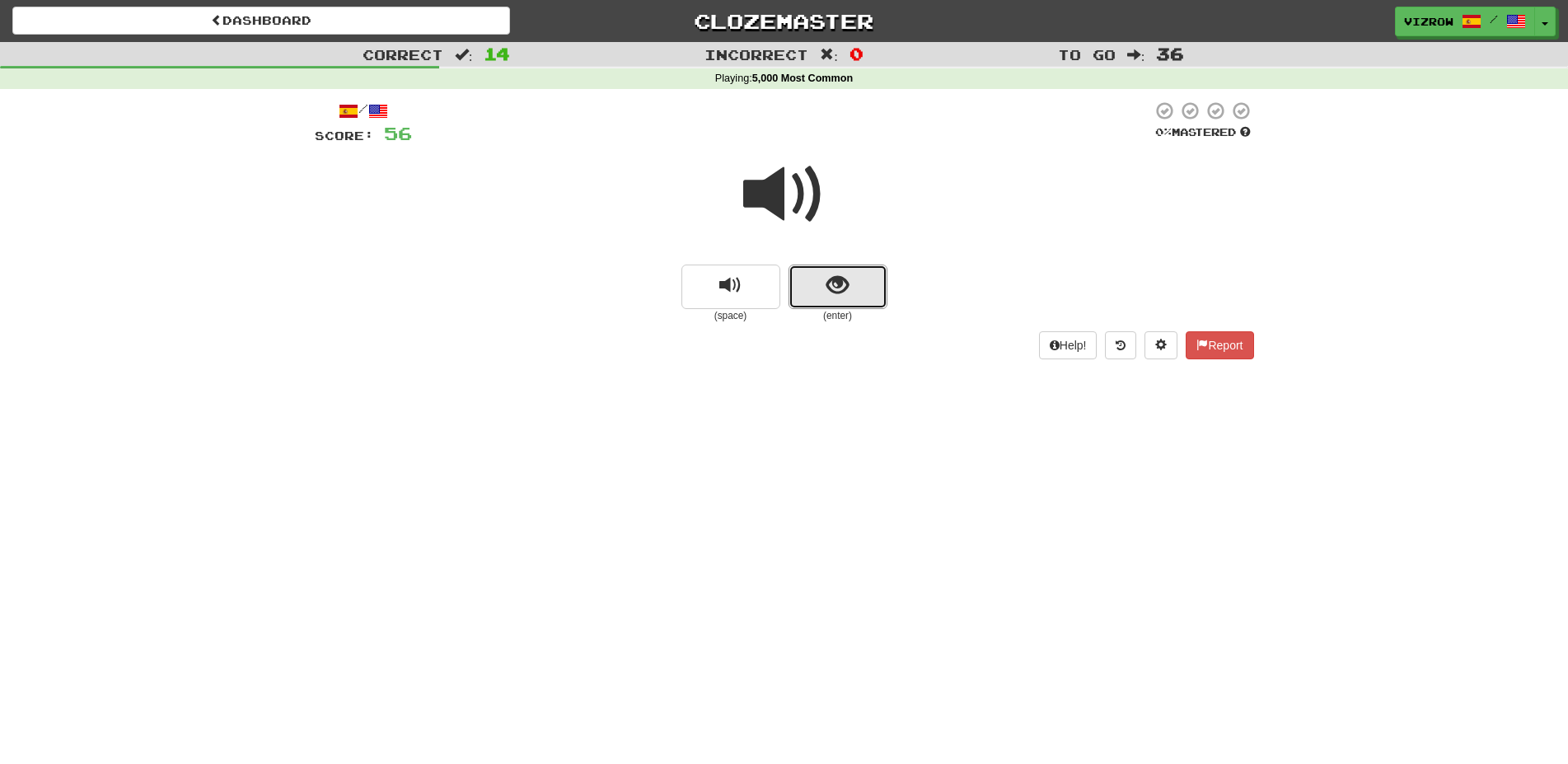
click at [830, 265] on button "show sentence" at bounding box center [837, 287] width 99 height 45
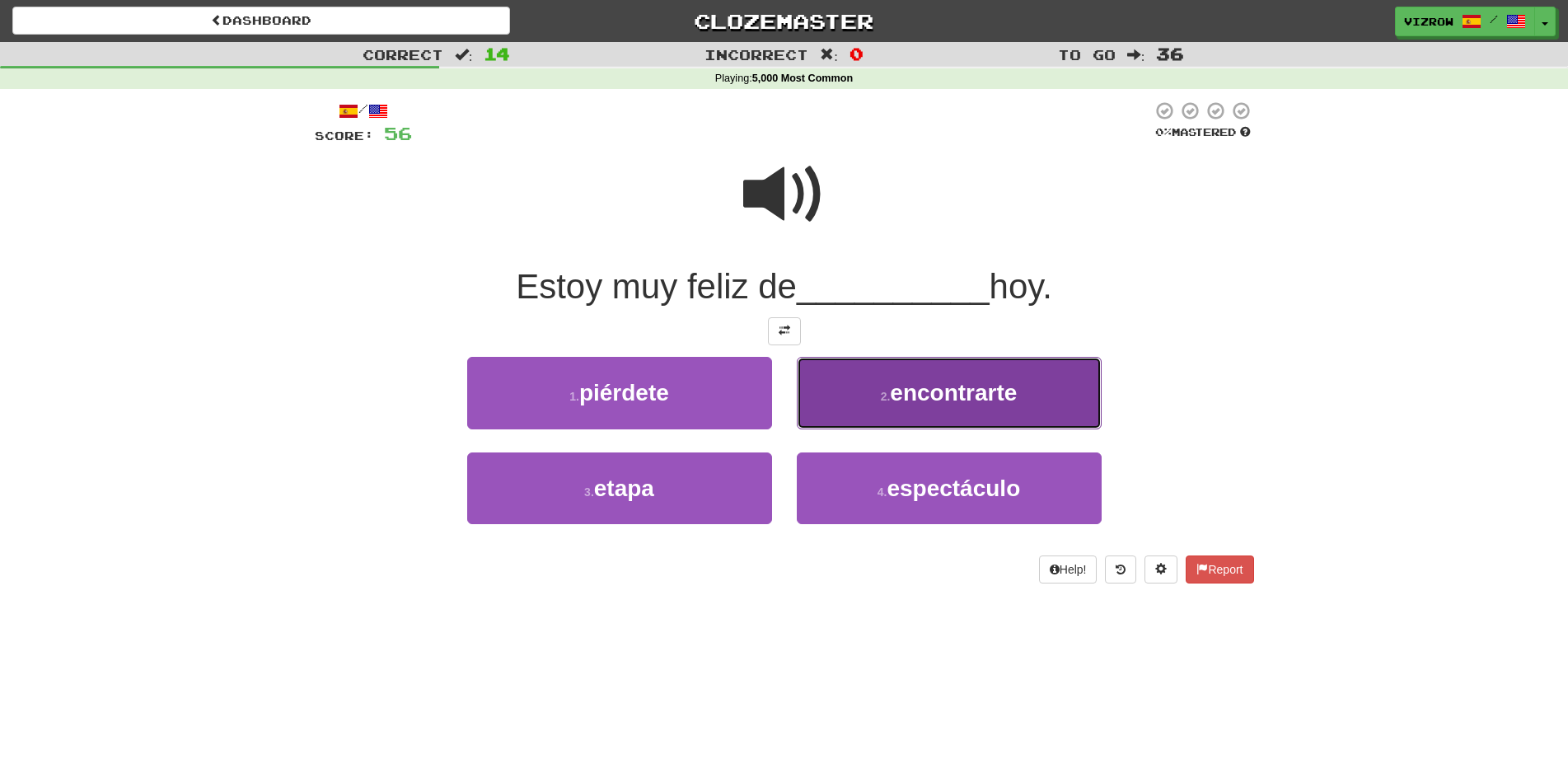
click at [954, 374] on button "2 . encontrarte" at bounding box center [949, 392] width 305 height 71
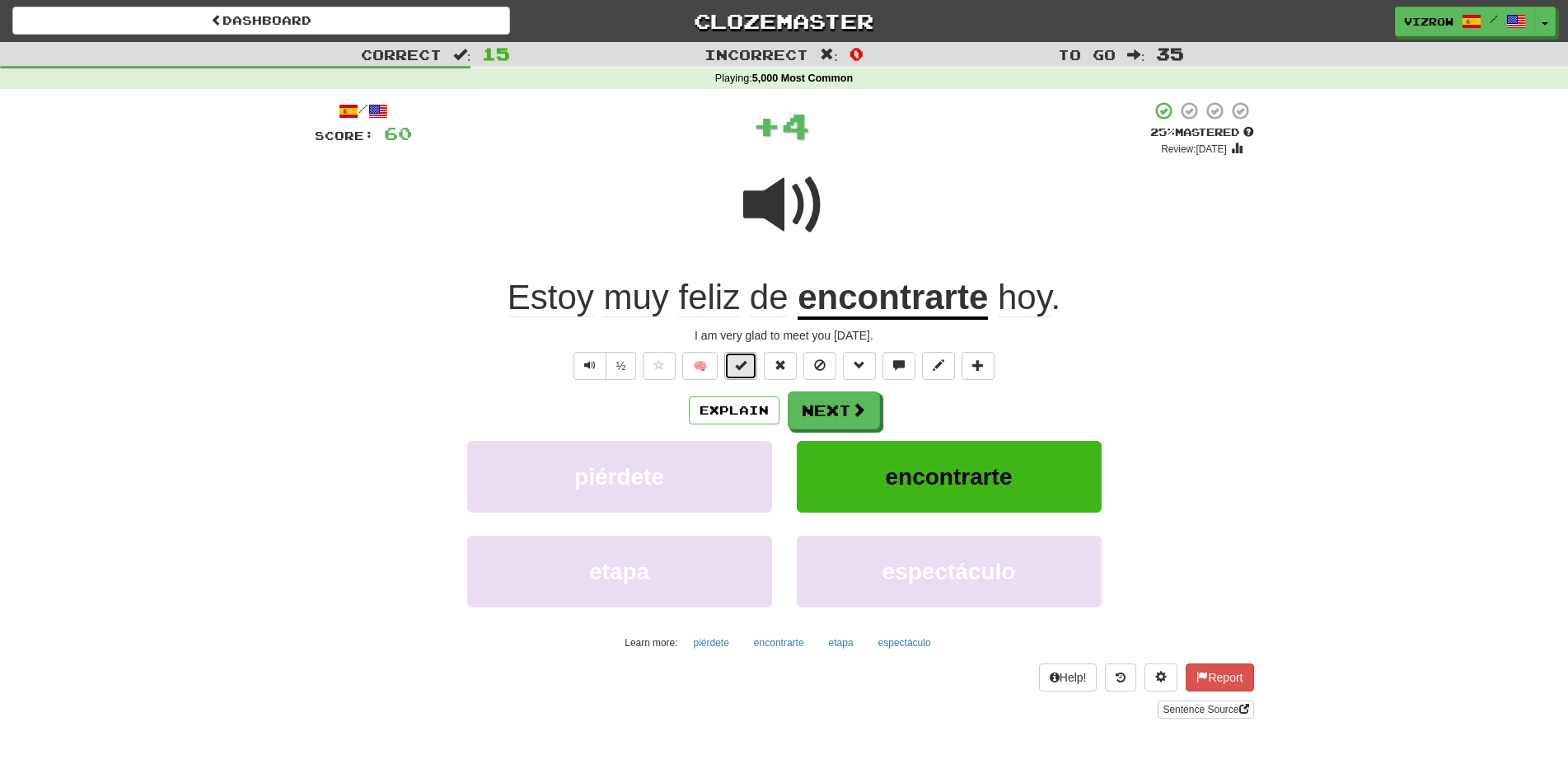
click at [750, 369] on button at bounding box center [740, 366] width 33 height 28
click at [829, 408] on button "Next" at bounding box center [834, 411] width 92 height 38
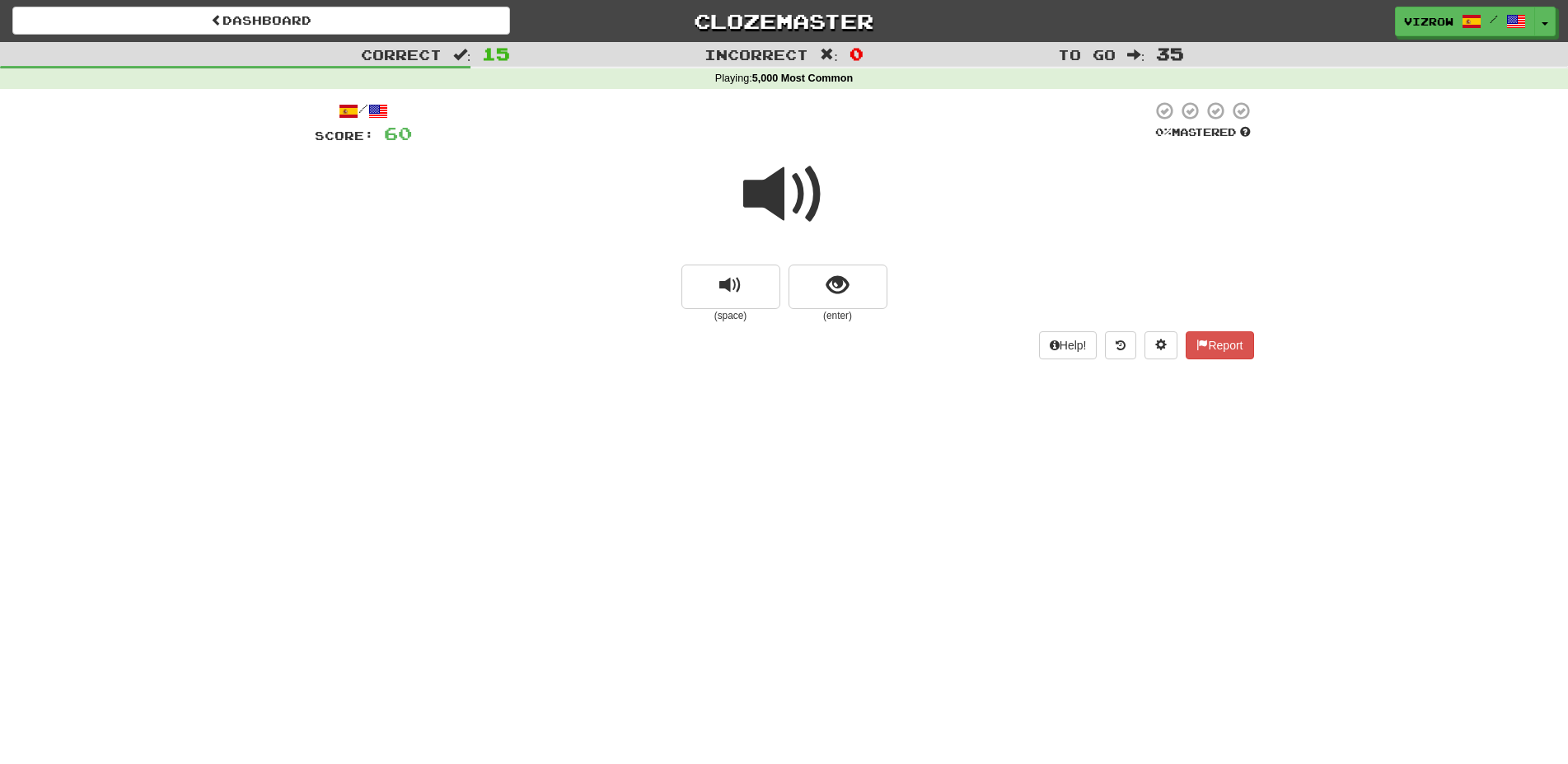
click at [800, 199] on span at bounding box center [784, 194] width 82 height 82
click at [850, 288] on button "show sentence" at bounding box center [837, 287] width 99 height 45
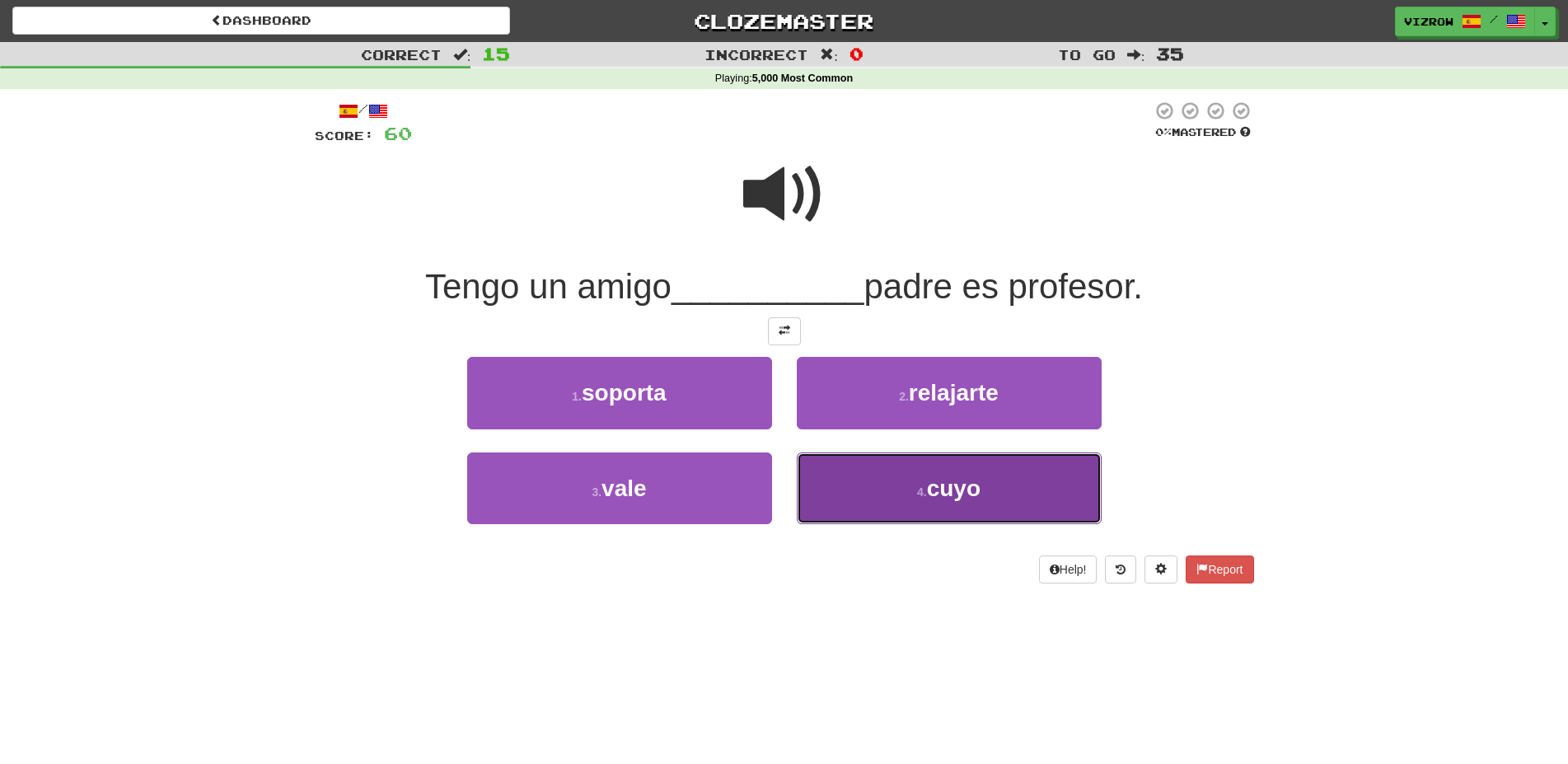
click at [1035, 476] on button "4 . cuyo" at bounding box center [949, 488] width 305 height 71
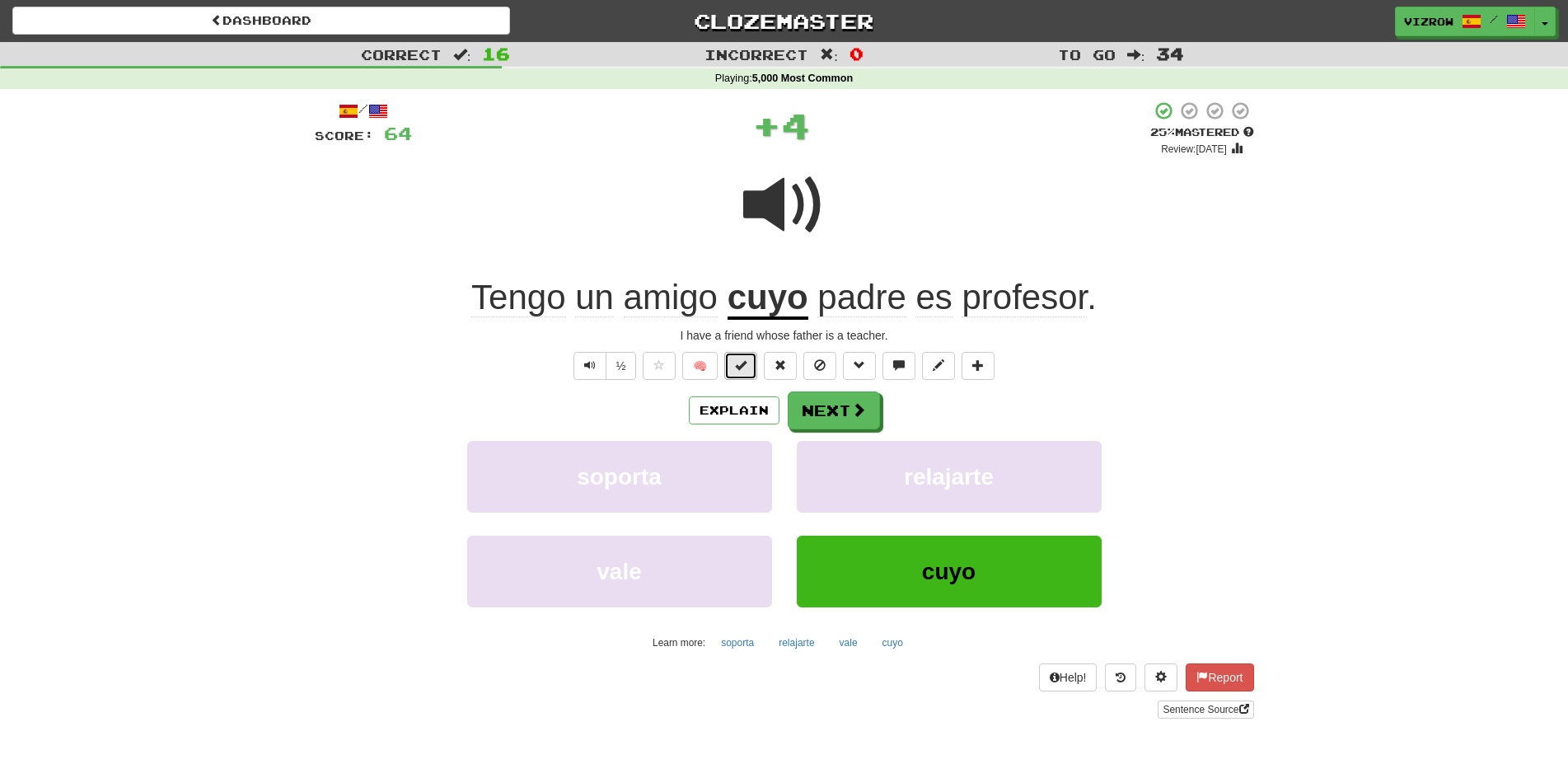
click at [754, 364] on button at bounding box center [740, 366] width 33 height 28
click at [828, 406] on button "Next" at bounding box center [834, 411] width 92 height 38
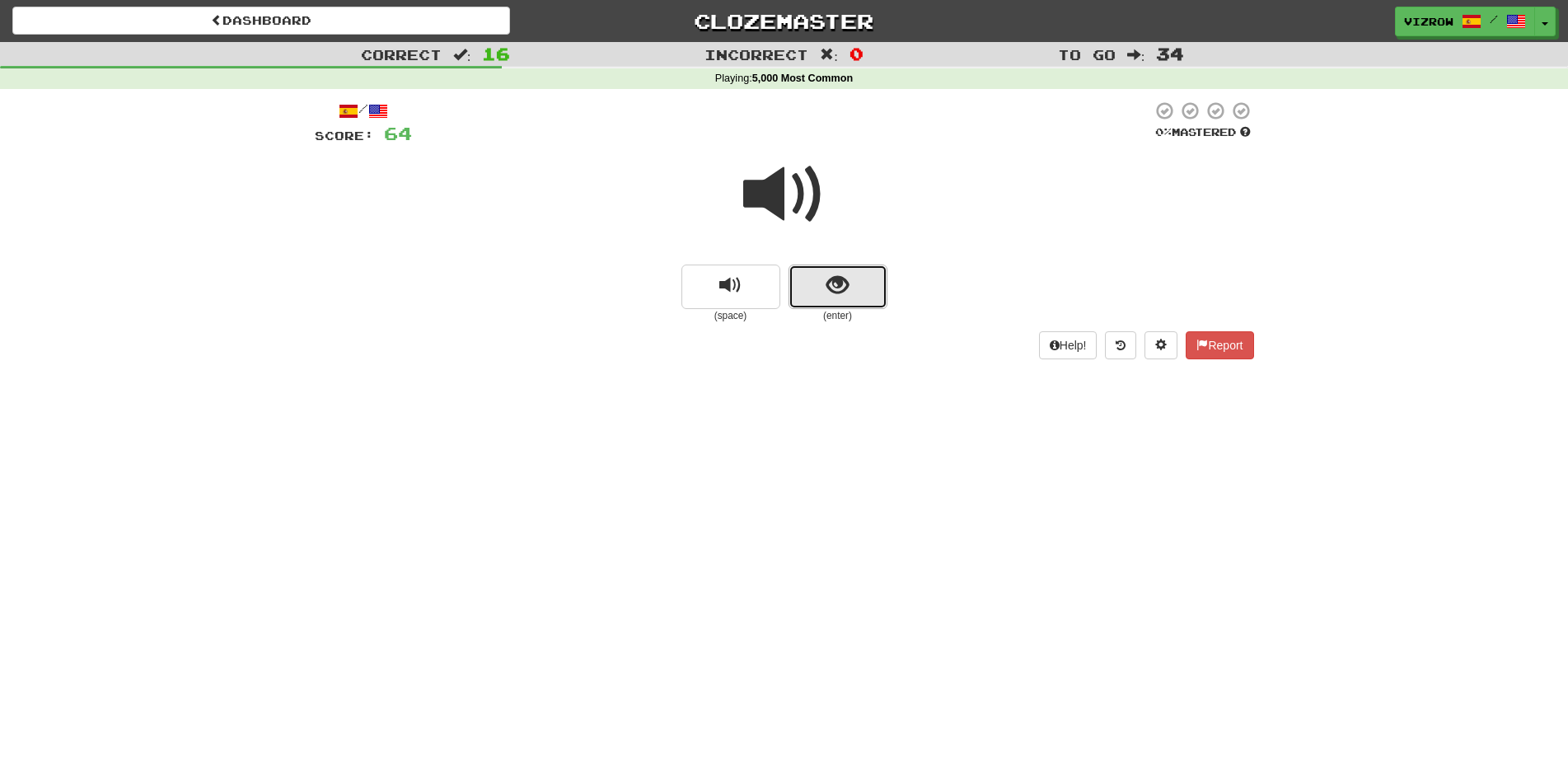
click at [871, 286] on button "show sentence" at bounding box center [837, 287] width 99 height 45
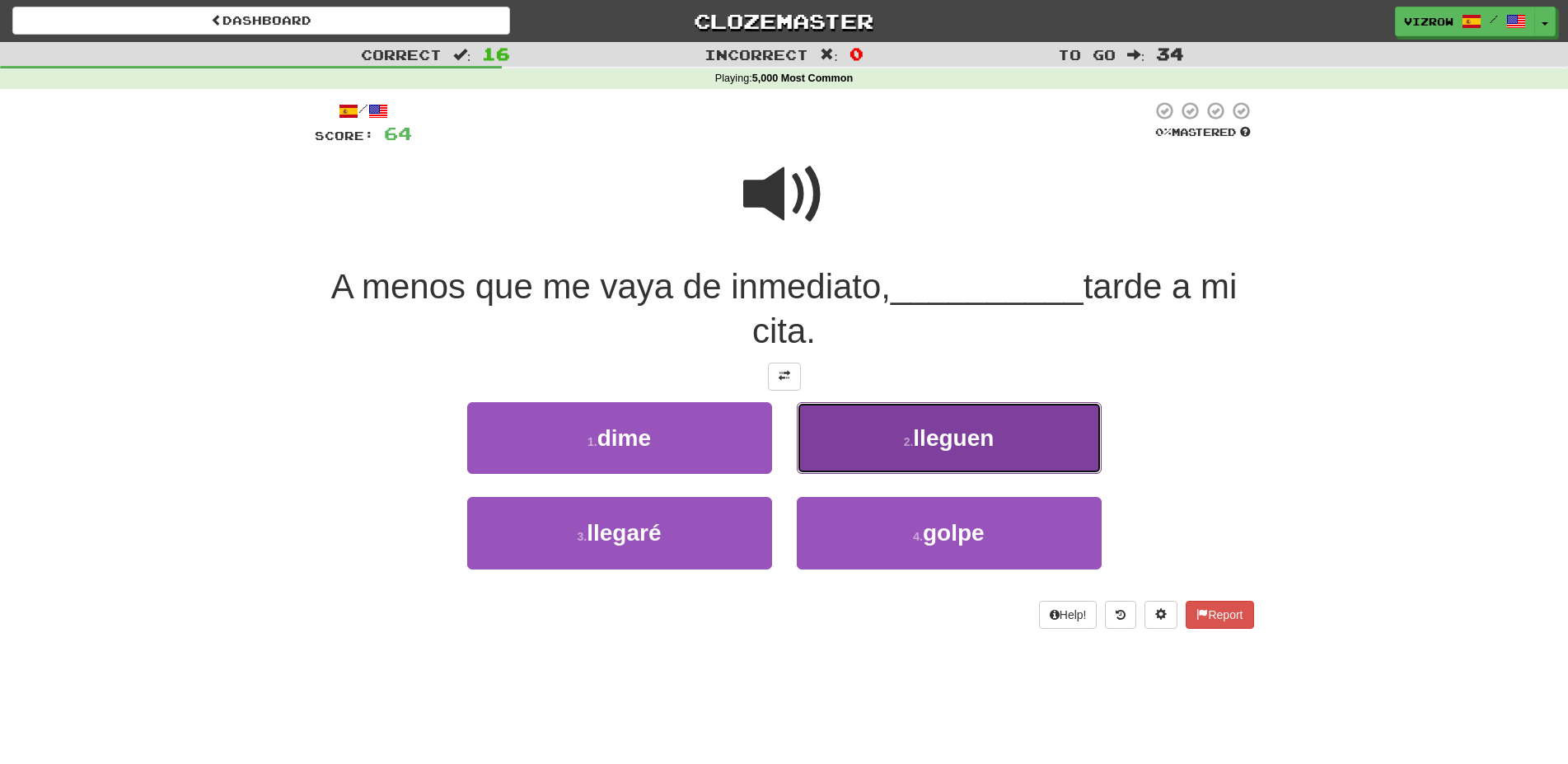
click at [1012, 444] on button "2 . lleguen" at bounding box center [949, 438] width 305 height 71
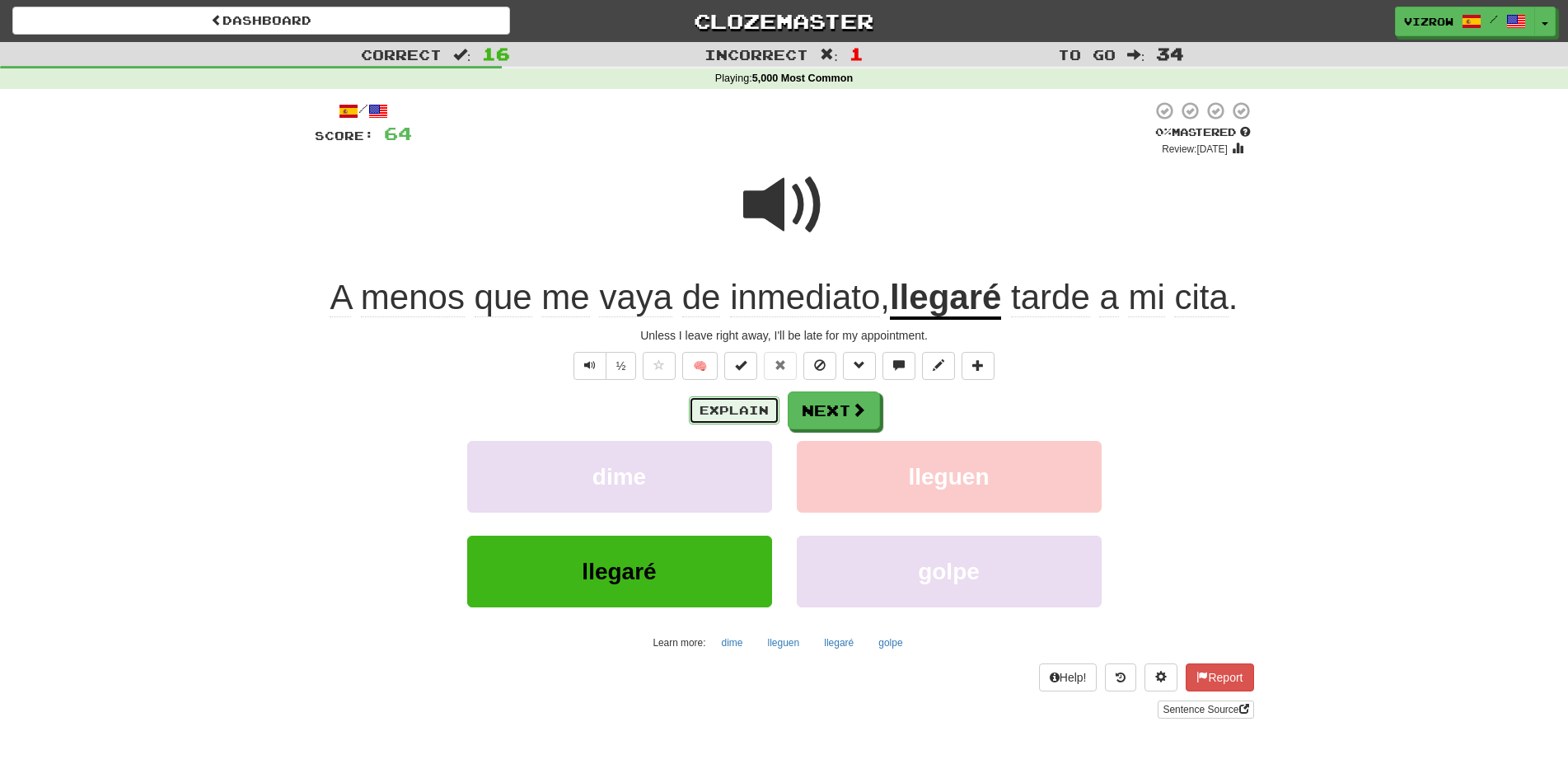
click at [723, 411] on button "Explain" at bounding box center [734, 411] width 90 height 28
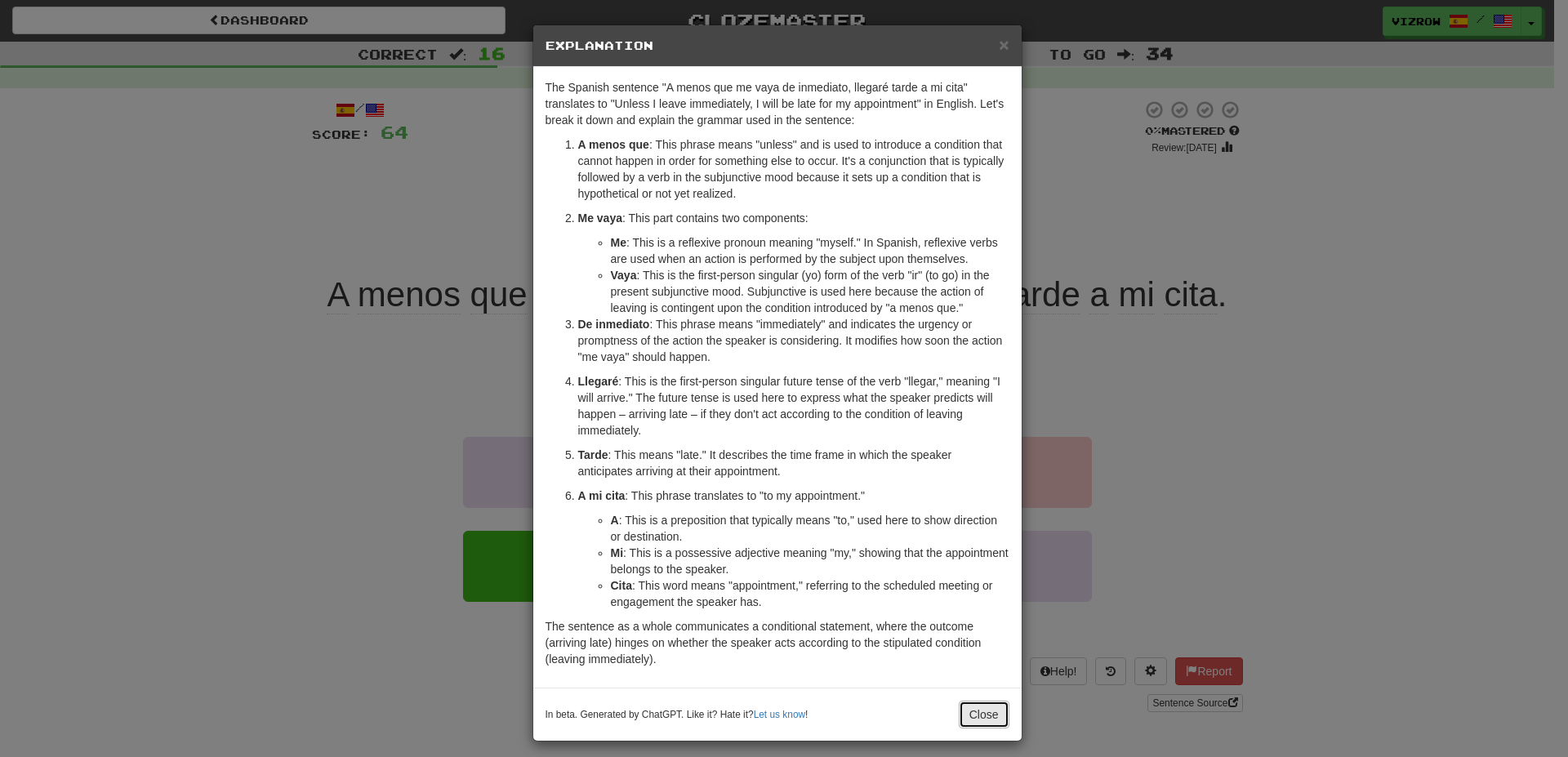
click at [968, 718] on button "Close" at bounding box center [984, 714] width 51 height 28
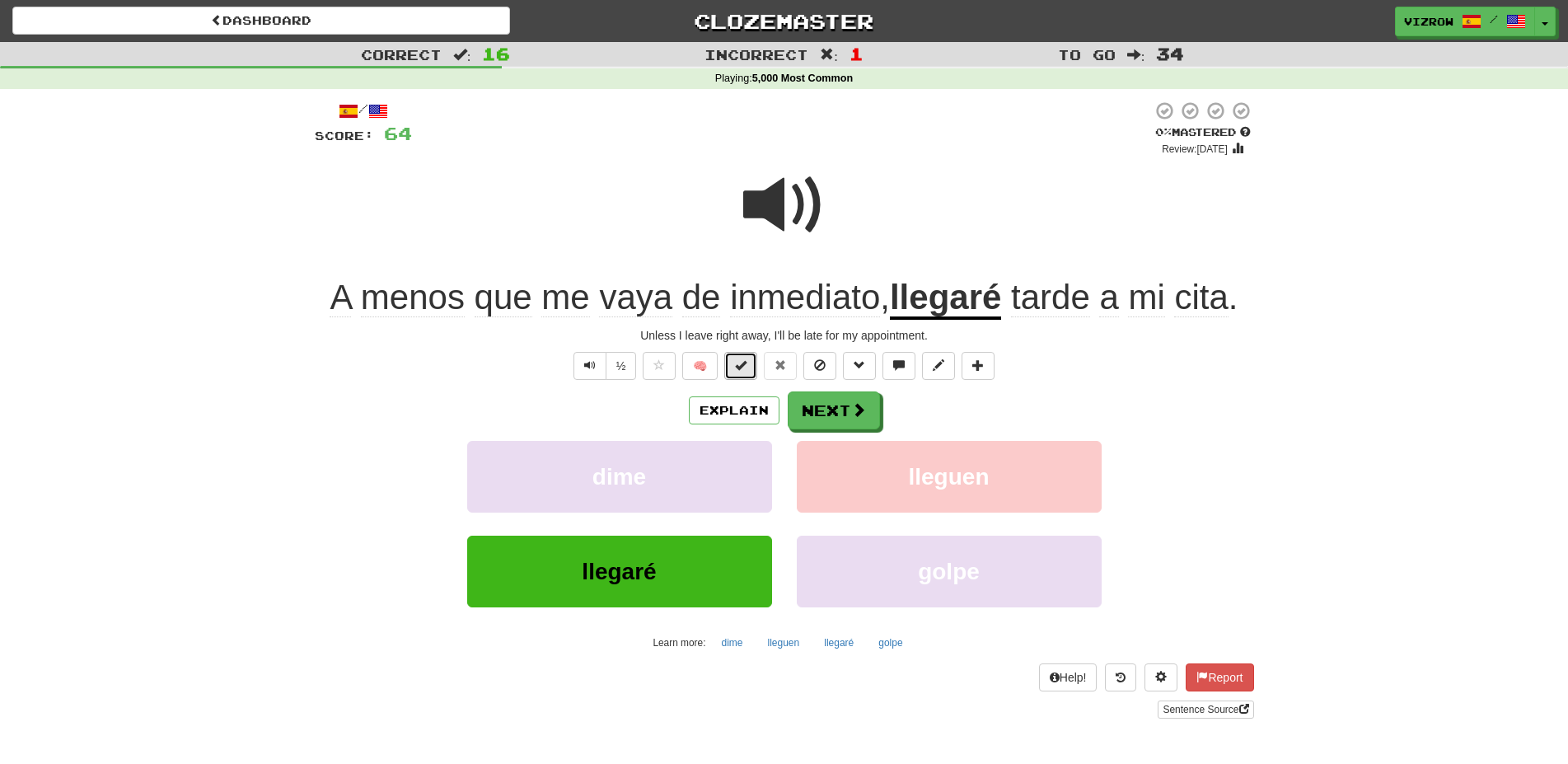
click at [746, 363] on span at bounding box center [740, 365] width 12 height 12
click at [852, 411] on span at bounding box center [859, 411] width 15 height 15
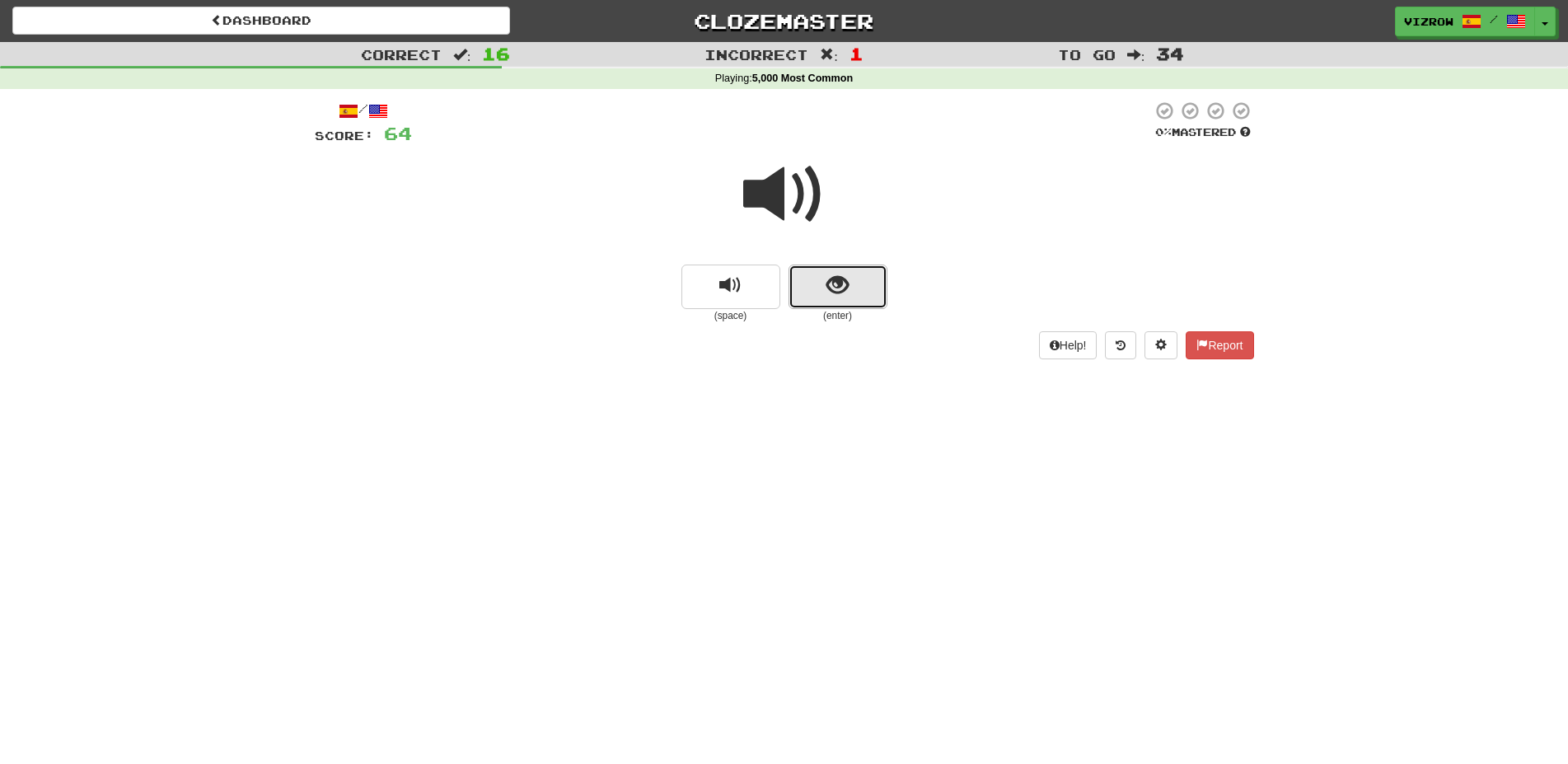
click at [827, 285] on span "show sentence" at bounding box center [837, 285] width 22 height 22
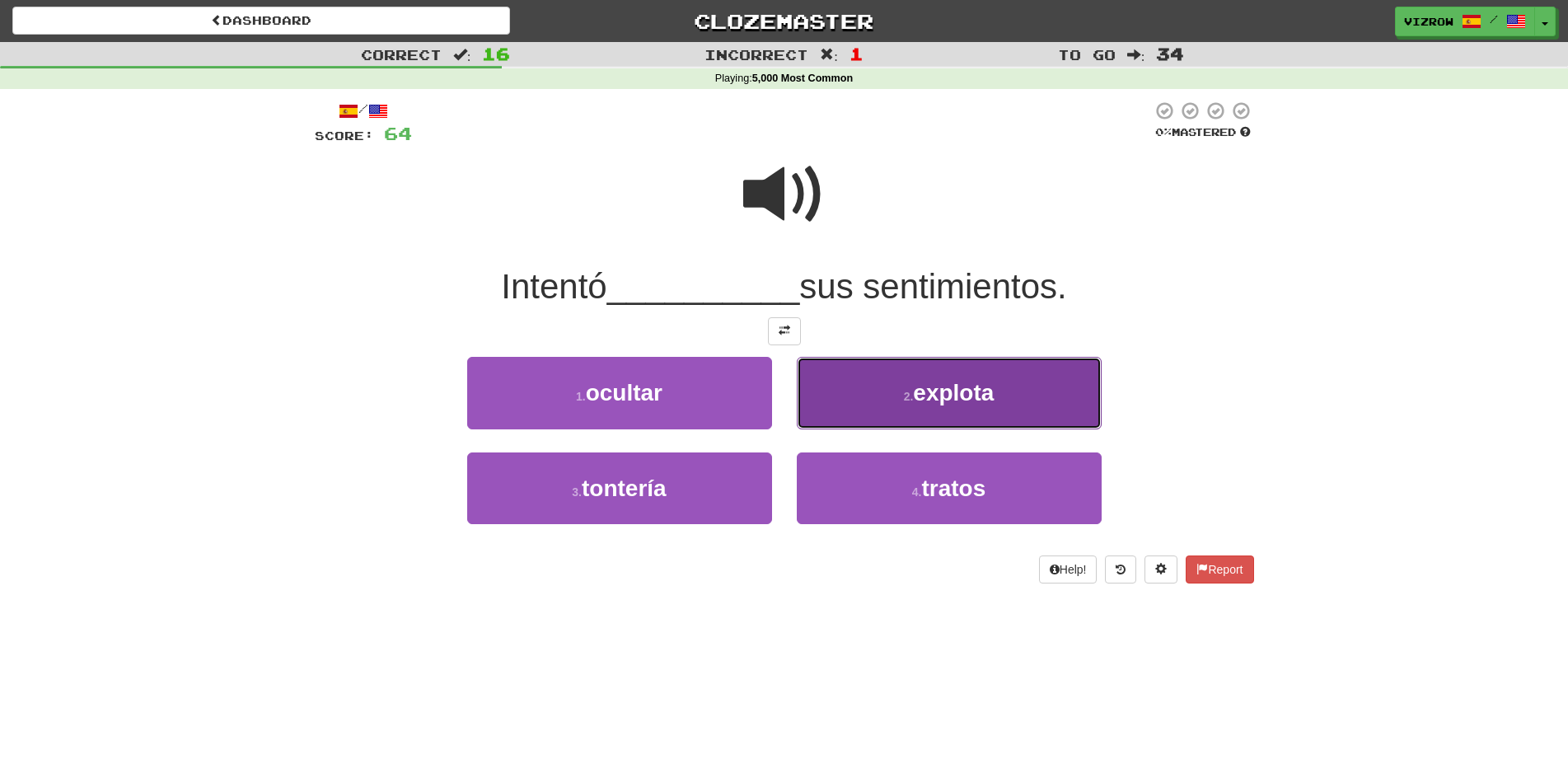
click at [1000, 384] on button "2 . explota" at bounding box center [949, 392] width 305 height 71
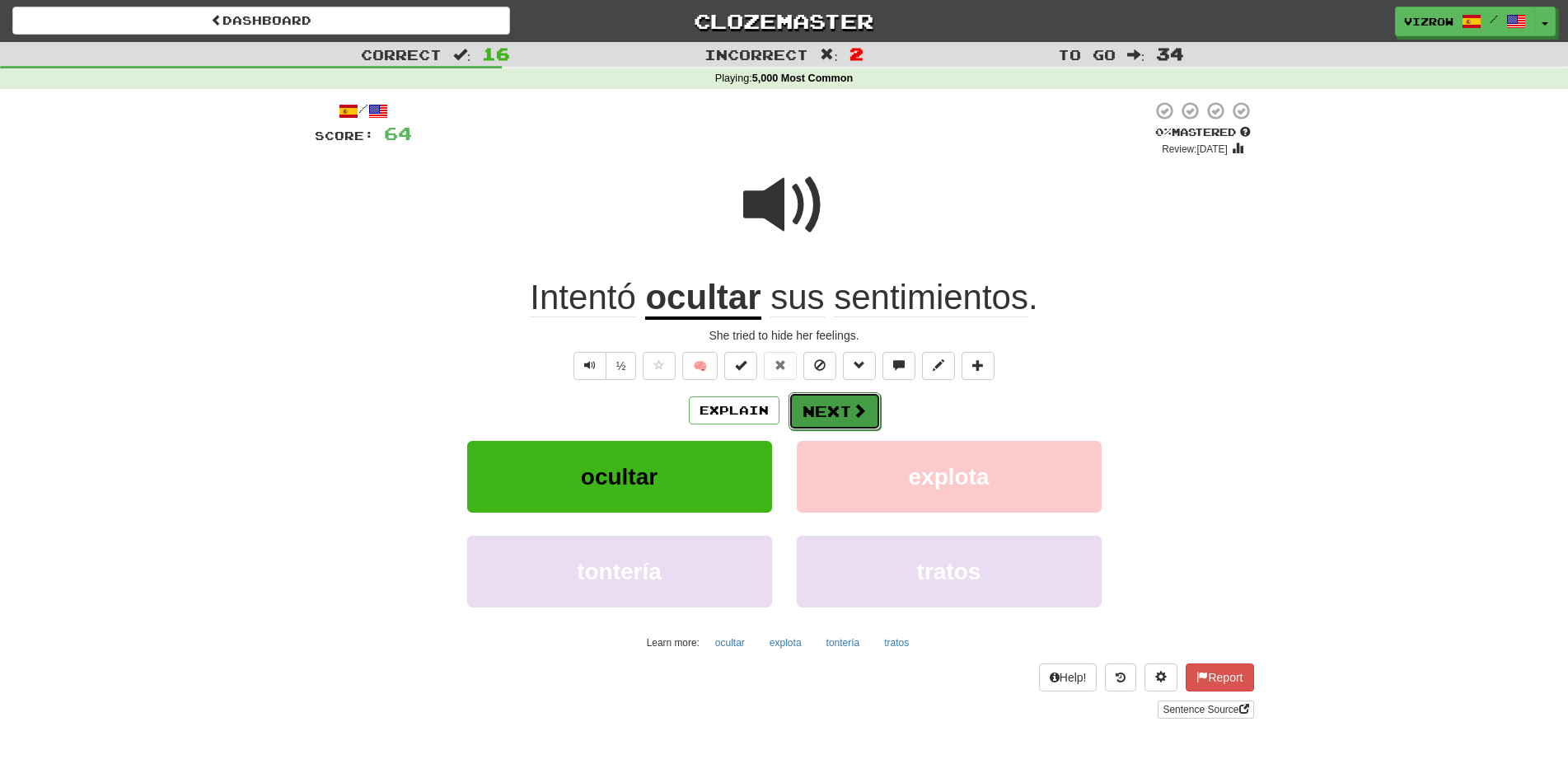
click at [814, 397] on button "Next" at bounding box center [834, 411] width 92 height 38
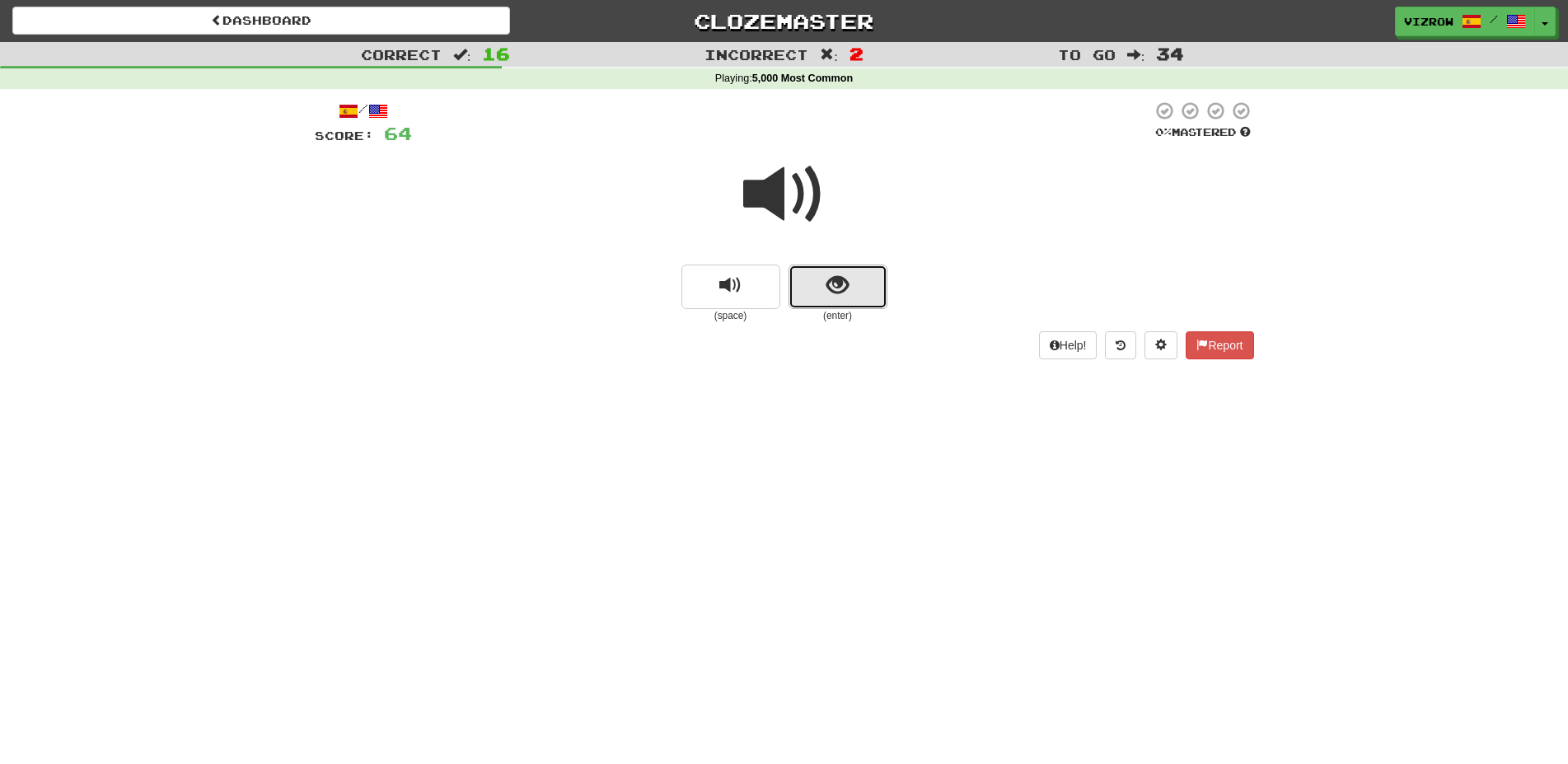
click at [840, 291] on span "show sentence" at bounding box center [837, 285] width 22 height 22
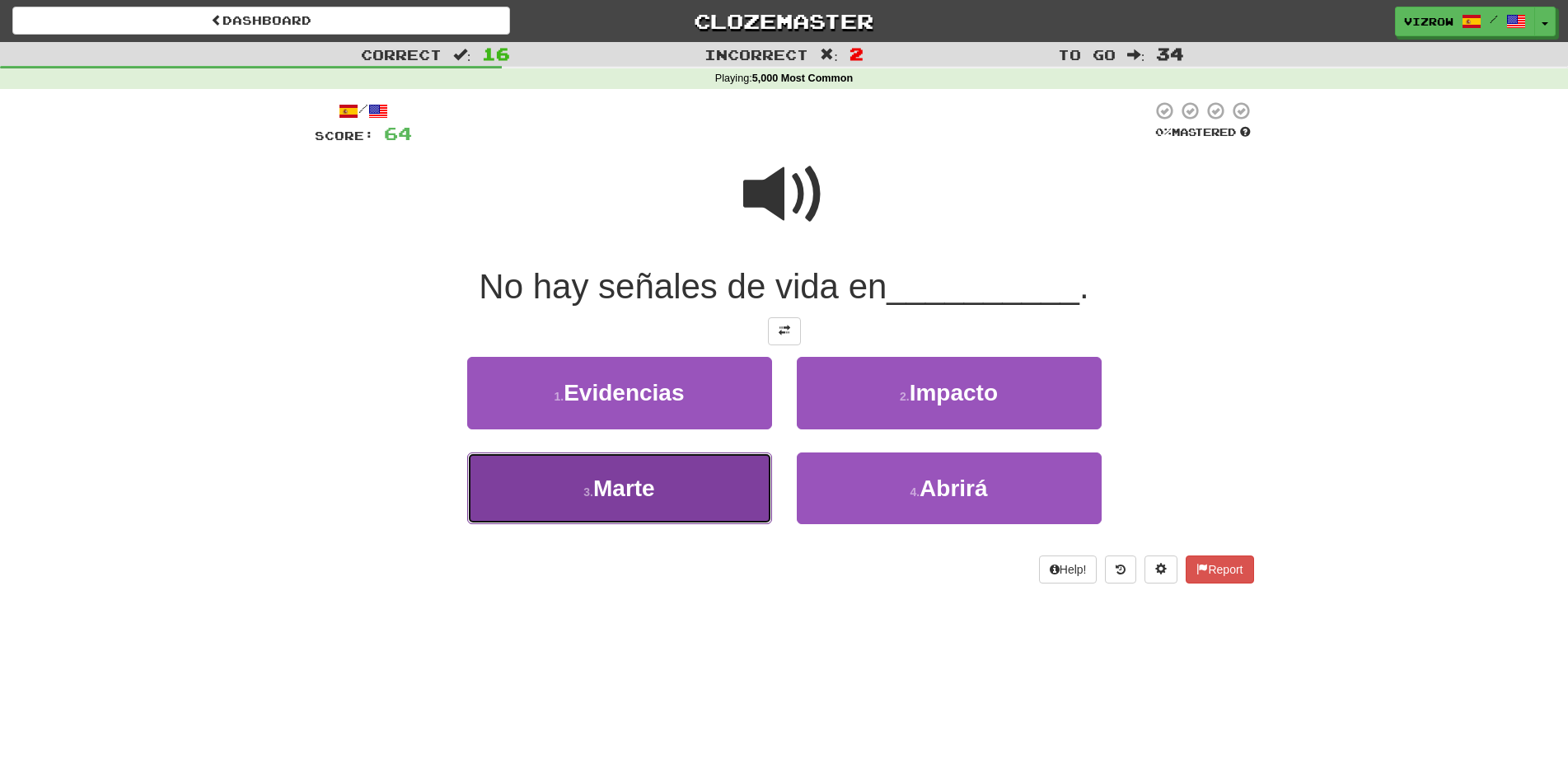
click at [701, 502] on button "3 . Marte" at bounding box center [619, 488] width 305 height 71
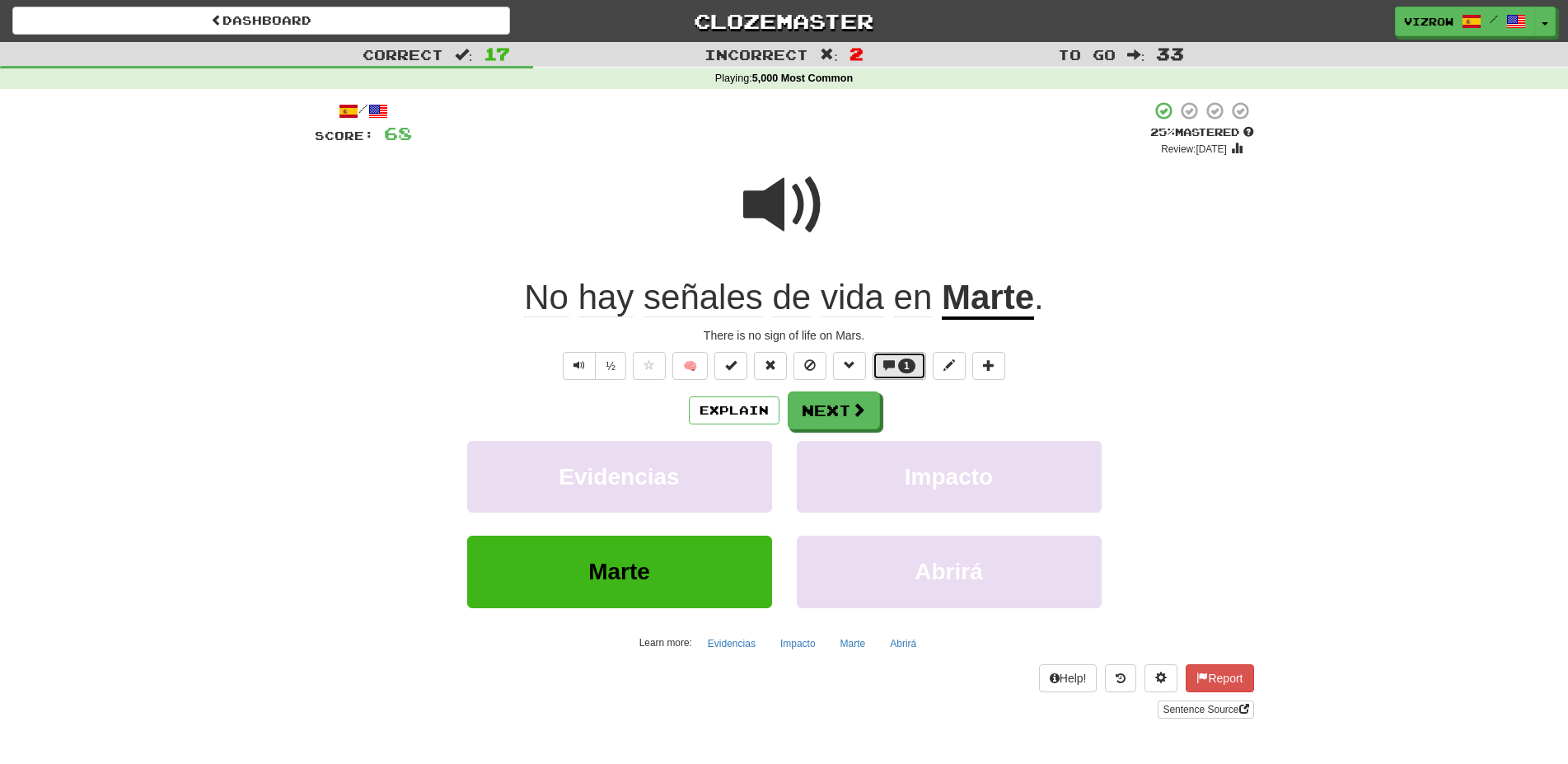
click at [896, 367] on button "1" at bounding box center [899, 366] width 54 height 28
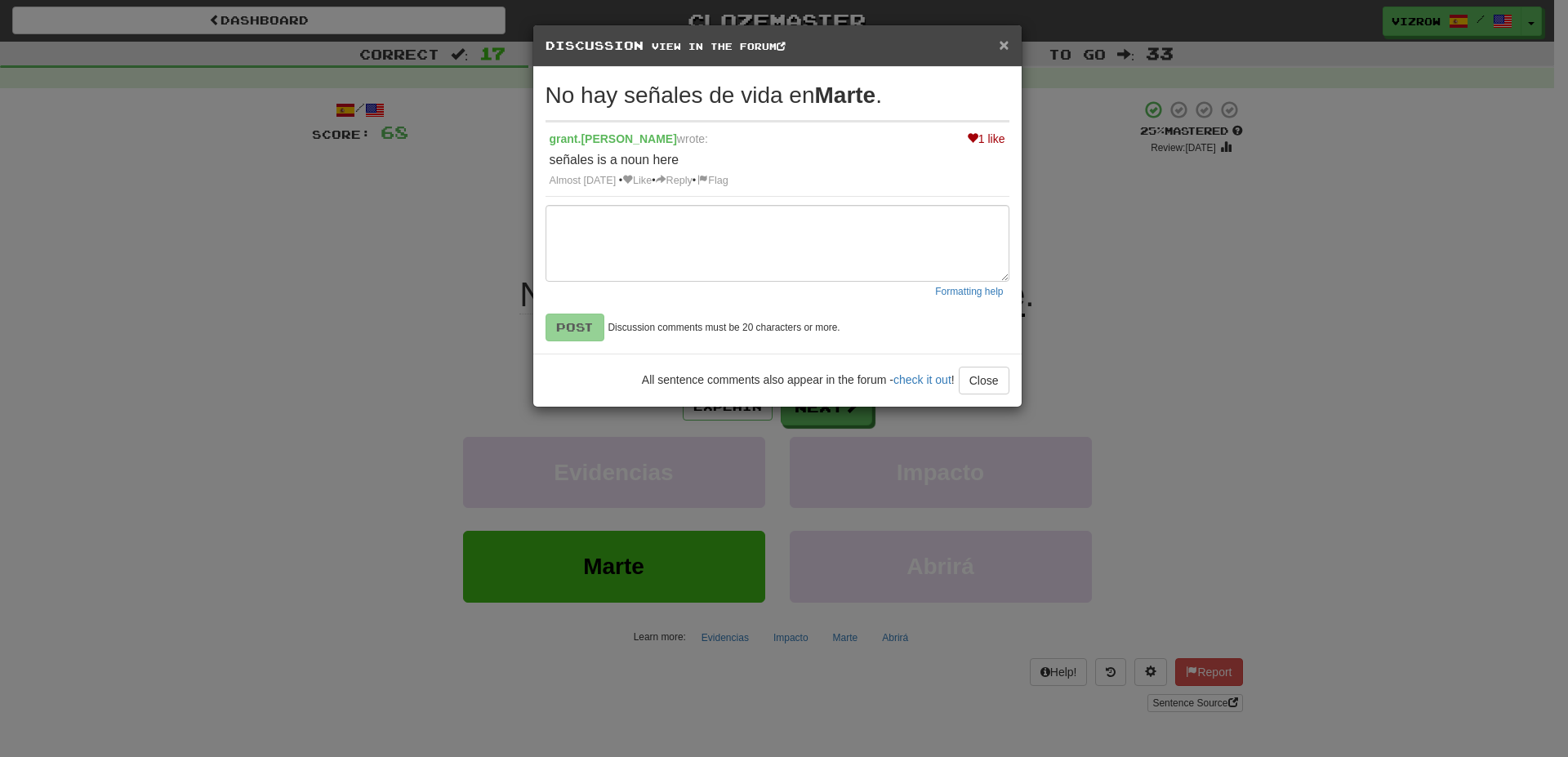
click at [1008, 48] on span "×" at bounding box center [1003, 44] width 10 height 19
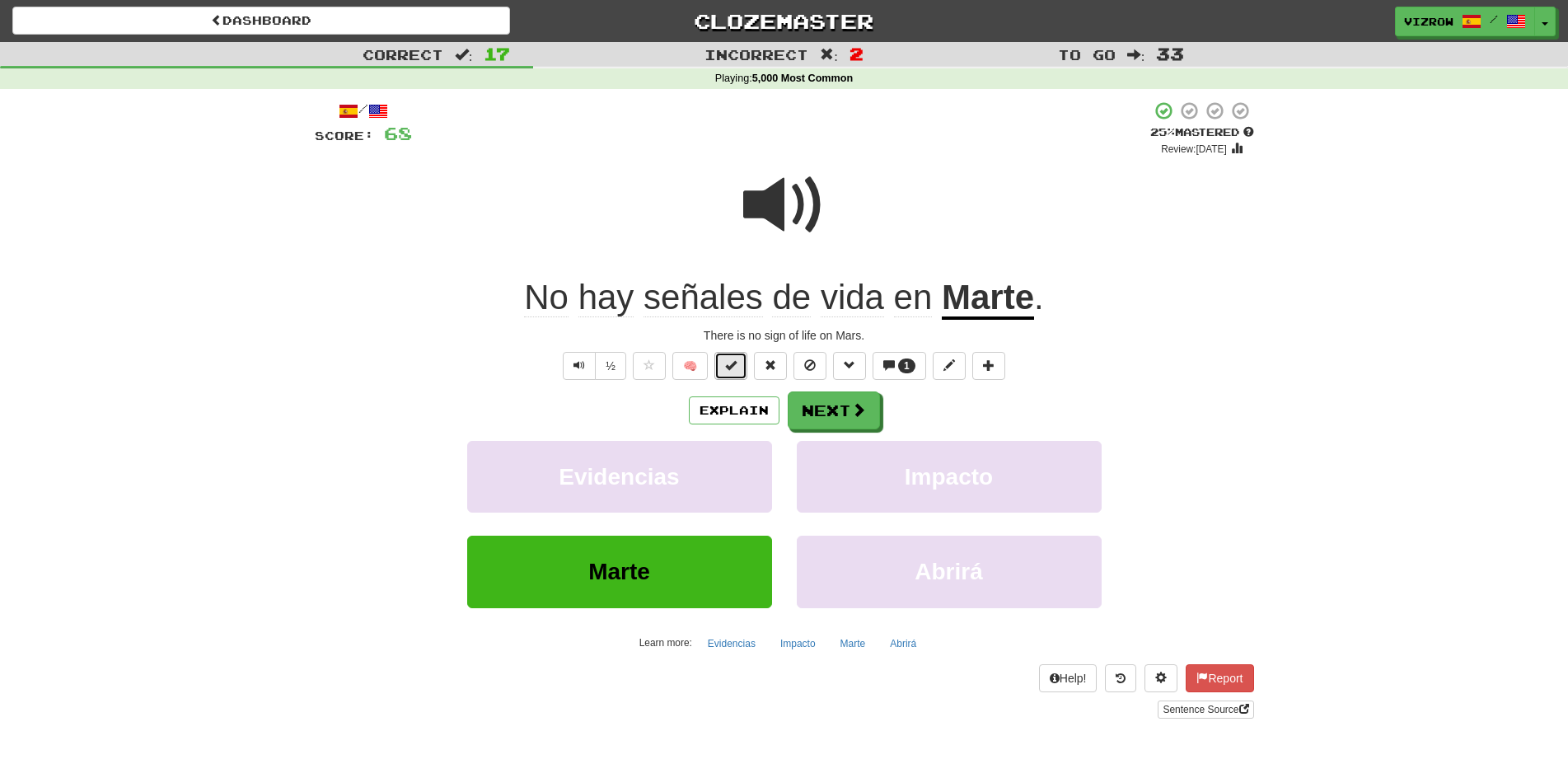
click at [732, 365] on span at bounding box center [731, 365] width 12 height 12
click at [852, 418] on span at bounding box center [859, 411] width 15 height 15
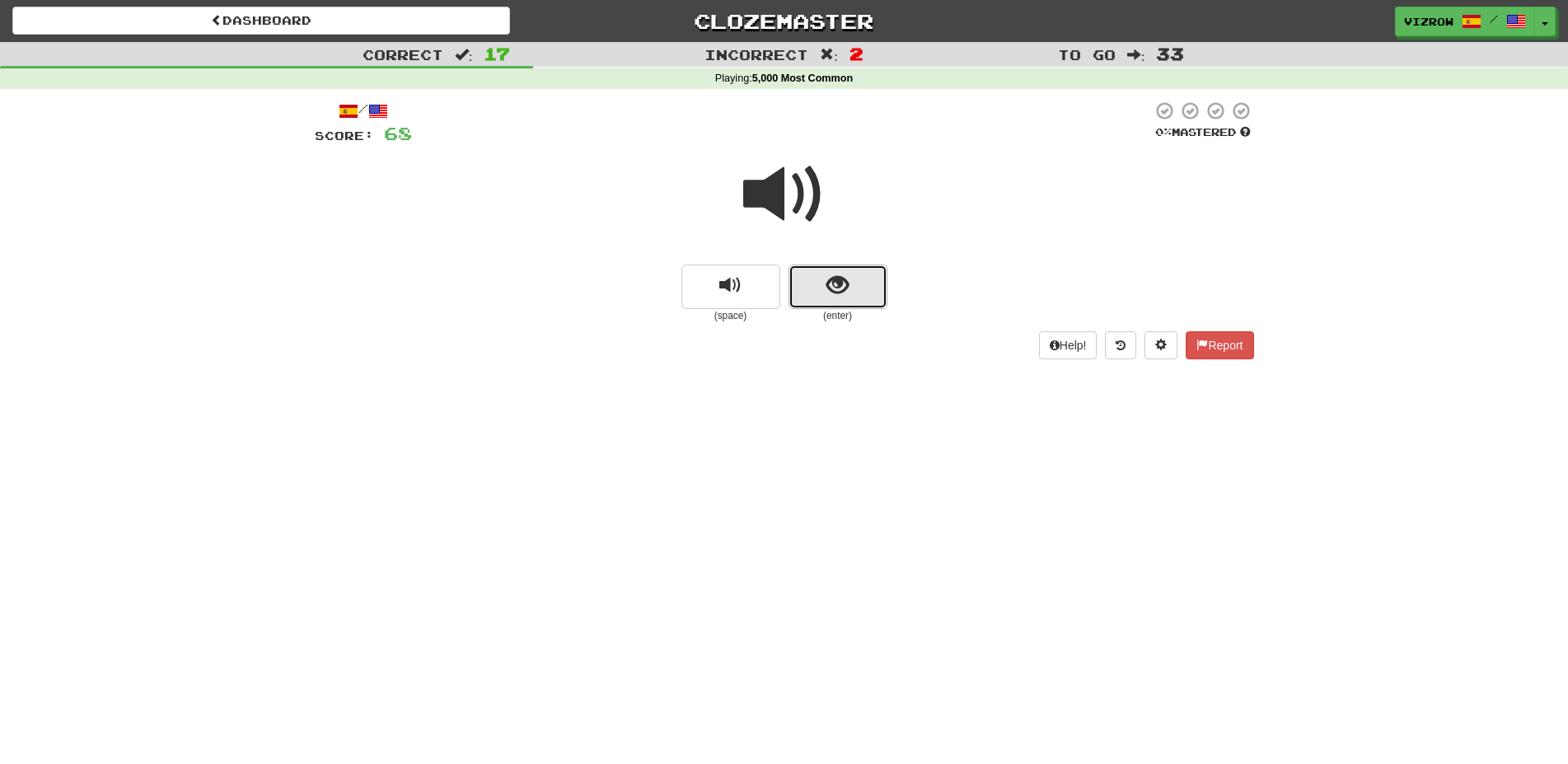
click at [834, 299] on button "show sentence" at bounding box center [837, 287] width 99 height 45
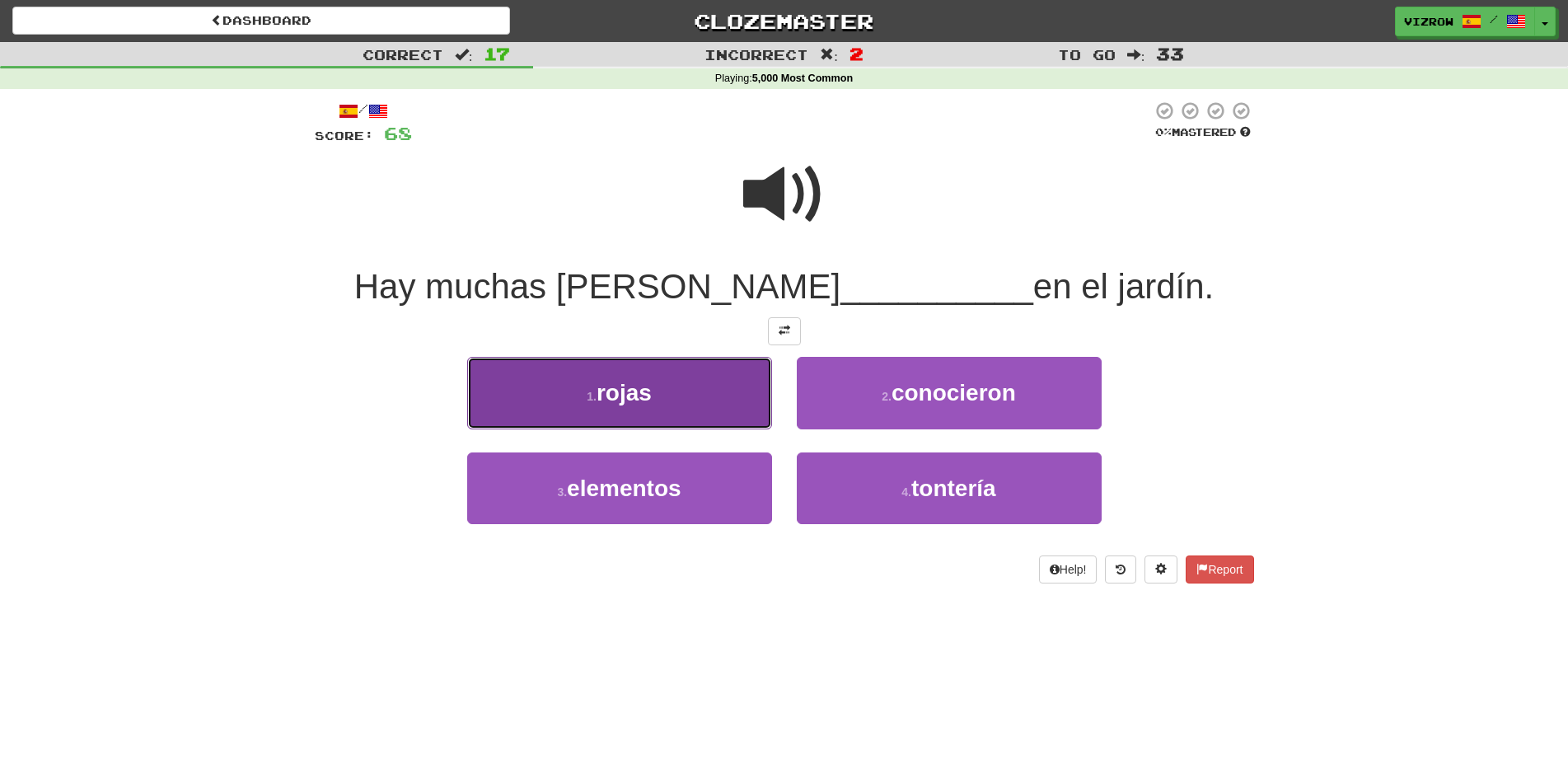
click at [723, 411] on button "1 . rojas" at bounding box center [619, 392] width 305 height 71
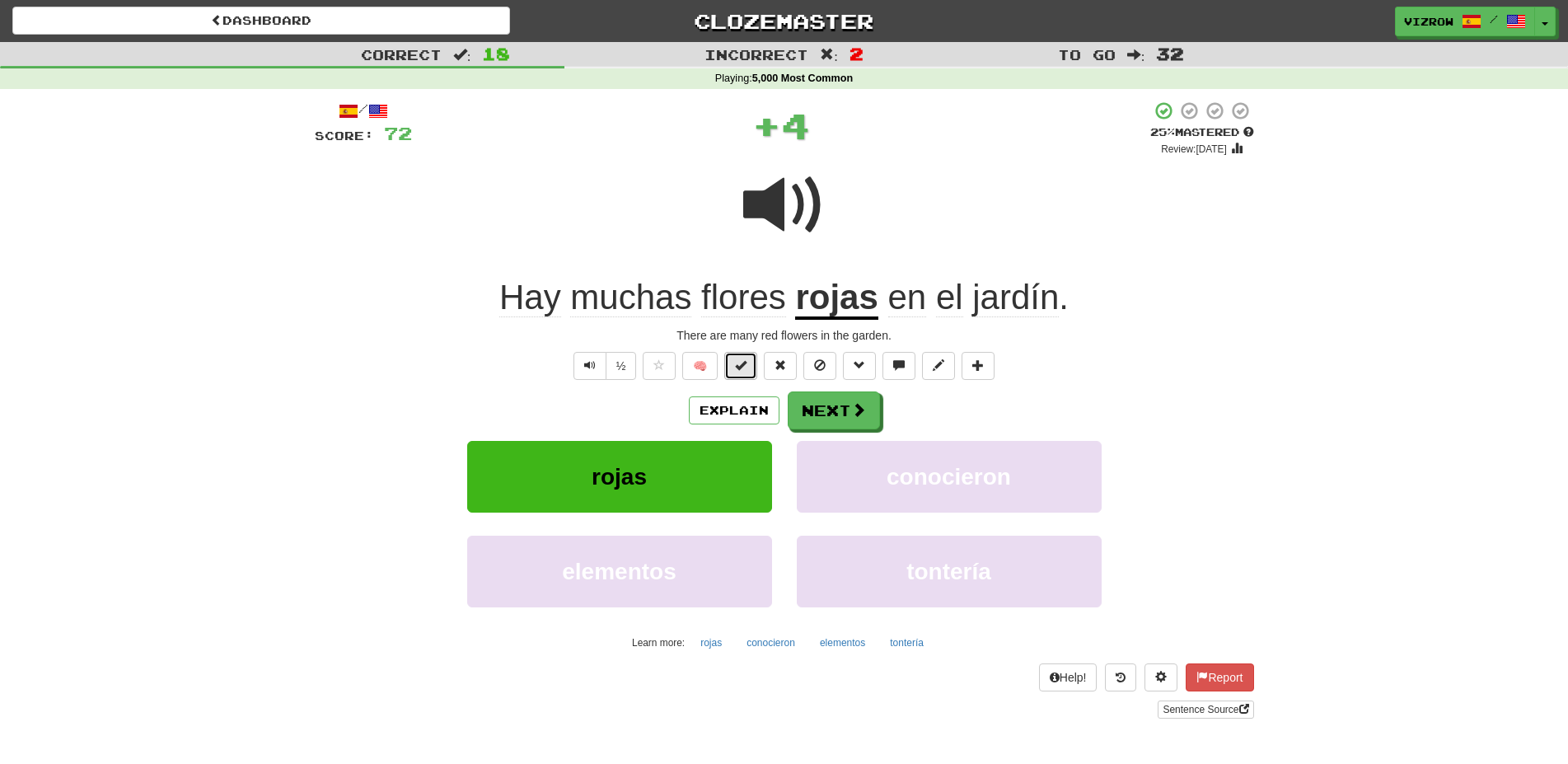
click at [738, 356] on button at bounding box center [740, 366] width 33 height 28
click at [861, 410] on span at bounding box center [859, 411] width 15 height 15
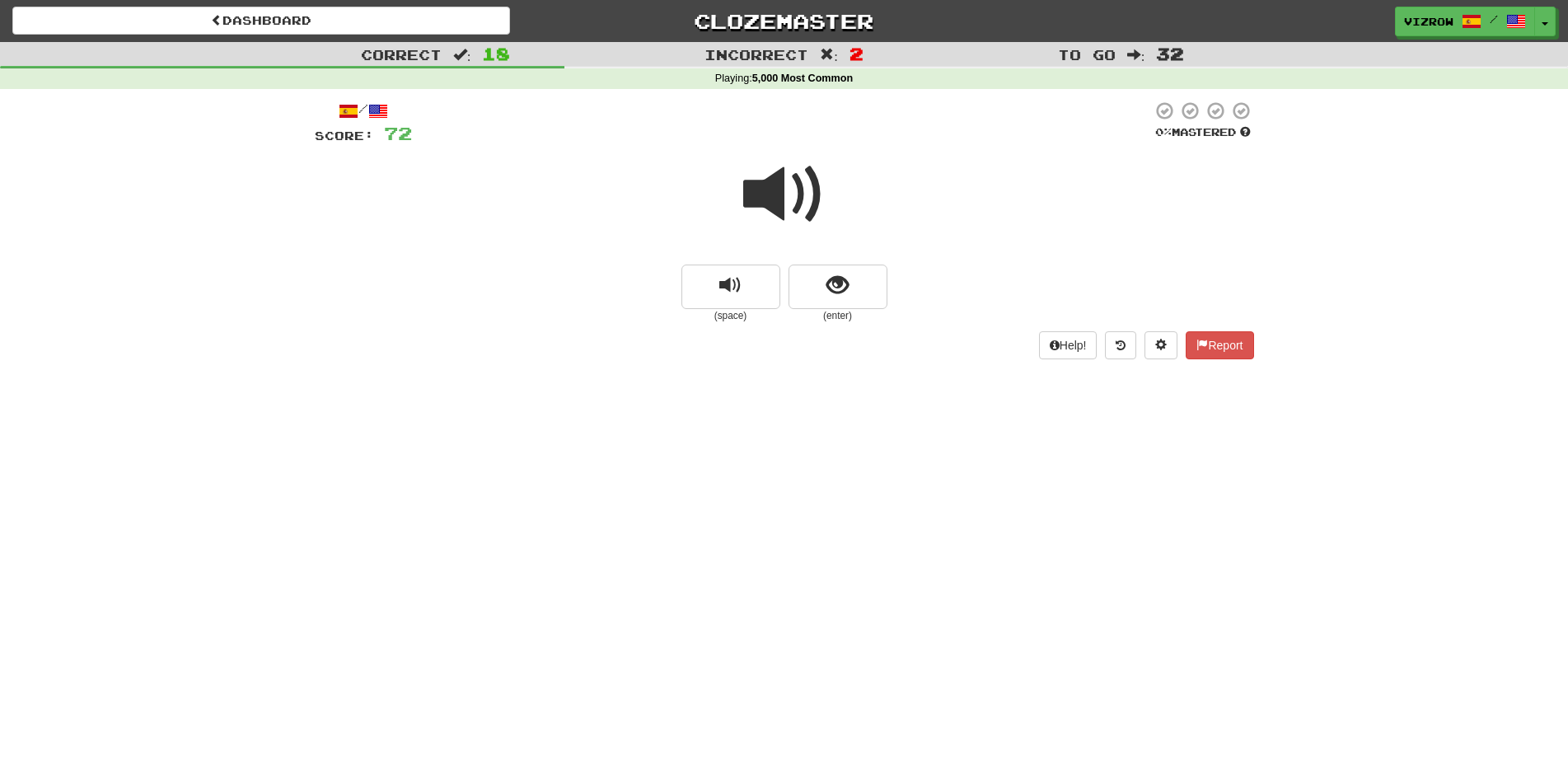
drag, startPoint x: 927, startPoint y: 333, endPoint x: 917, endPoint y: 317, distance: 18.9
click at [925, 328] on div "/ Score: 72 0 % Mastered (space) (enter) Help! Report" at bounding box center [784, 229] width 939 height 258
drag, startPoint x: 836, startPoint y: 262, endPoint x: 844, endPoint y: 274, distance: 14.4
click at [841, 265] on div at bounding box center [784, 206] width 939 height 118
click at [844, 275] on span "show sentence" at bounding box center [837, 285] width 22 height 22
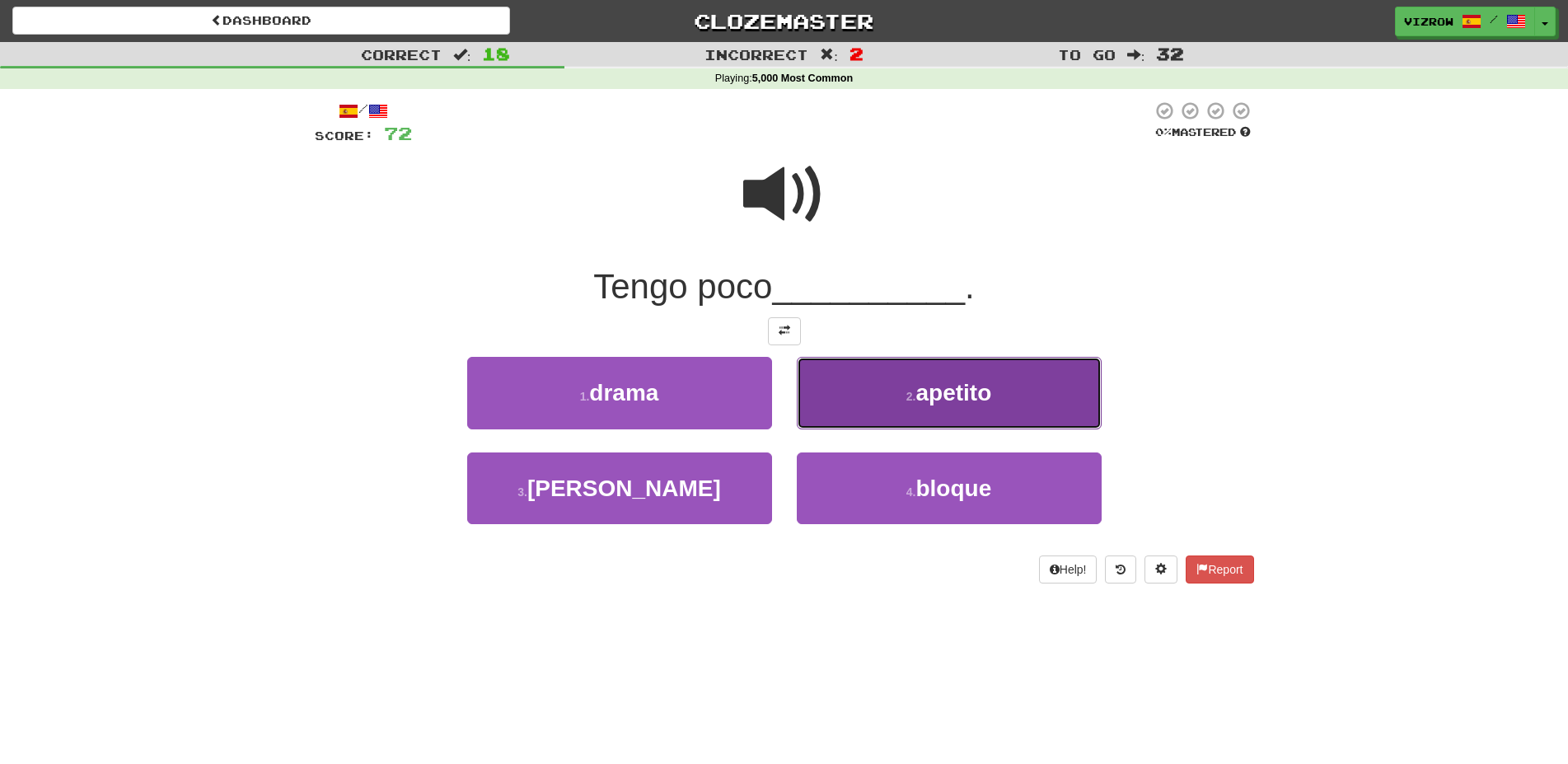
click at [1022, 387] on button "2 . apetito" at bounding box center [949, 392] width 305 height 71
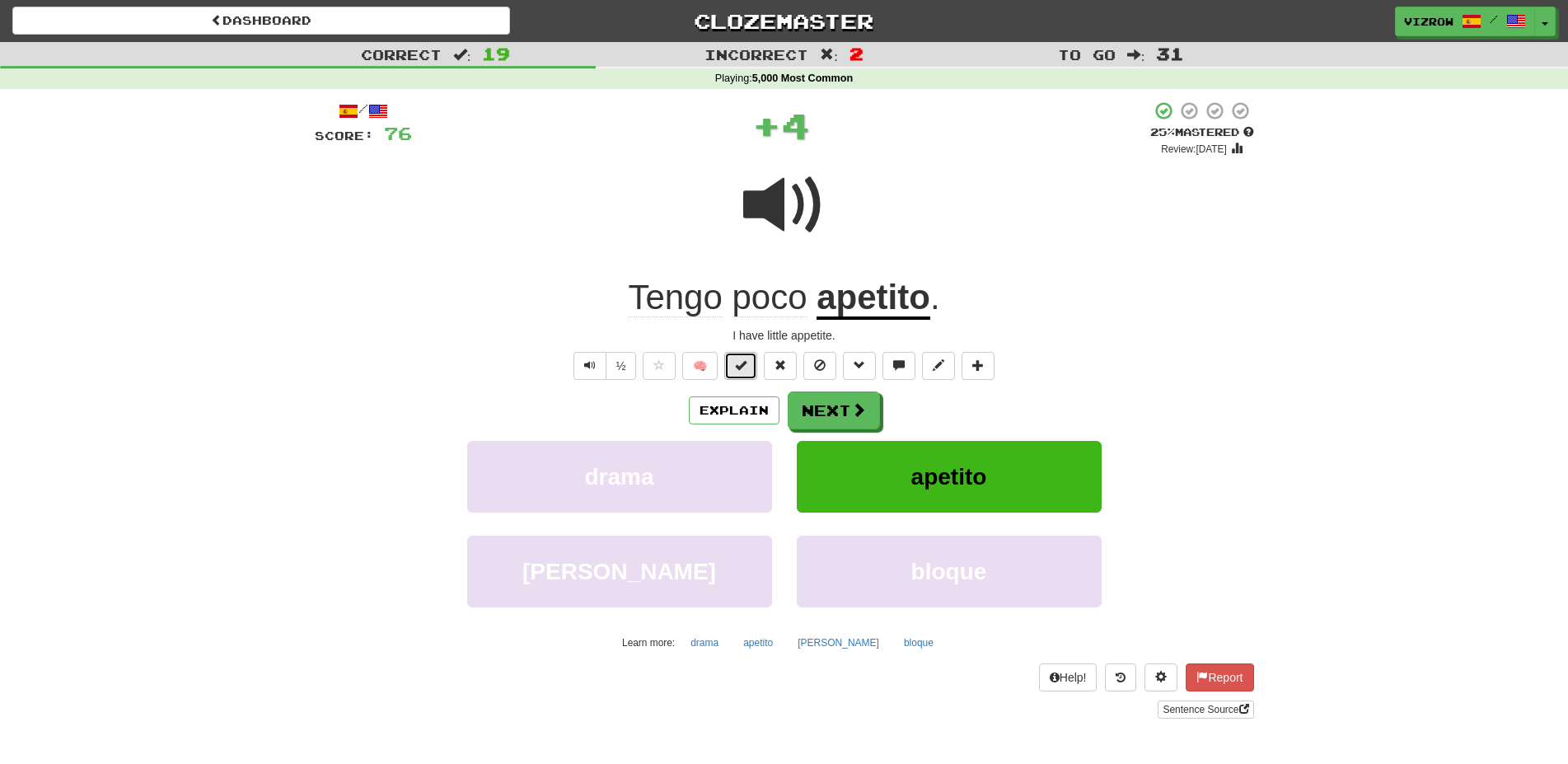
click at [743, 360] on span at bounding box center [740, 365] width 12 height 12
click at [832, 423] on button "Next" at bounding box center [834, 411] width 92 height 38
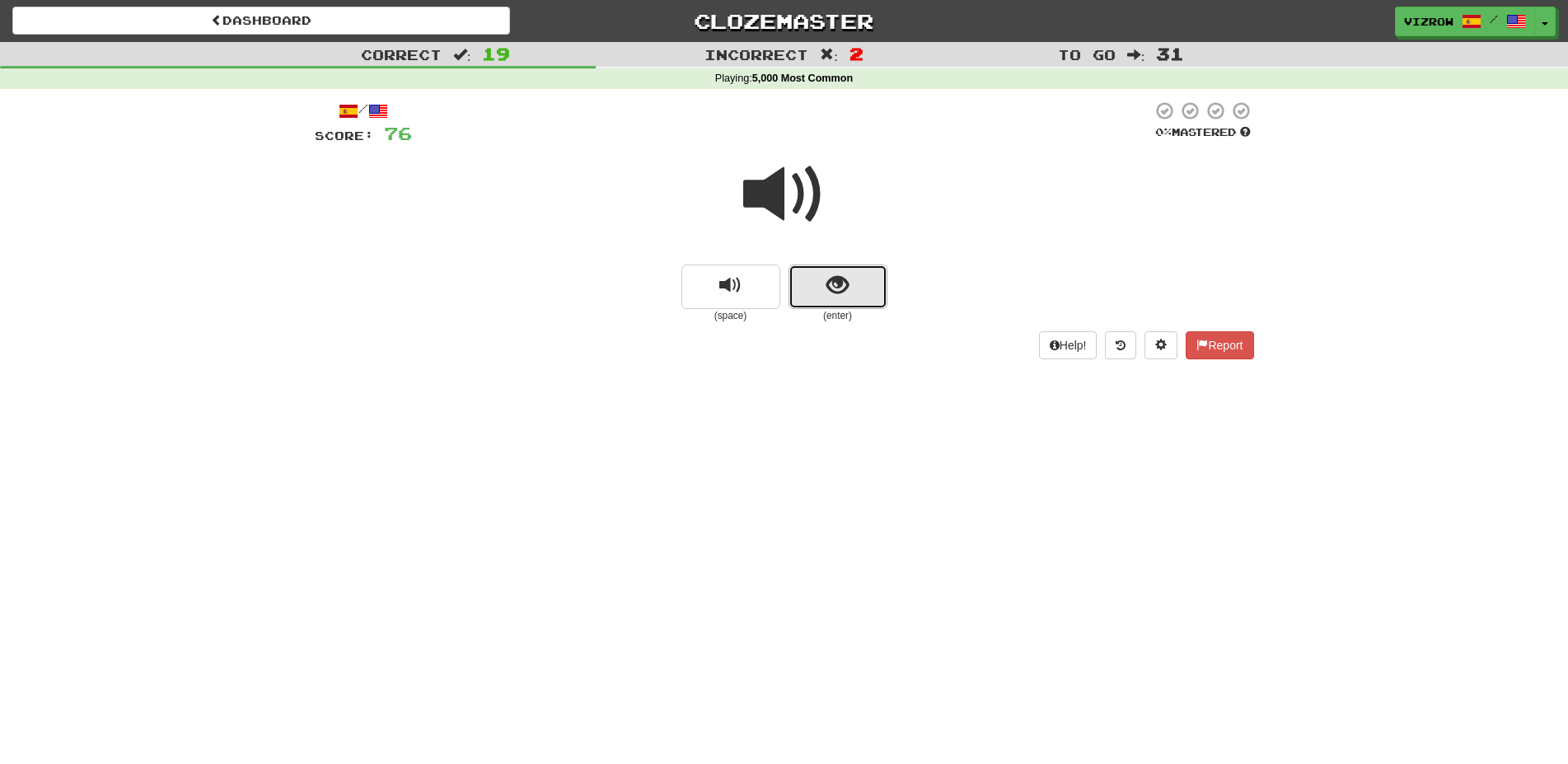
click at [836, 294] on span "show sentence" at bounding box center [837, 285] width 22 height 22
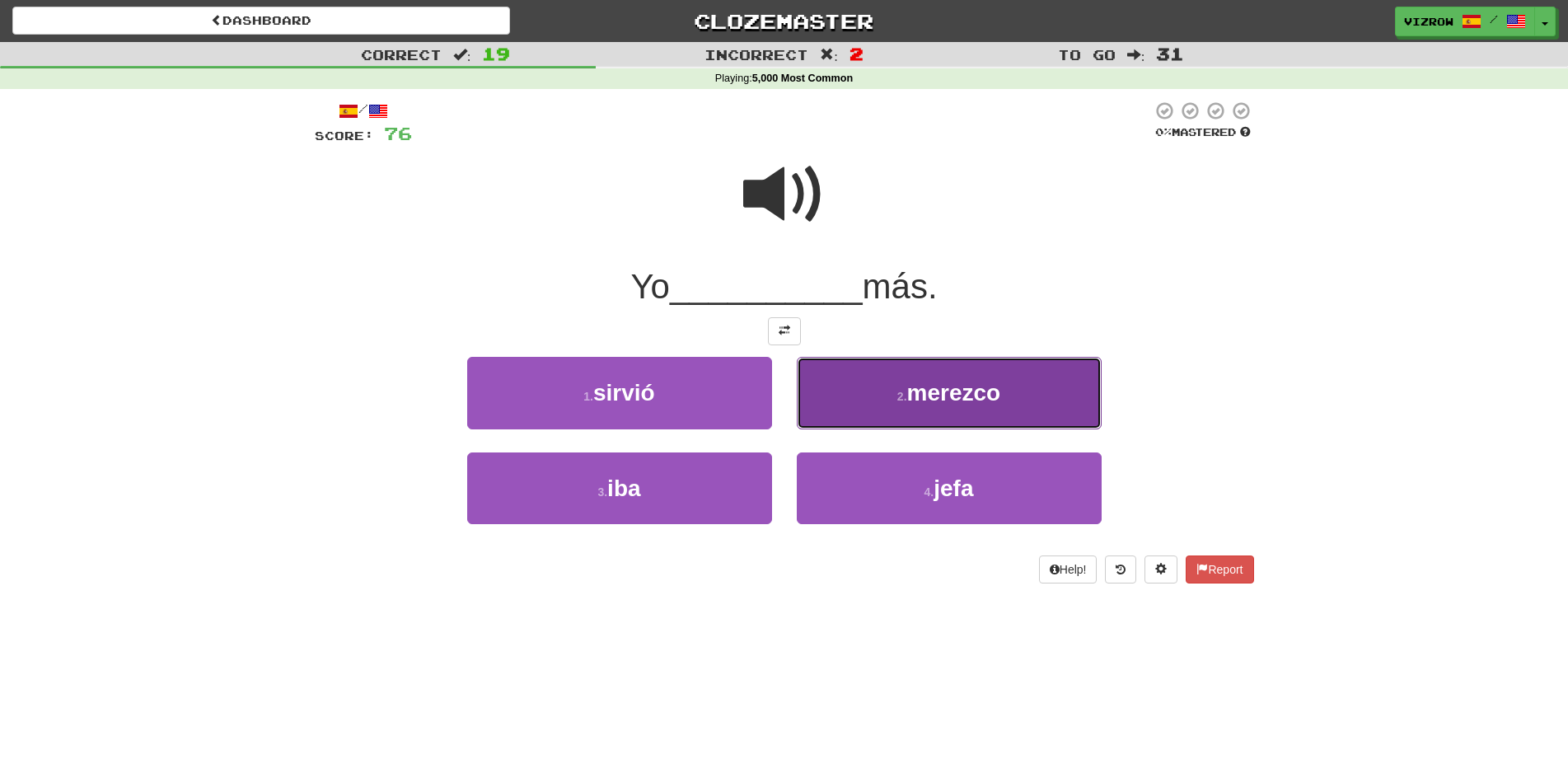
click at [981, 392] on span "merezco" at bounding box center [954, 392] width 94 height 26
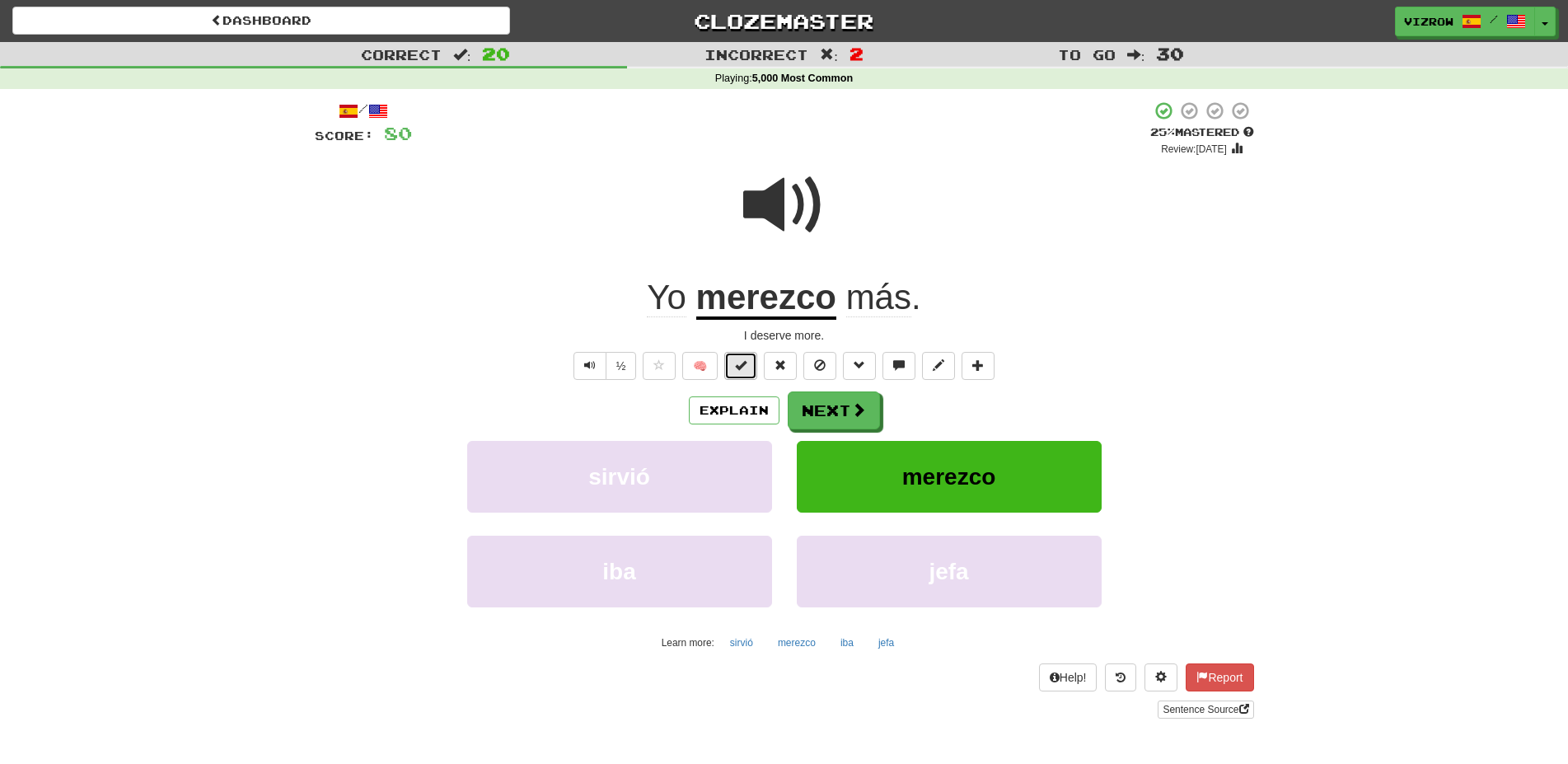
click at [731, 360] on button at bounding box center [740, 366] width 33 height 28
click at [840, 407] on button "Next" at bounding box center [834, 411] width 92 height 38
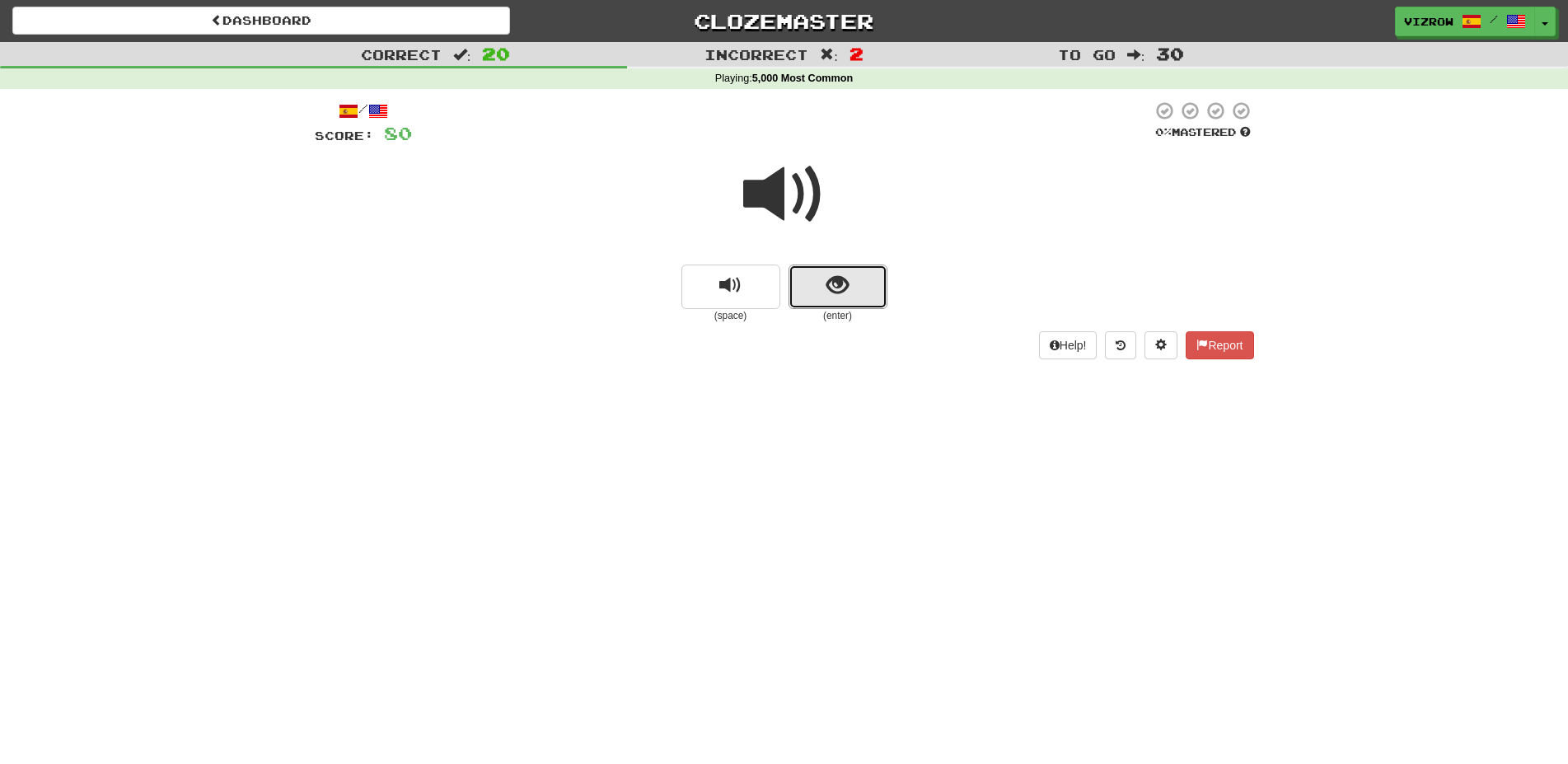
click at [843, 297] on span "show sentence" at bounding box center [837, 285] width 22 height 22
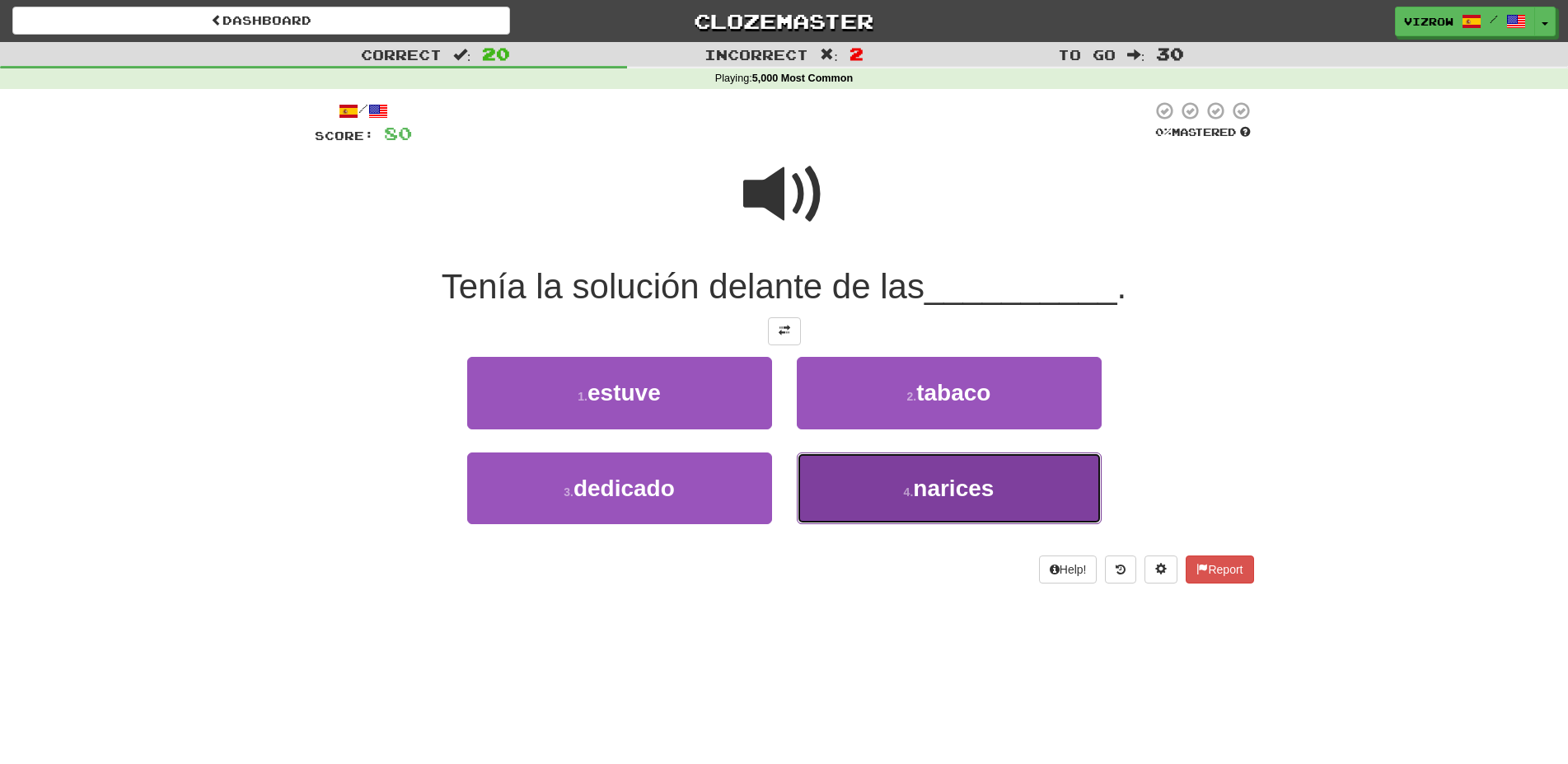
click at [954, 477] on span "narices" at bounding box center [953, 488] width 80 height 26
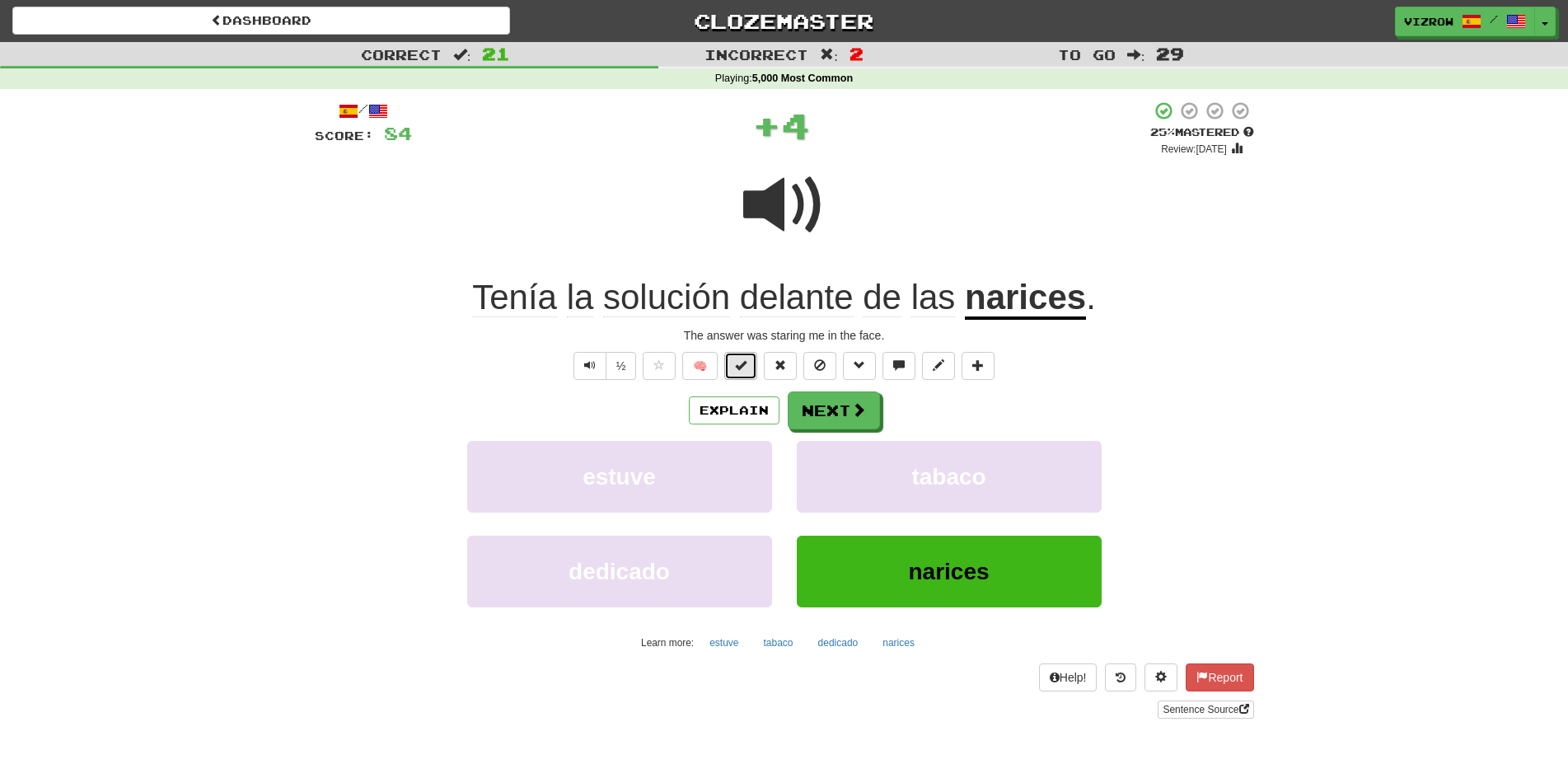
click at [735, 362] on button at bounding box center [740, 366] width 33 height 28
click at [819, 406] on button "Next" at bounding box center [834, 411] width 92 height 38
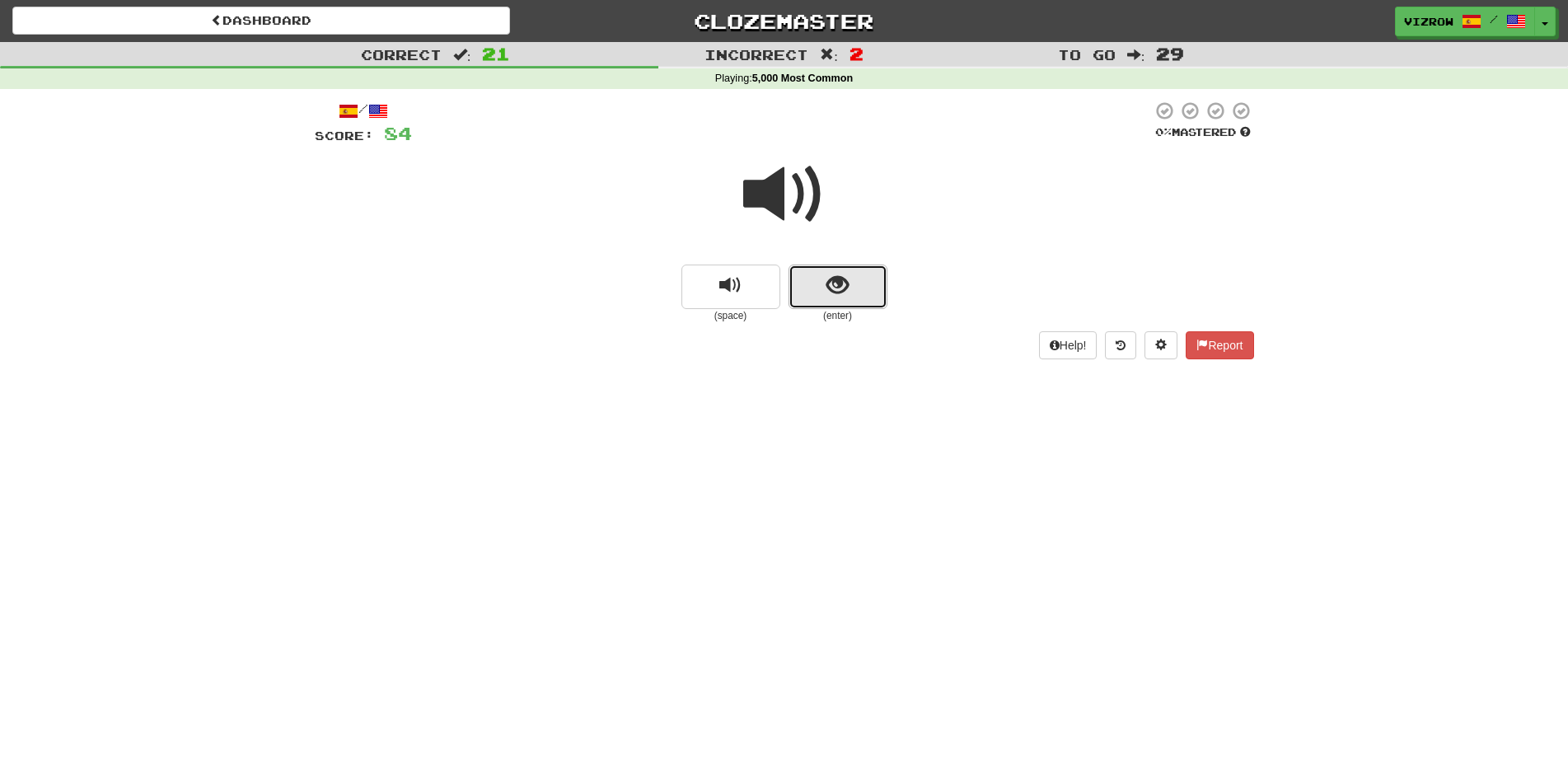
click at [862, 294] on button "show sentence" at bounding box center [837, 287] width 99 height 45
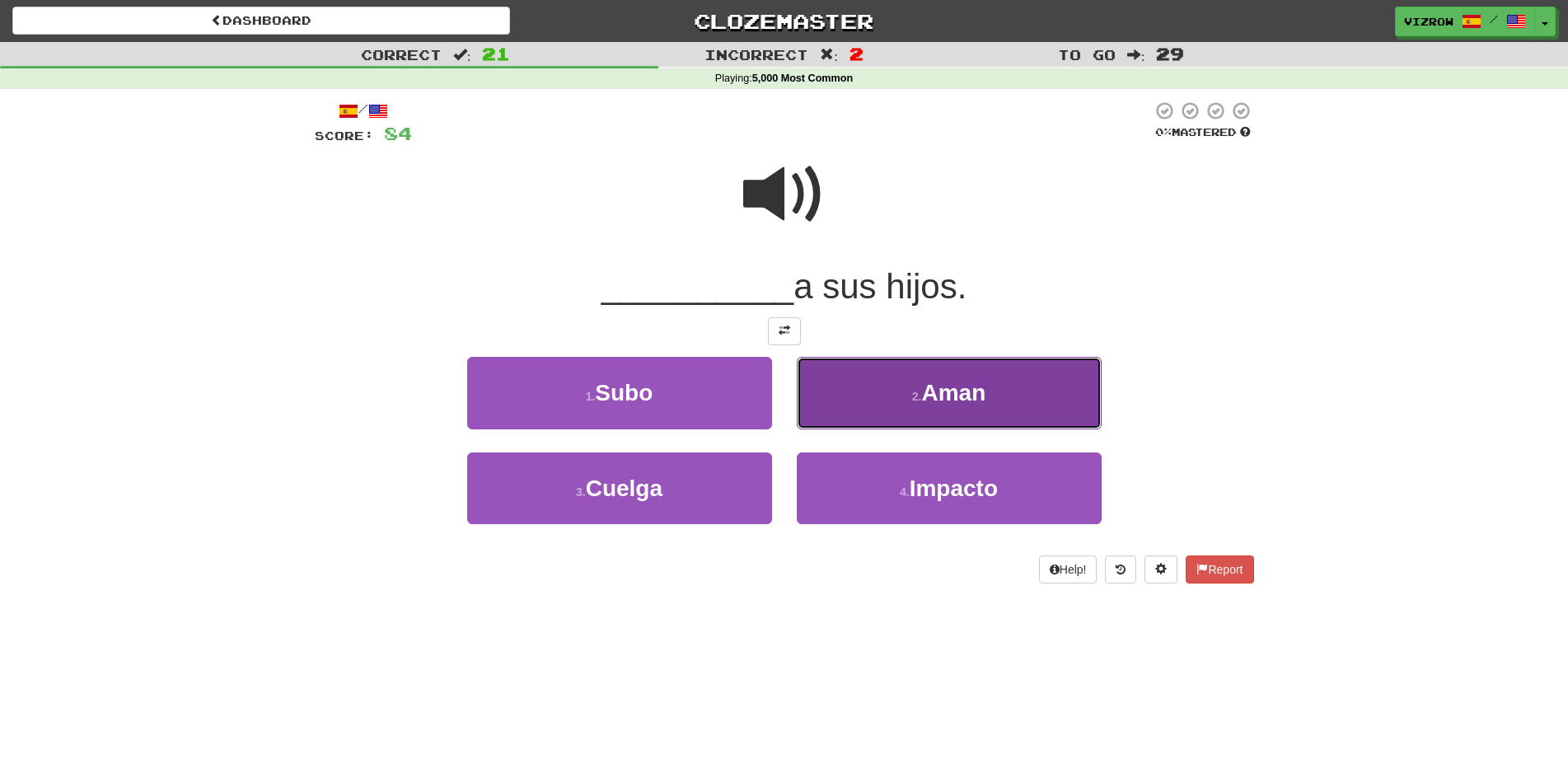
click at [1008, 397] on button "2 . Aman" at bounding box center [949, 392] width 305 height 71
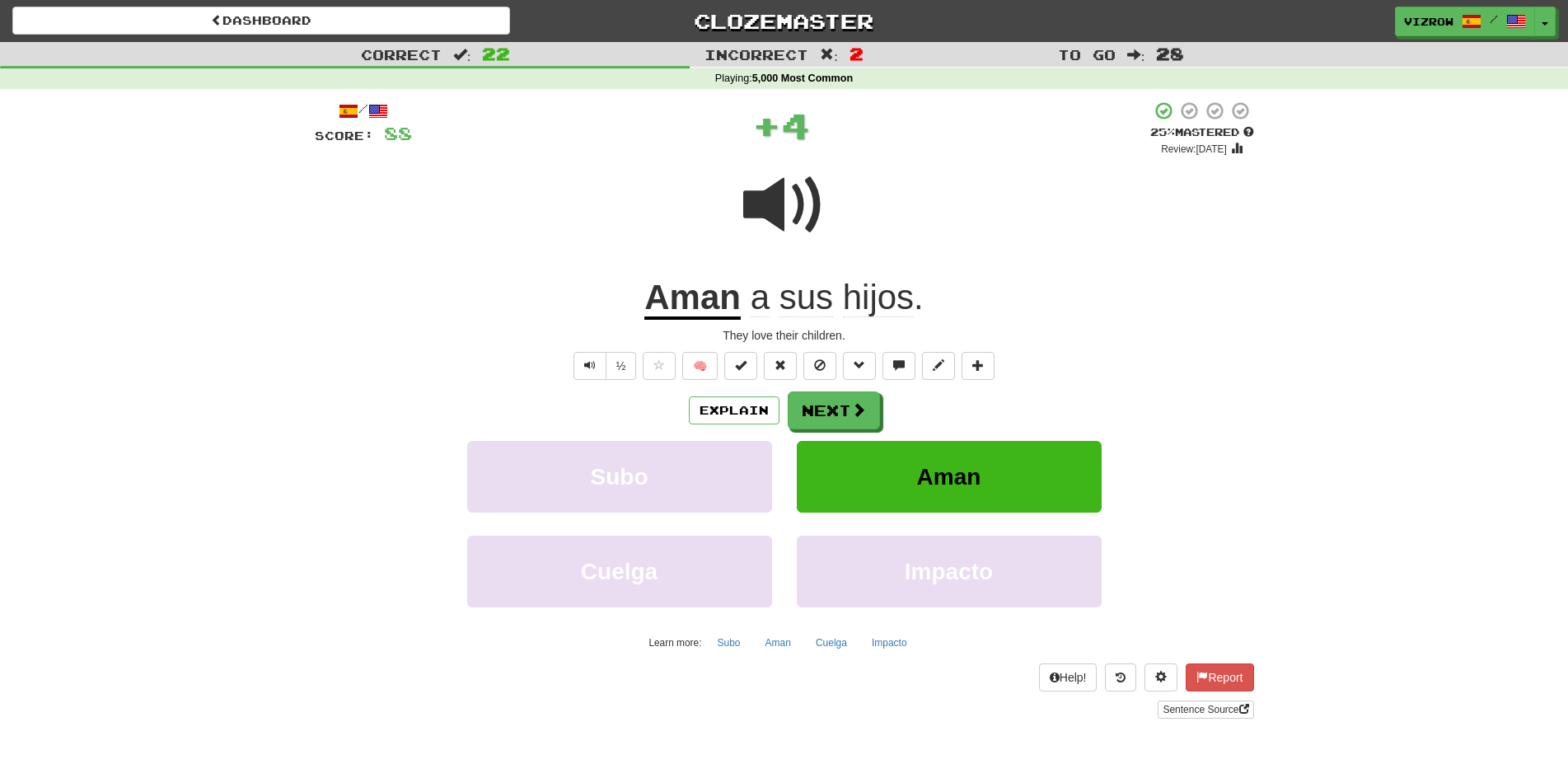
click at [740, 380] on div "/ Score: 88 + 4 25 % Mastered Review: 2025-09-28 Aman a sus hijos . They love t…" at bounding box center [784, 409] width 939 height 617
click at [753, 358] on button at bounding box center [740, 366] width 33 height 28
drag, startPoint x: 857, startPoint y: 411, endPoint x: 721, endPoint y: 386, distance: 138.3
click at [856, 413] on span at bounding box center [858, 410] width 15 height 15
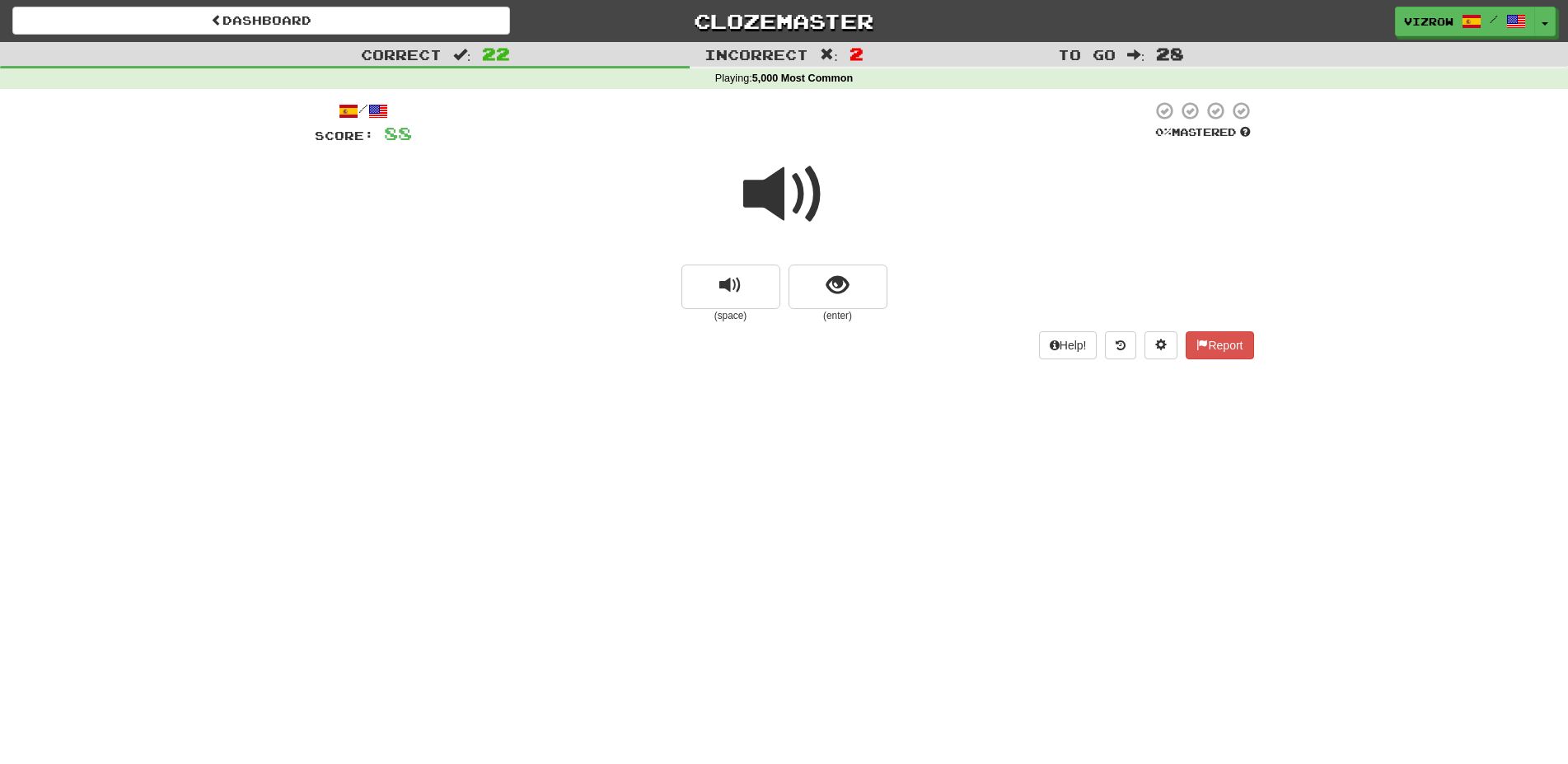
click at [780, 188] on span at bounding box center [784, 194] width 82 height 82
click at [851, 278] on button "show sentence" at bounding box center [837, 287] width 99 height 45
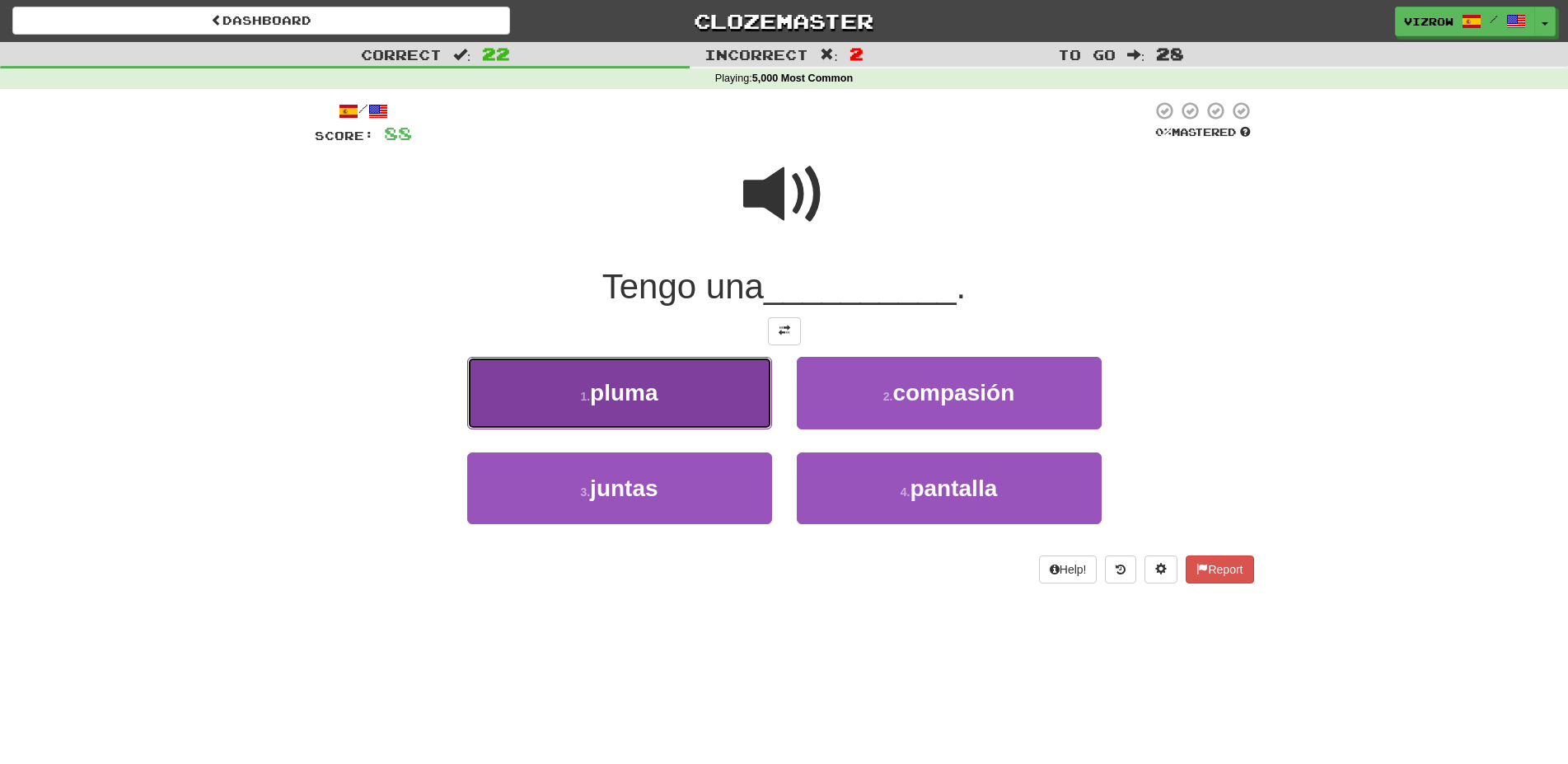
click at [708, 401] on button "1 . pluma" at bounding box center [619, 392] width 305 height 71
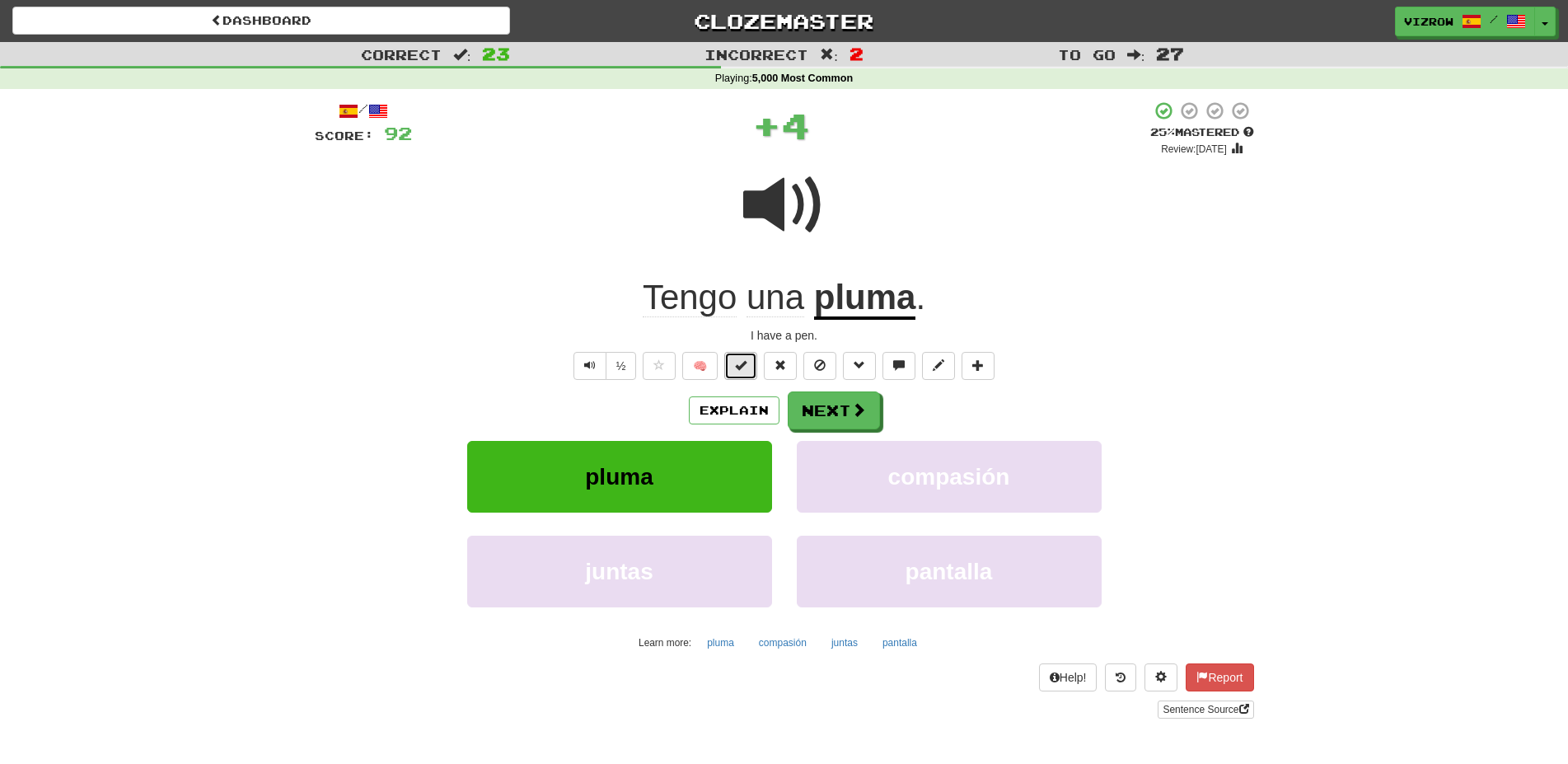
click at [749, 360] on button at bounding box center [740, 366] width 33 height 28
click at [852, 406] on span at bounding box center [859, 411] width 15 height 15
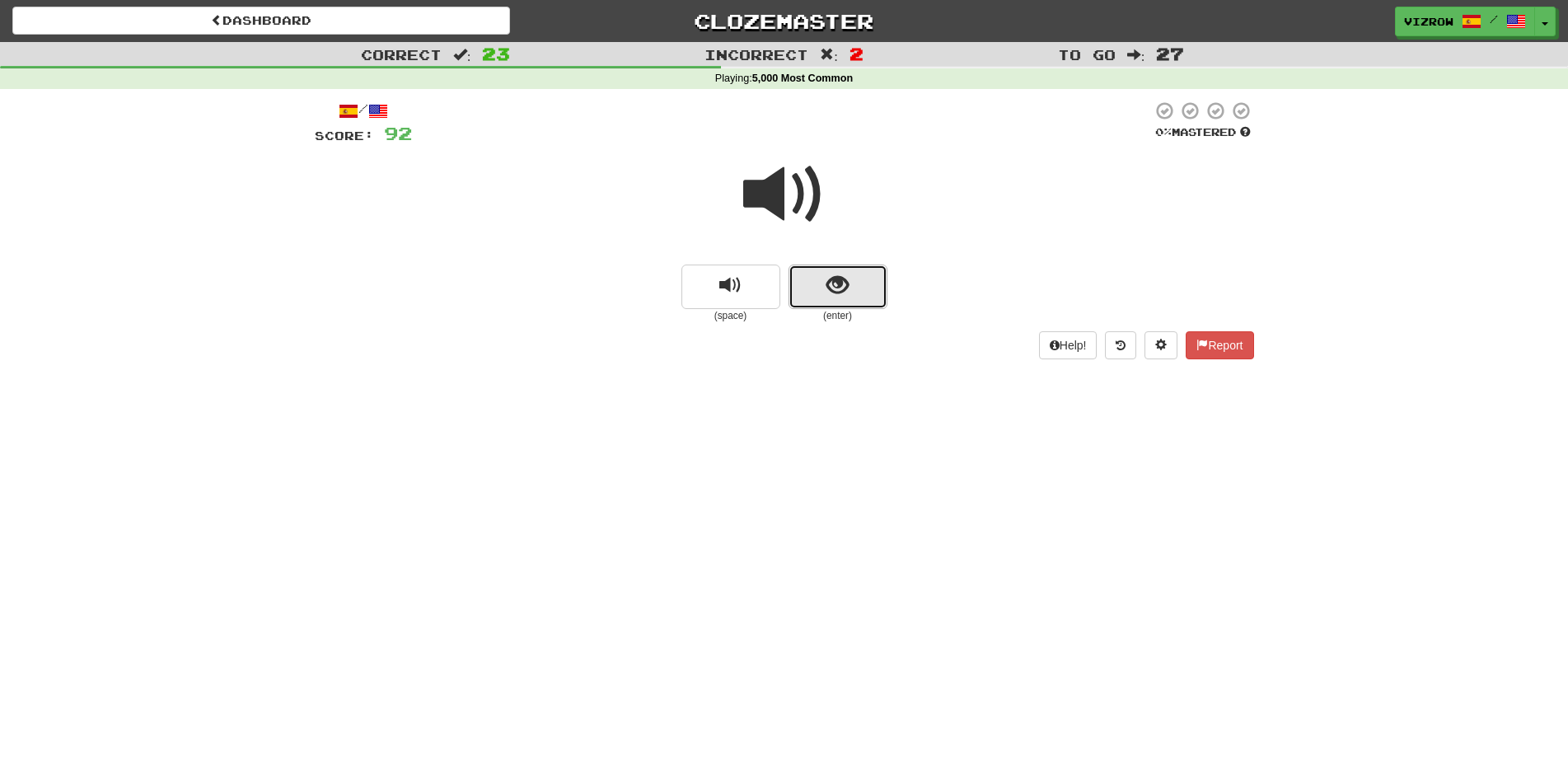
click at [827, 279] on span "show sentence" at bounding box center [837, 285] width 22 height 22
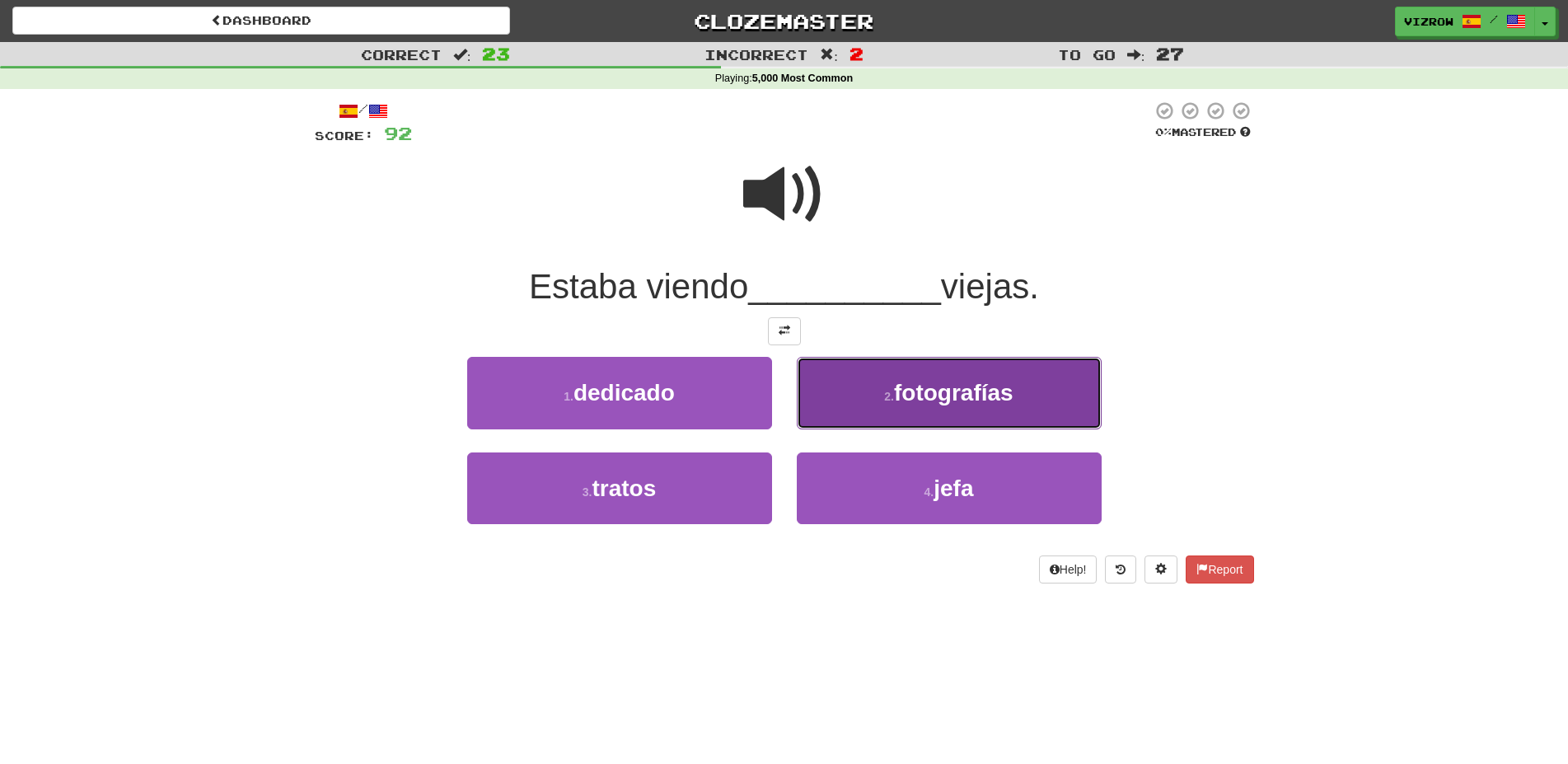
click at [941, 381] on button "2 . fotografías" at bounding box center [949, 392] width 305 height 71
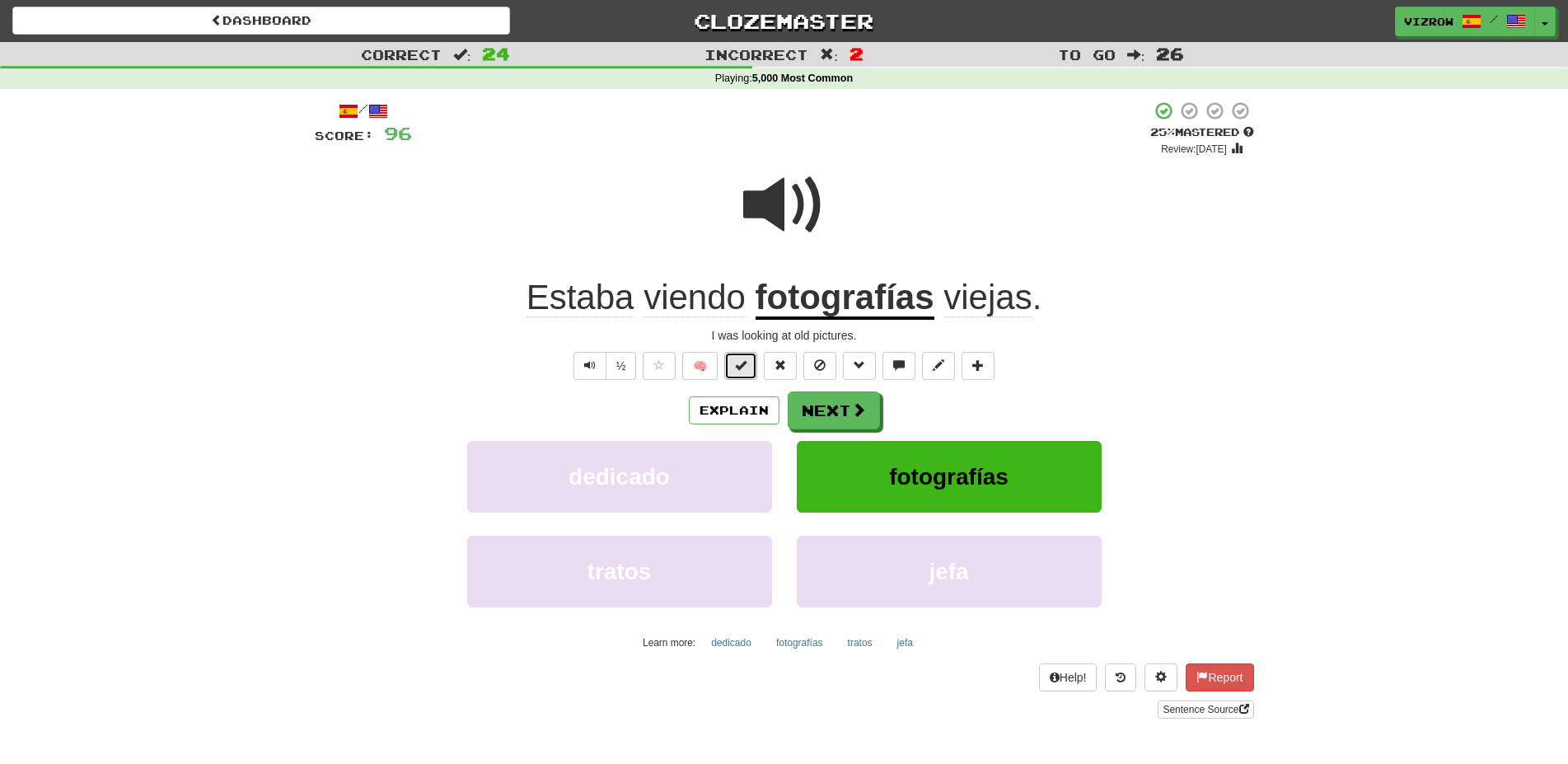
click at [748, 364] on button at bounding box center [740, 366] width 33 height 28
click at [818, 412] on button "Next" at bounding box center [834, 411] width 92 height 38
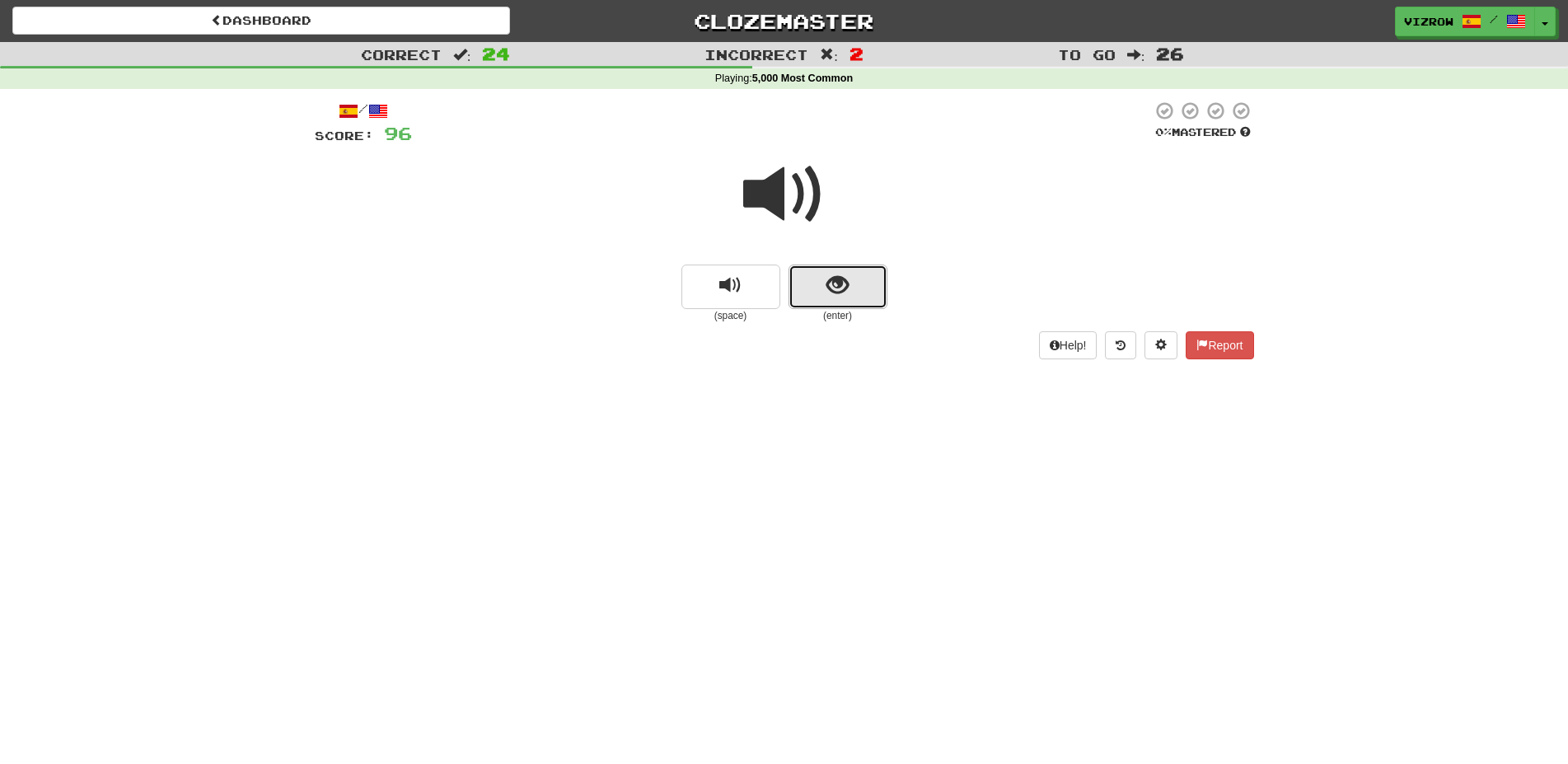
click at [844, 279] on span "show sentence" at bounding box center [837, 285] width 22 height 22
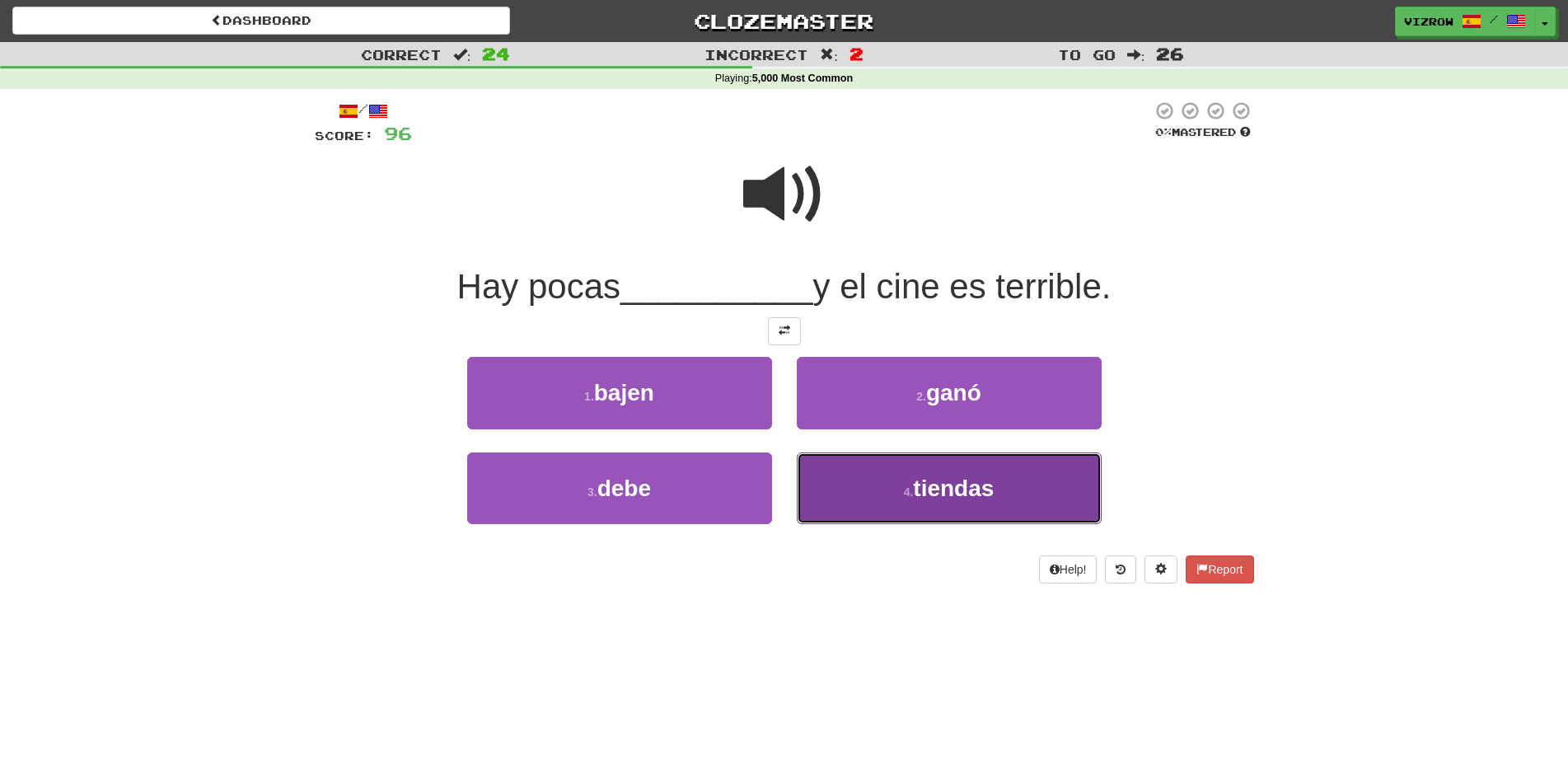
click at [970, 481] on span "tiendas" at bounding box center [953, 488] width 80 height 26
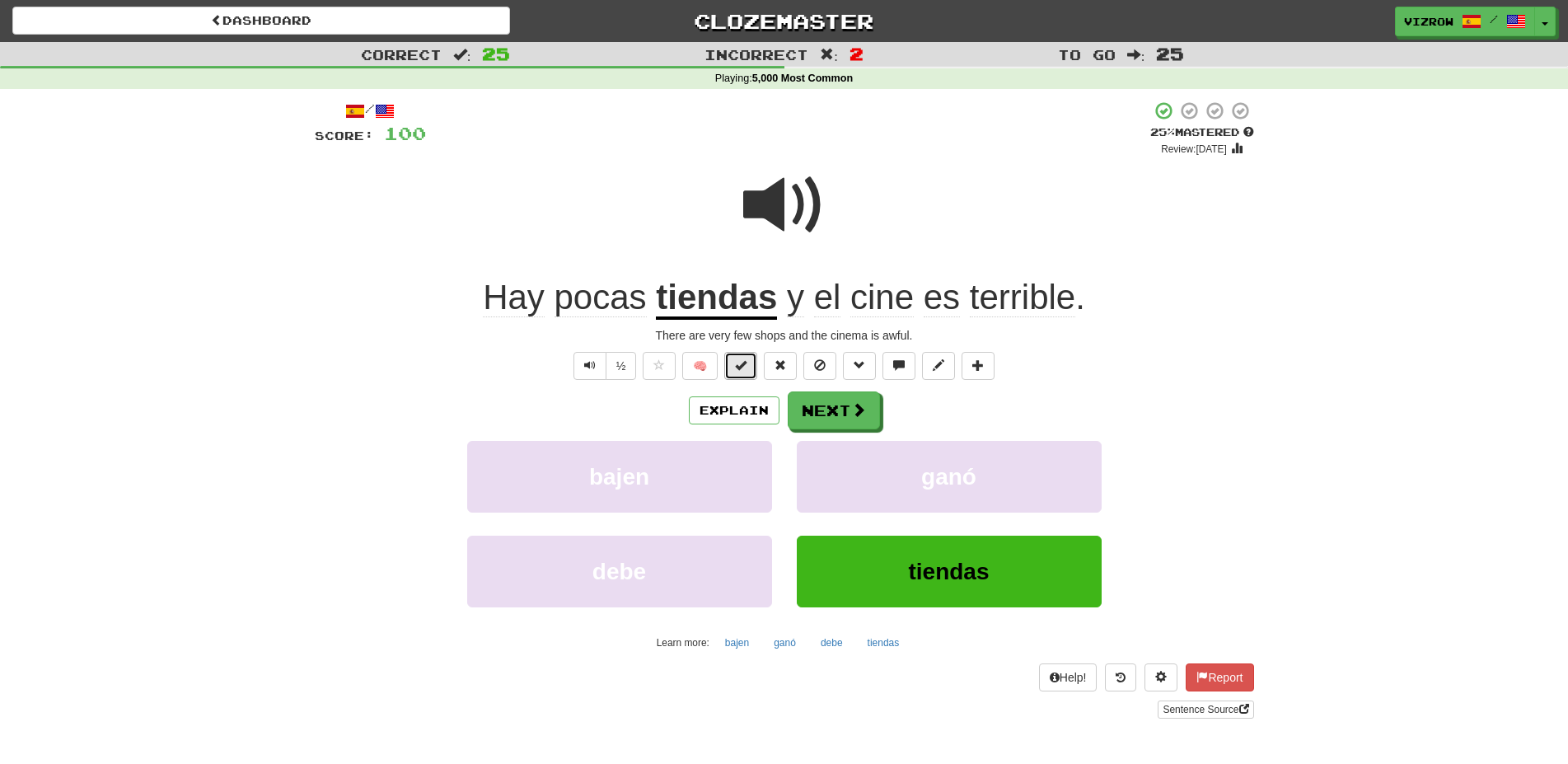
click at [755, 361] on button at bounding box center [740, 366] width 33 height 28
click at [825, 417] on button "Next" at bounding box center [834, 411] width 92 height 38
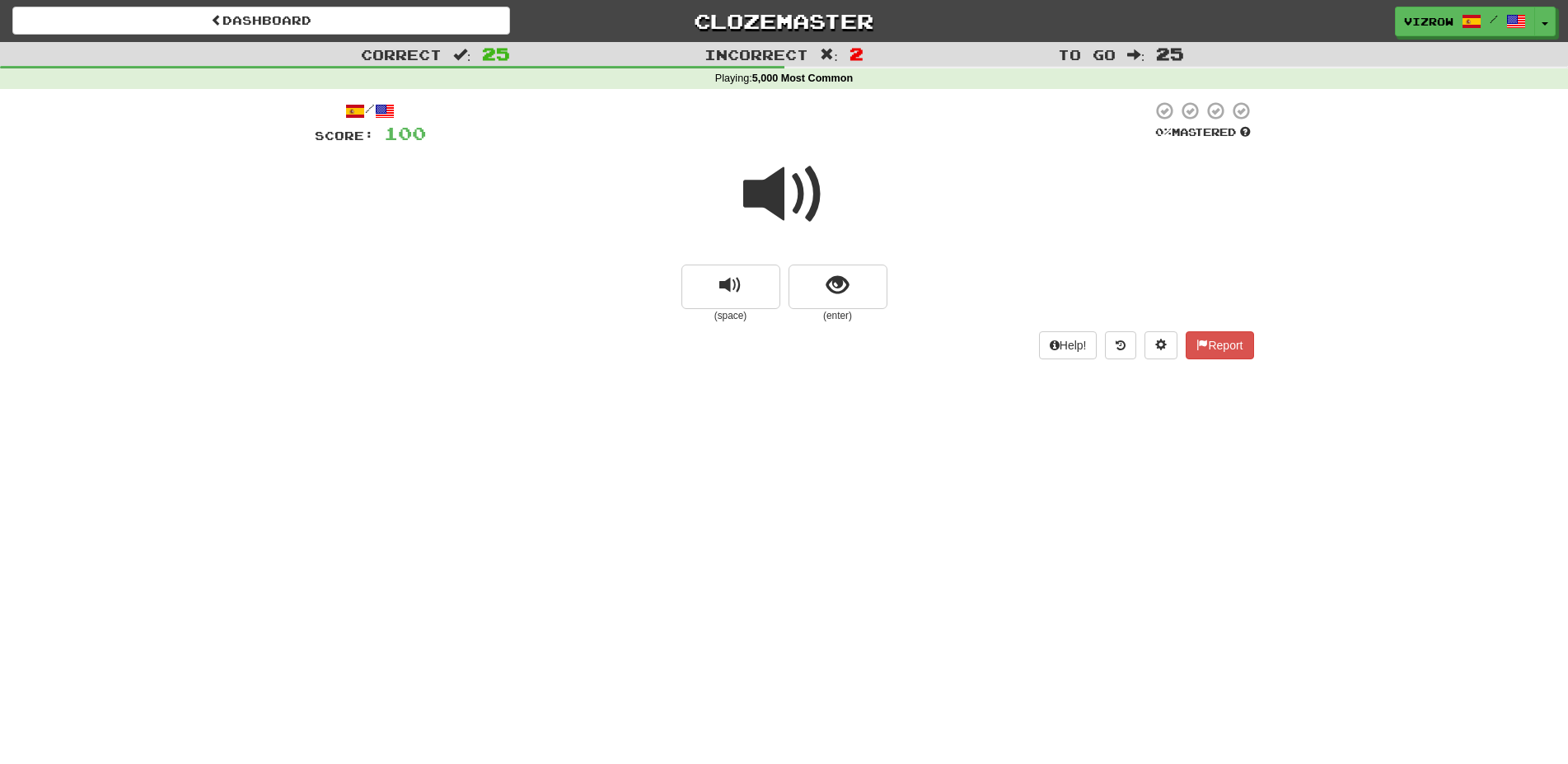
click at [842, 265] on div at bounding box center [784, 206] width 939 height 118
click at [844, 284] on span "show sentence" at bounding box center [837, 285] width 22 height 22
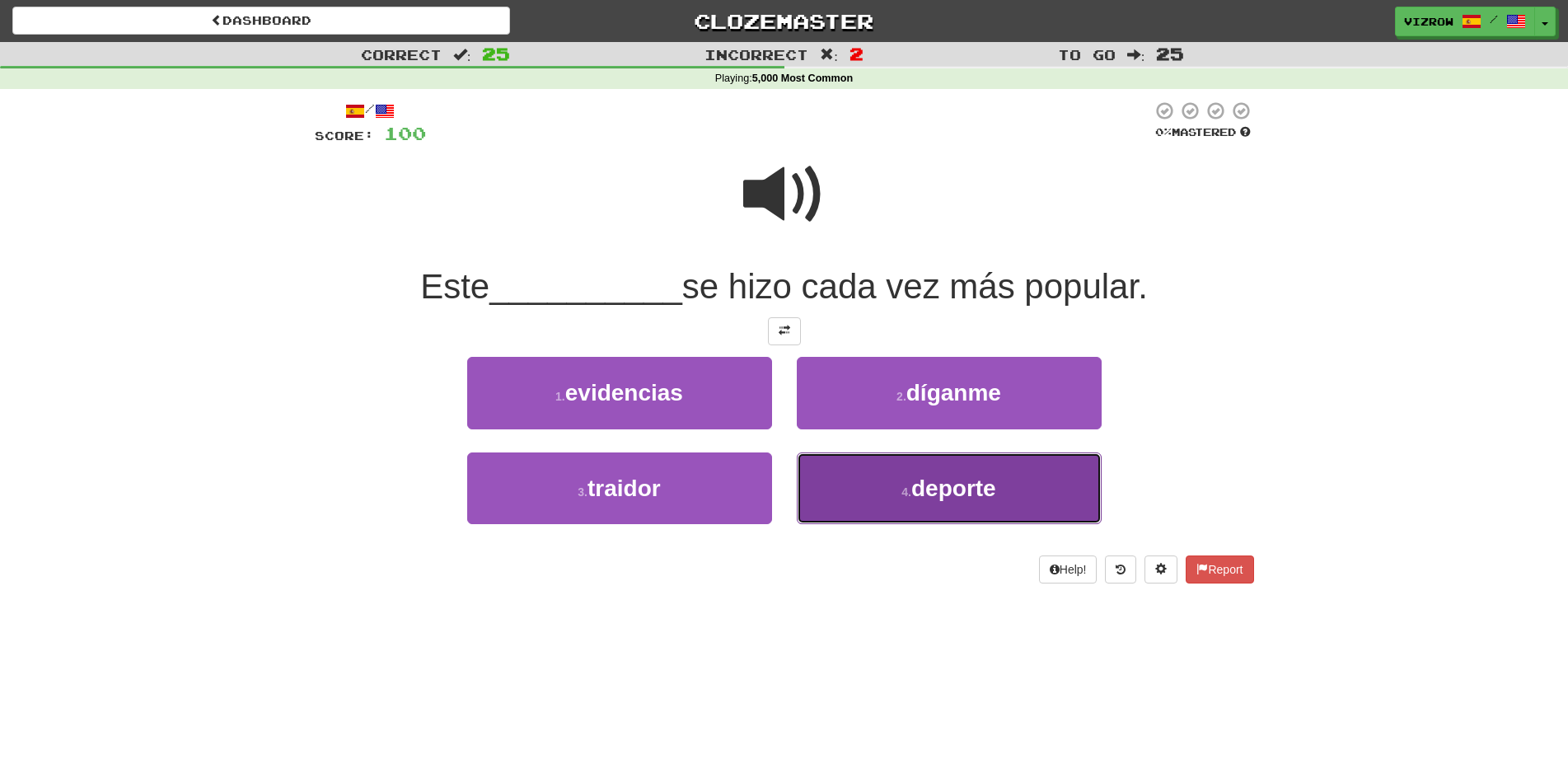
click at [1001, 490] on button "4 . deporte" at bounding box center [949, 488] width 305 height 71
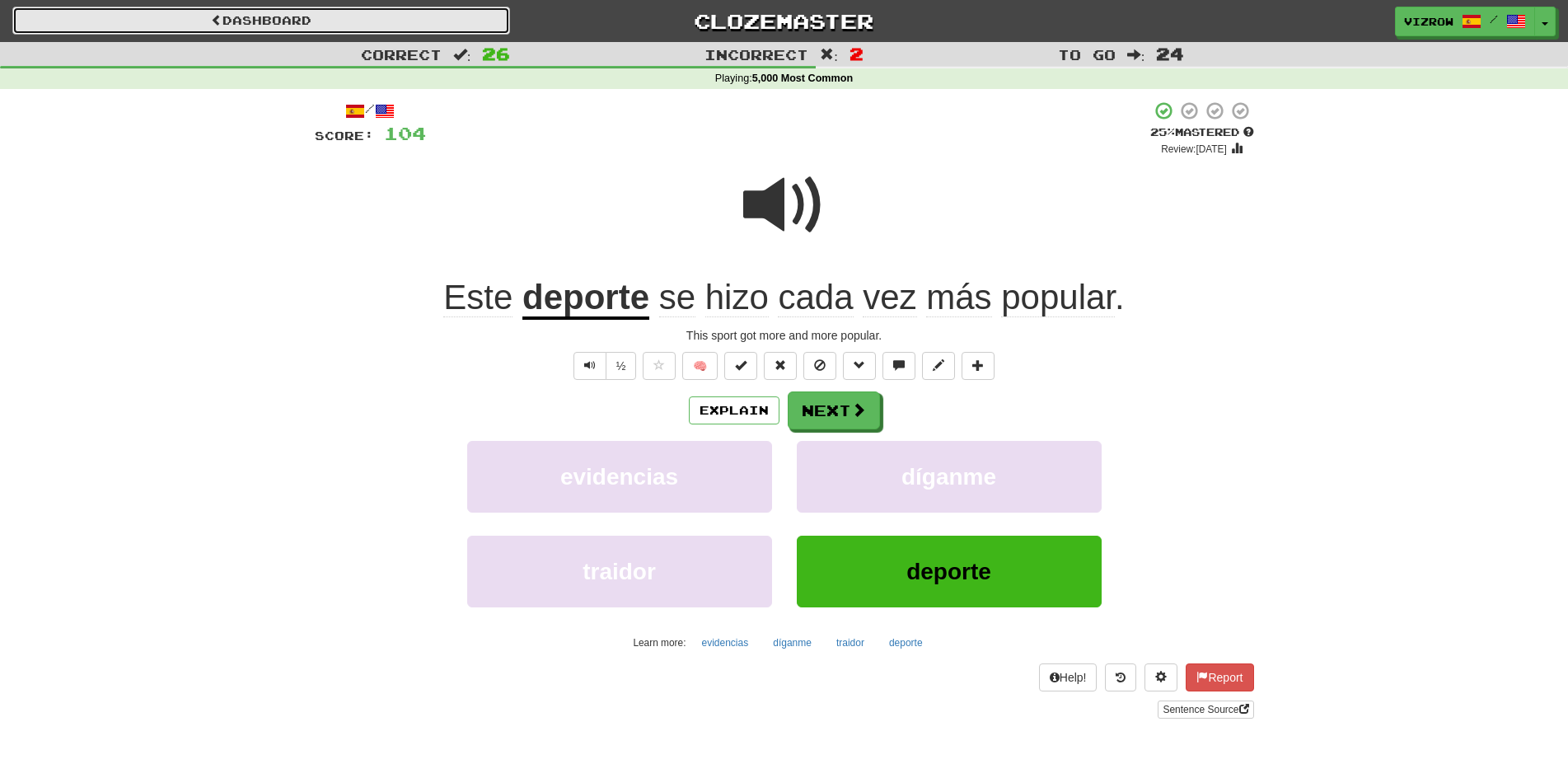
click at [188, 15] on link "Dashboard" at bounding box center [261, 21] width 498 height 28
